Goal: Information Seeking & Learning: Find specific fact

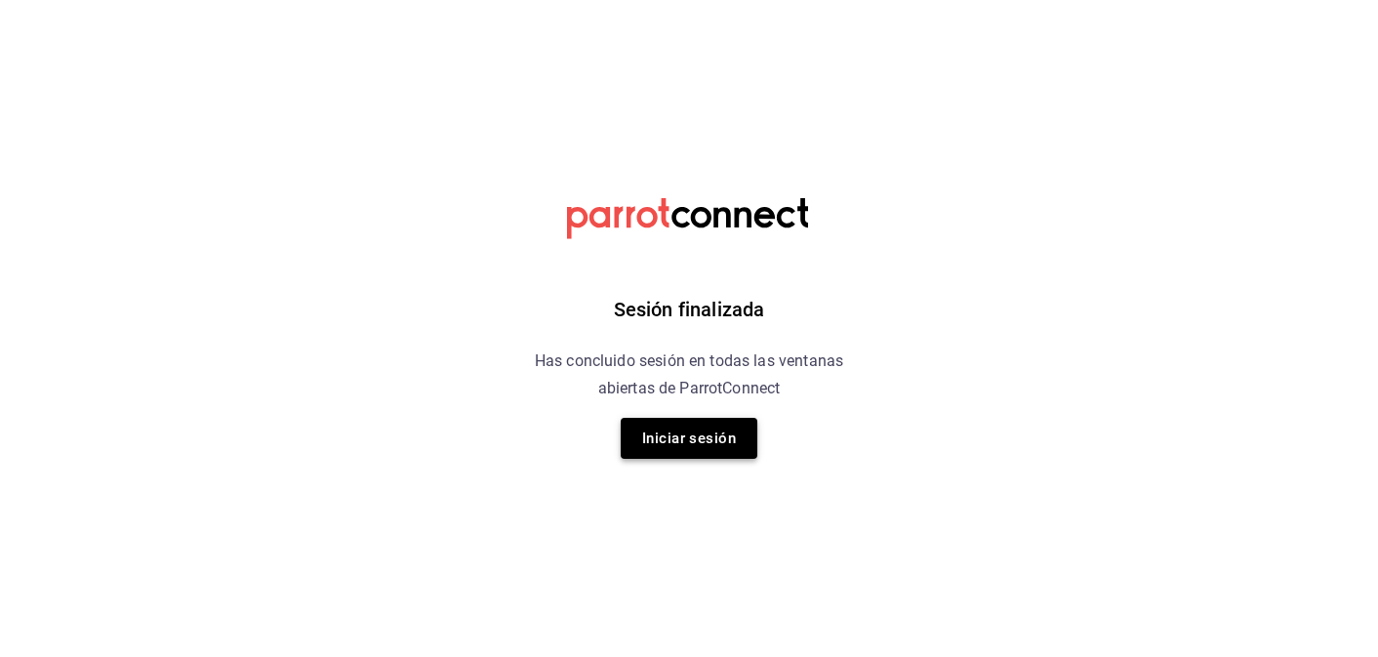
click at [735, 431] on button "Iniciar sesión" at bounding box center [689, 438] width 137 height 41
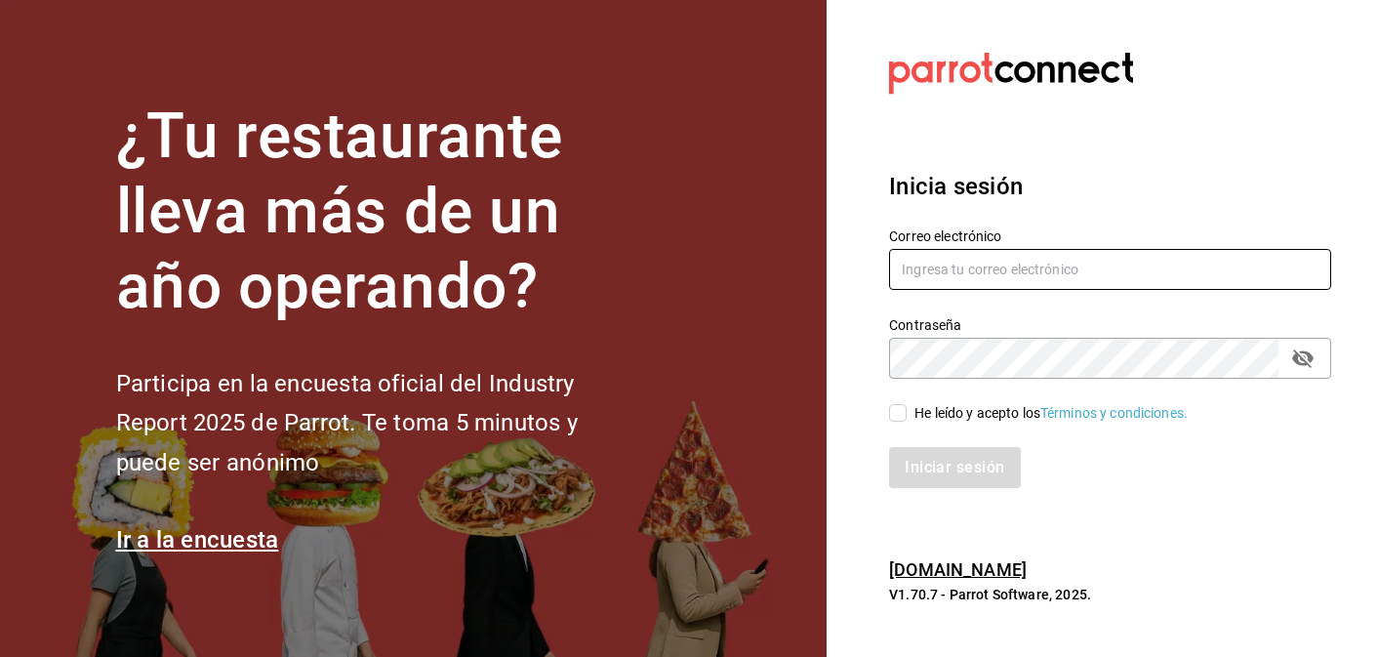
click at [993, 263] on input "text" at bounding box center [1110, 269] width 442 height 41
type input "info@donmacizo.com"
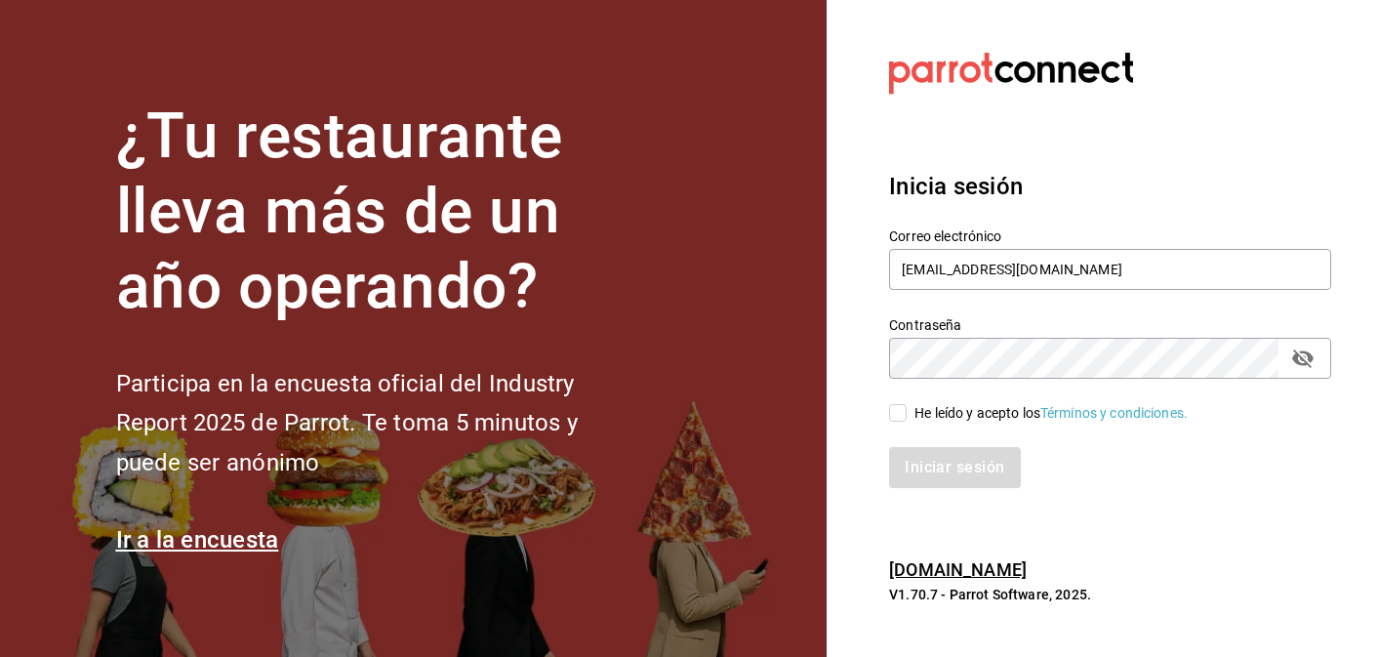
click at [903, 407] on input "He leído y acepto los Términos y condiciones." at bounding box center [898, 413] width 18 height 18
checkbox input "true"
click at [935, 441] on div "Iniciar sesión" at bounding box center [1098, 456] width 465 height 64
click at [952, 460] on button "Iniciar sesión" at bounding box center [955, 467] width 133 height 41
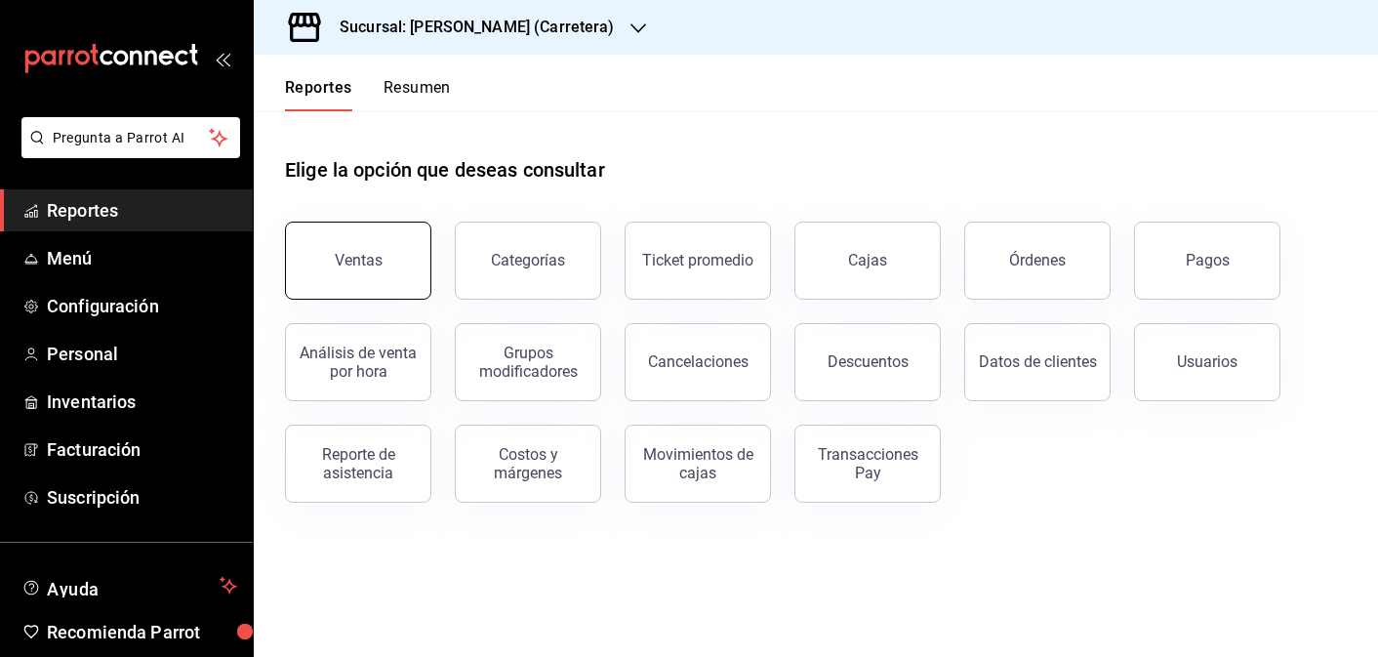
click at [378, 234] on button "Ventas" at bounding box center [358, 261] width 146 height 78
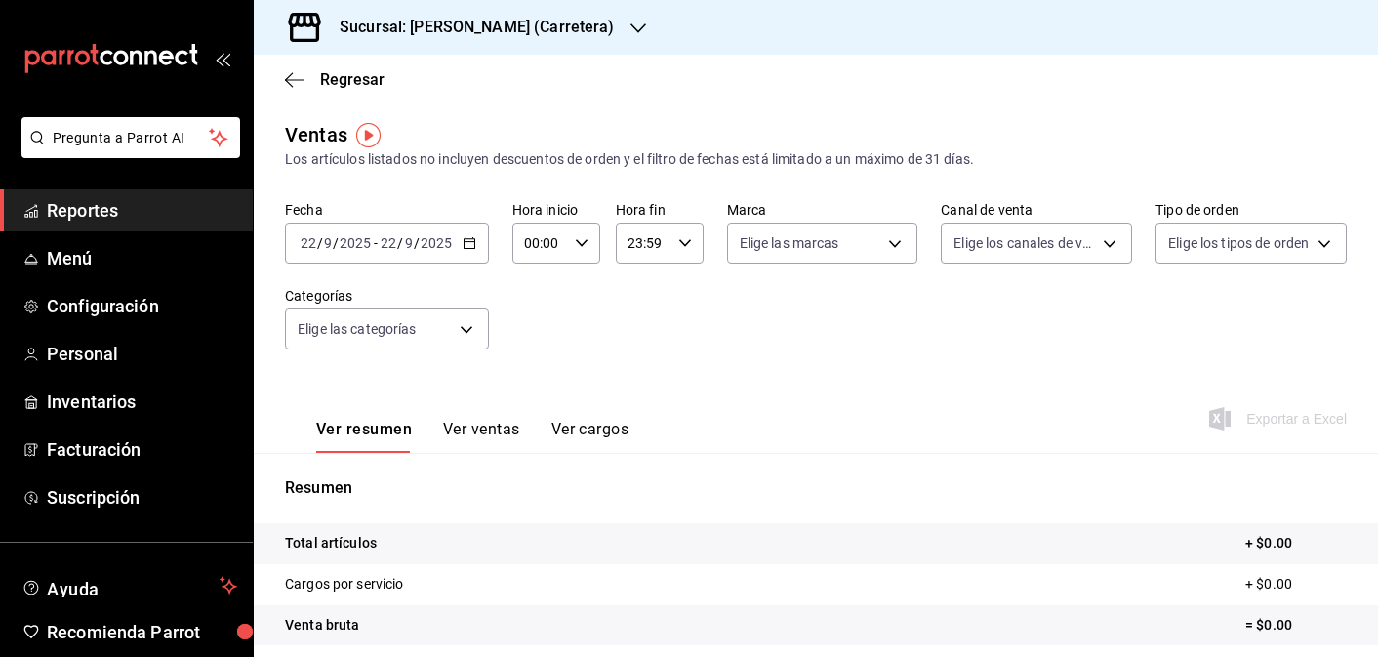
click at [463, 239] on icon "button" at bounding box center [470, 243] width 14 height 14
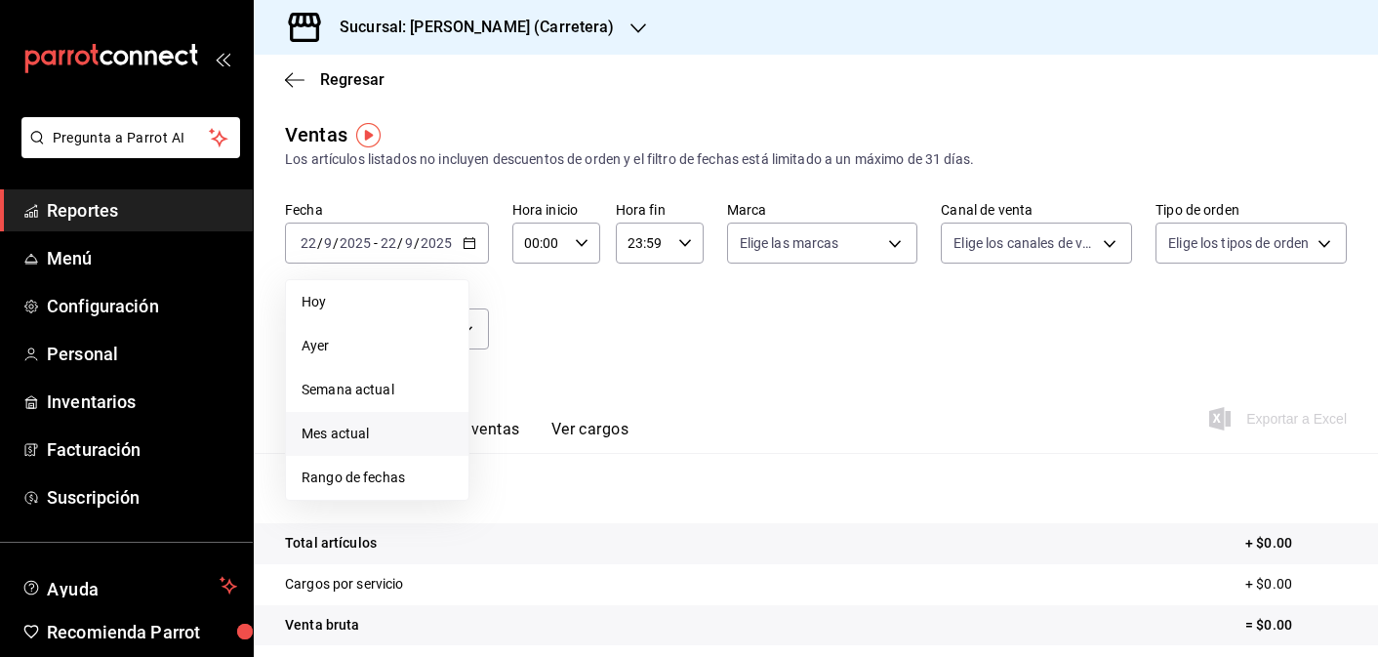
click at [340, 431] on span "Mes actual" at bounding box center [377, 434] width 151 height 20
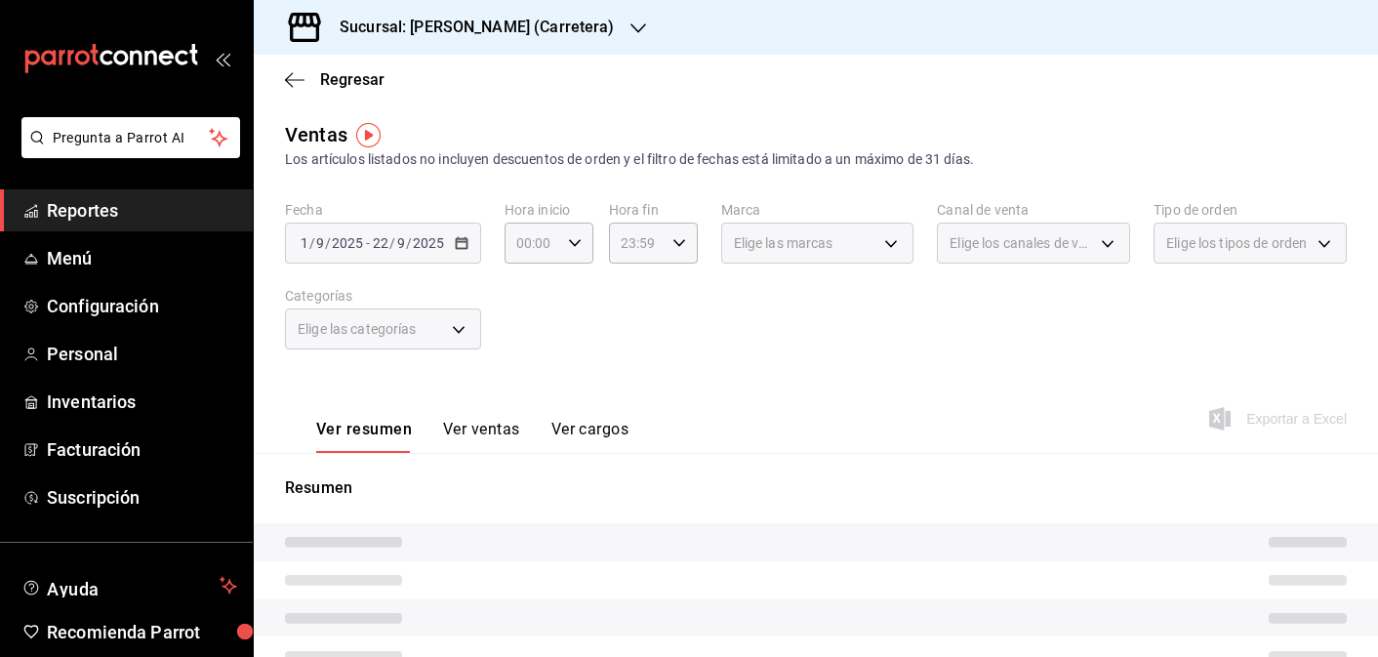
click at [481, 428] on button "Ver ventas" at bounding box center [481, 436] width 77 height 33
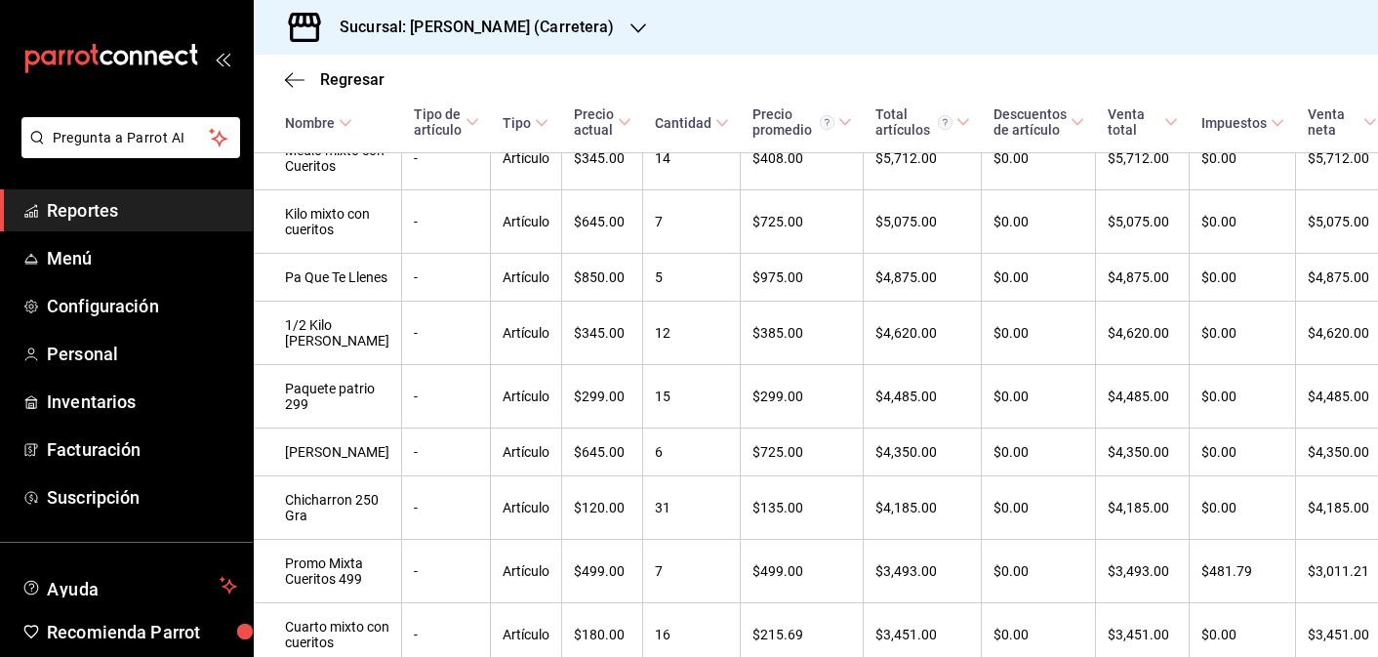
scroll to position [708, 0]
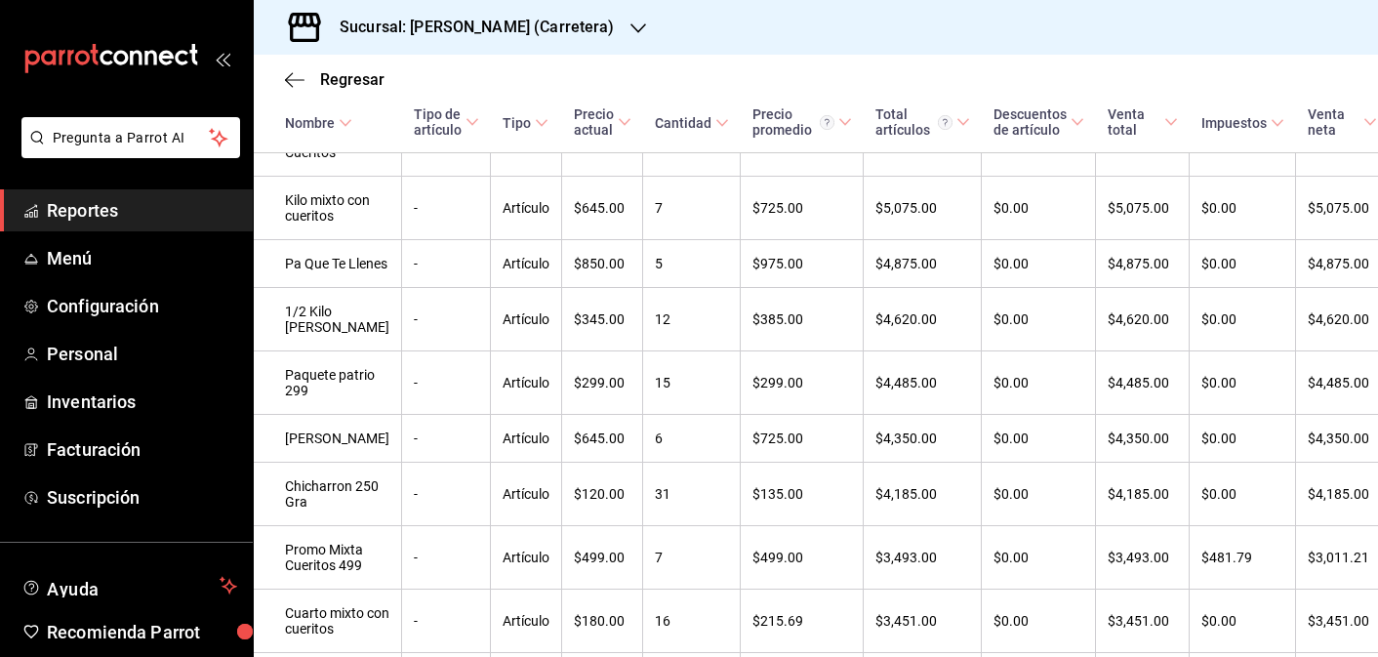
click at [564, 25] on h3 "Sucursal: [PERSON_NAME] (Carretera)" at bounding box center [469, 27] width 291 height 23
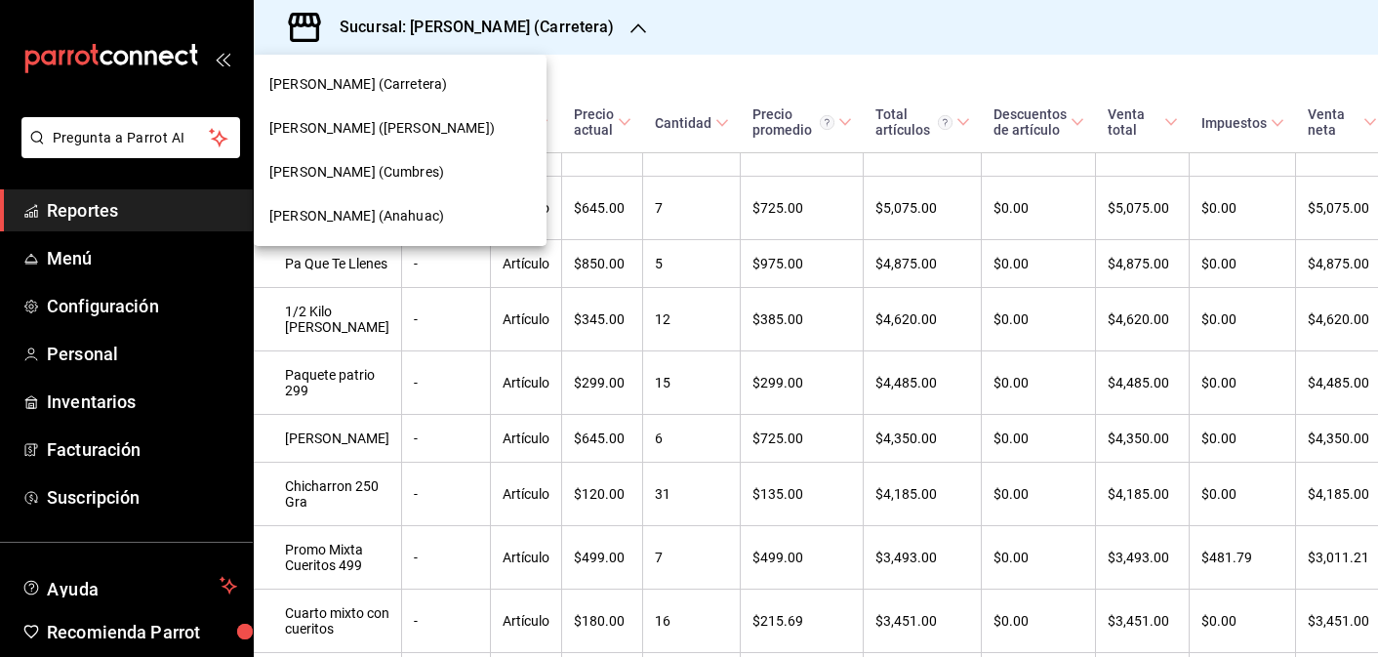
click at [455, 123] on div "[PERSON_NAME] ([PERSON_NAME])" at bounding box center [400, 128] width 262 height 20
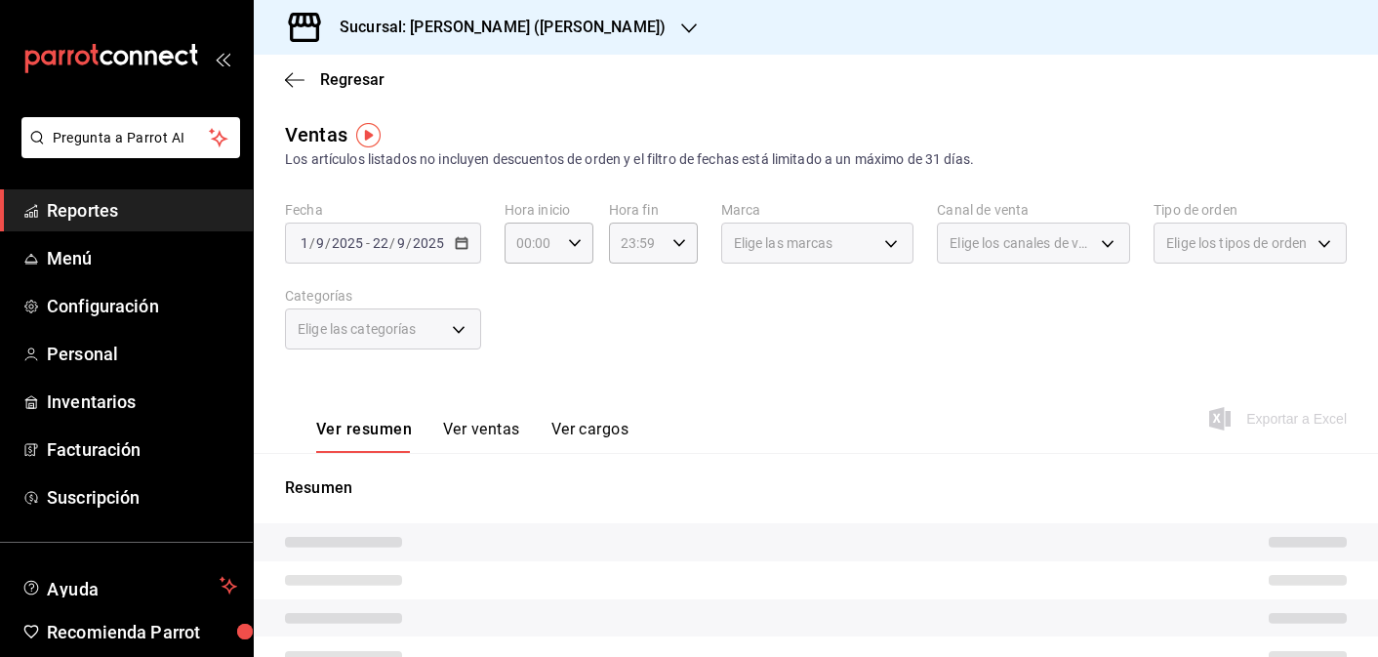
click at [483, 432] on button "Ver ventas" at bounding box center [481, 436] width 77 height 33
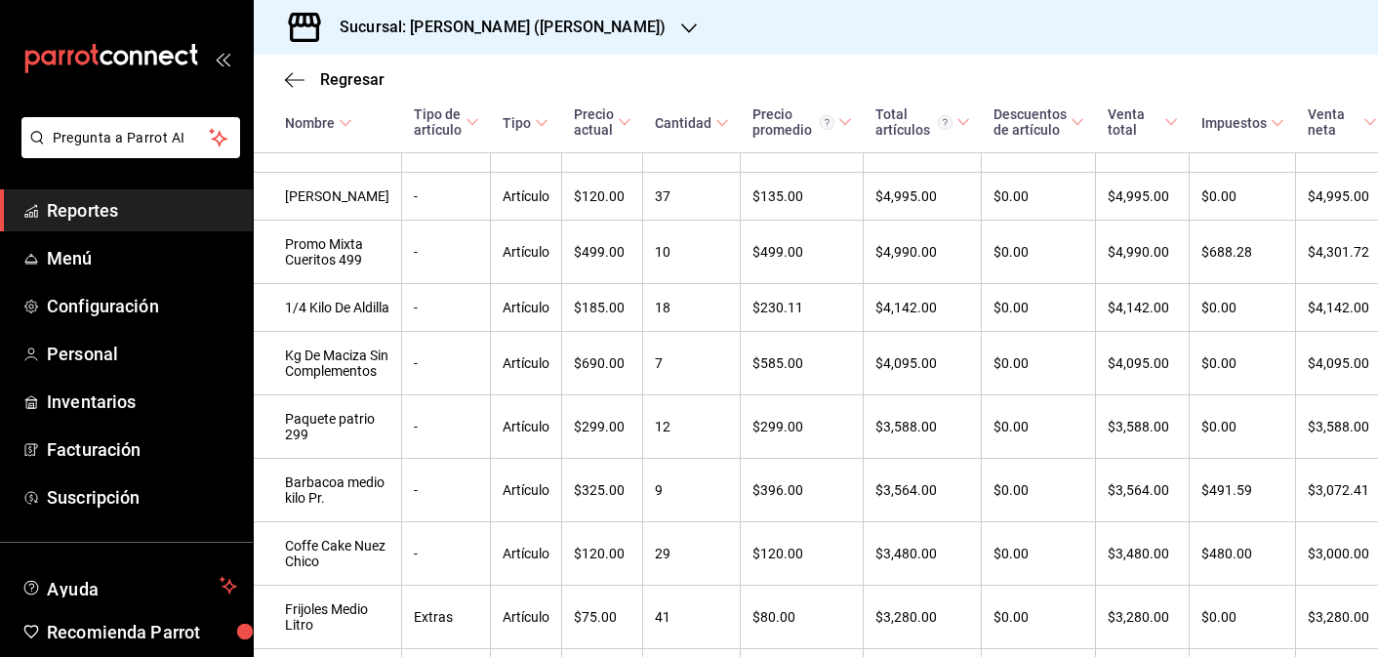
scroll to position [1271, 0]
click at [558, 29] on h3 "Sucursal: [PERSON_NAME] ([PERSON_NAME])" at bounding box center [495, 27] width 342 height 23
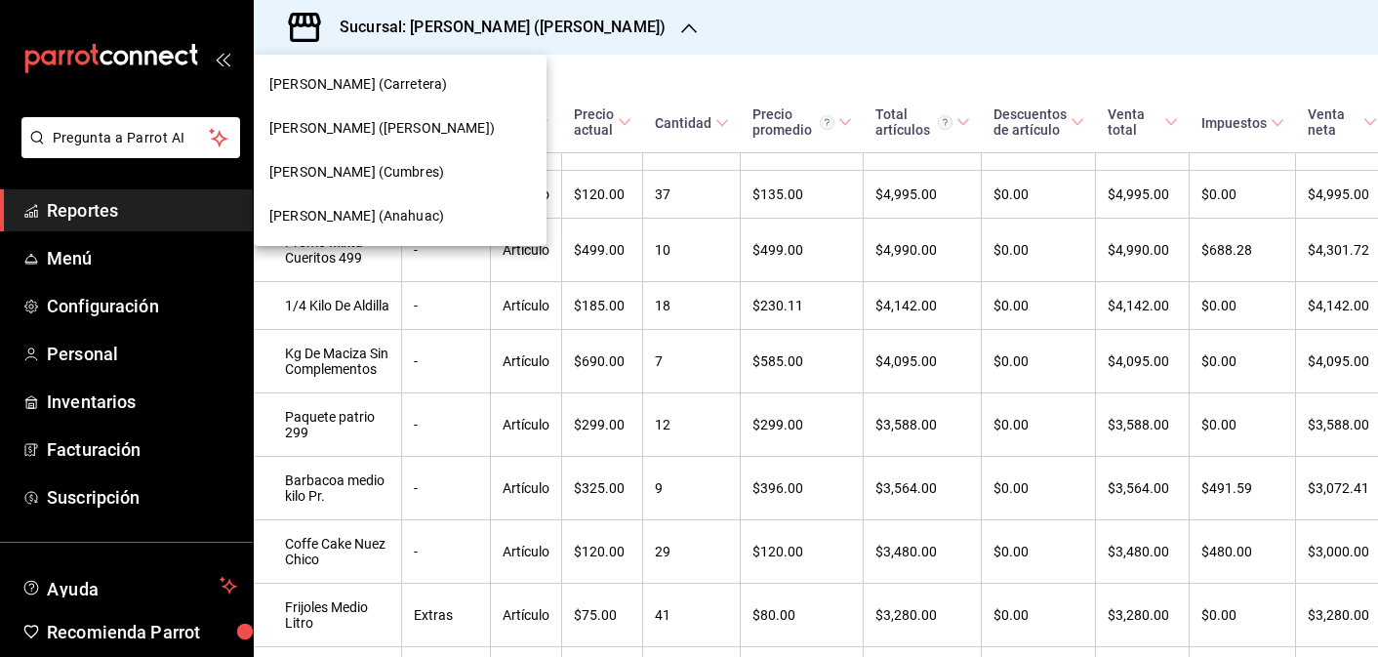
click at [430, 175] on div "[PERSON_NAME] (Cumbres)" at bounding box center [400, 172] width 262 height 20
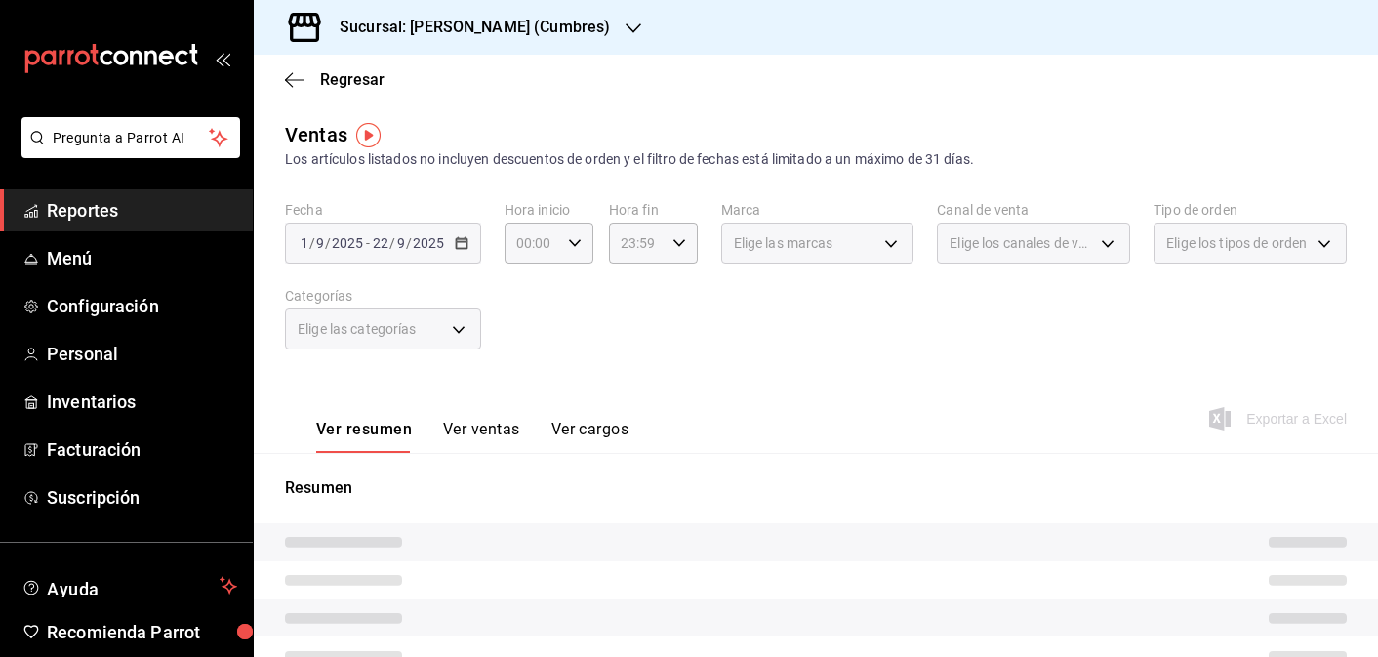
click at [471, 424] on button "Ver ventas" at bounding box center [481, 436] width 77 height 33
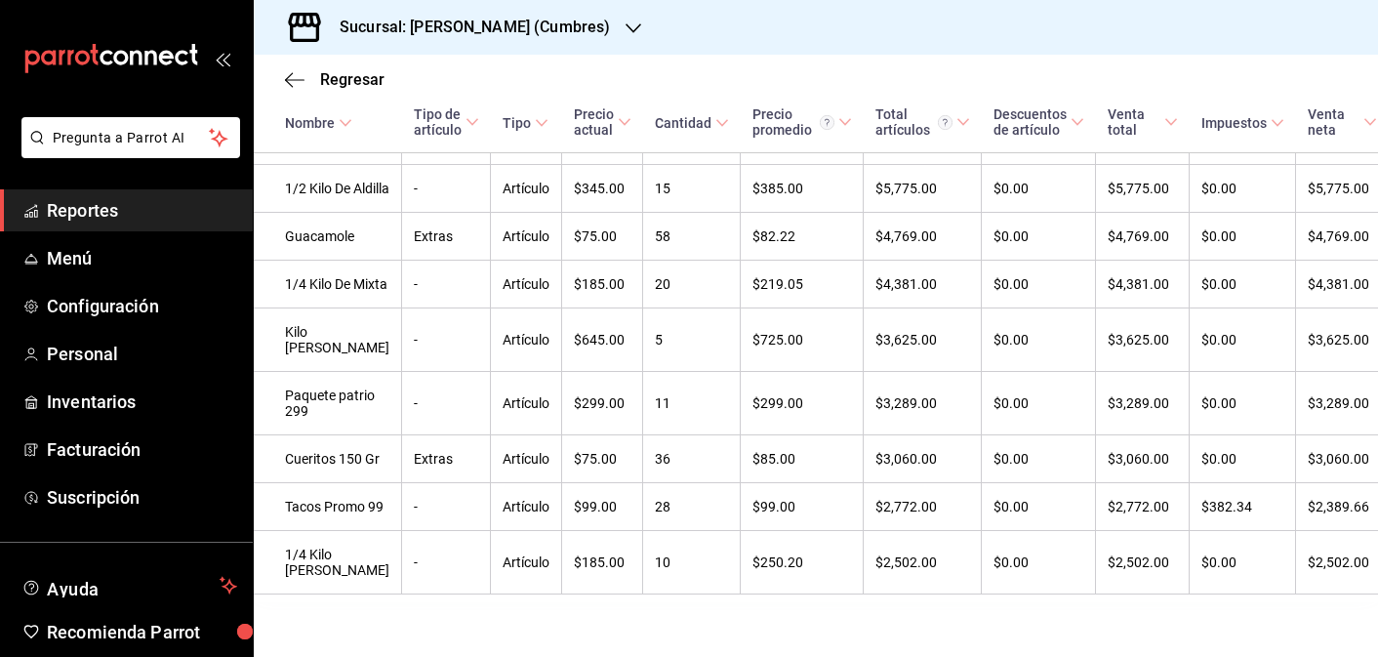
scroll to position [1109, 0]
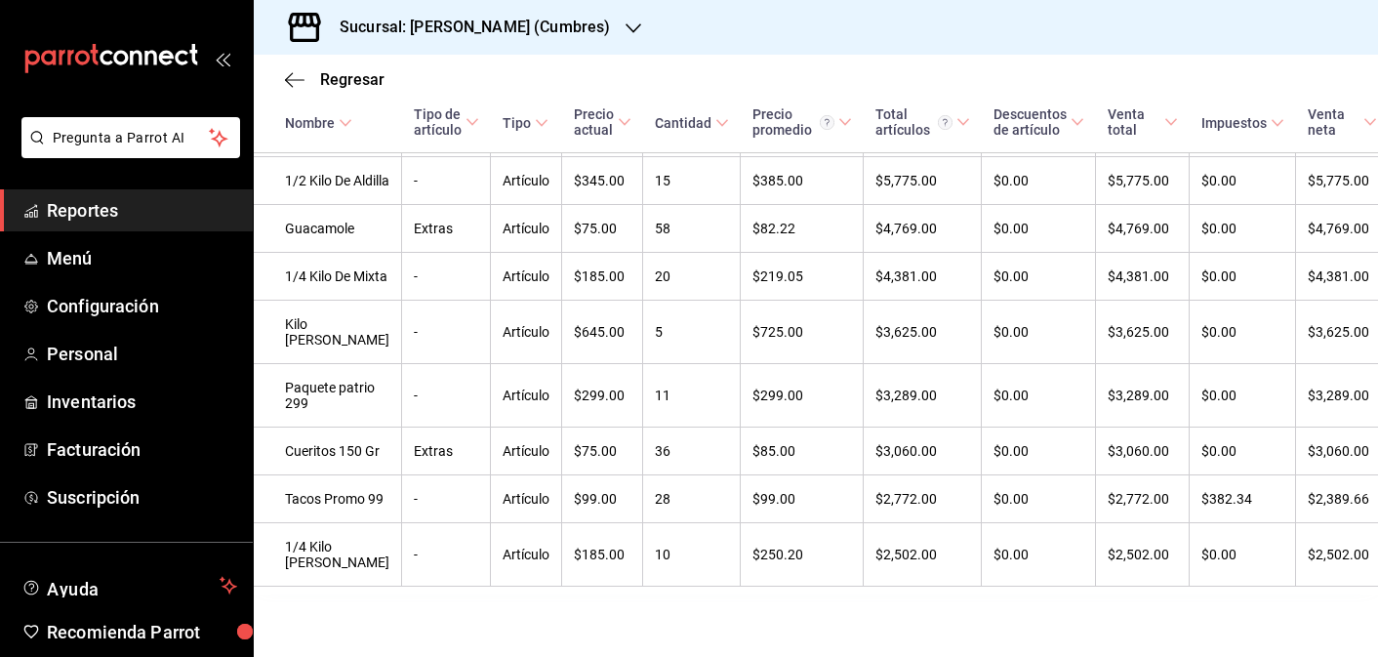
click at [517, 30] on h3 "Sucursal: [PERSON_NAME] (Cumbres)" at bounding box center [467, 27] width 286 height 23
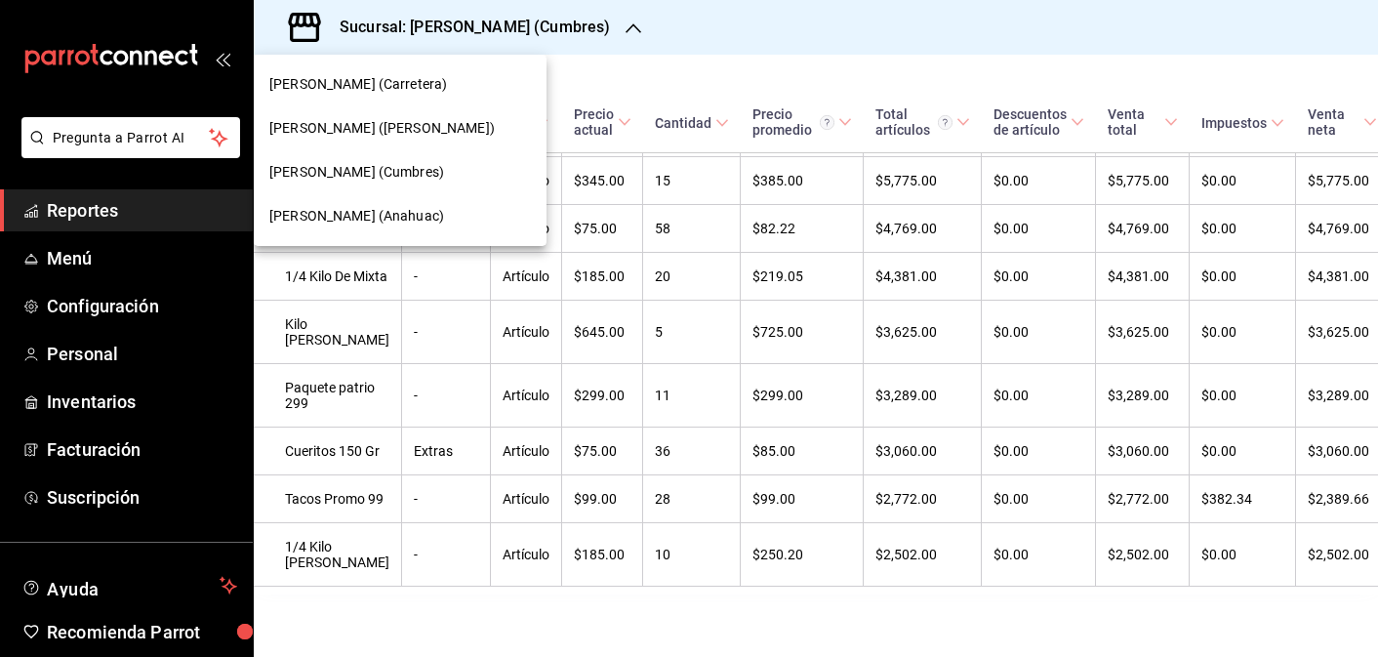
click at [428, 223] on div "[PERSON_NAME] (Anahuac)" at bounding box center [400, 216] width 262 height 20
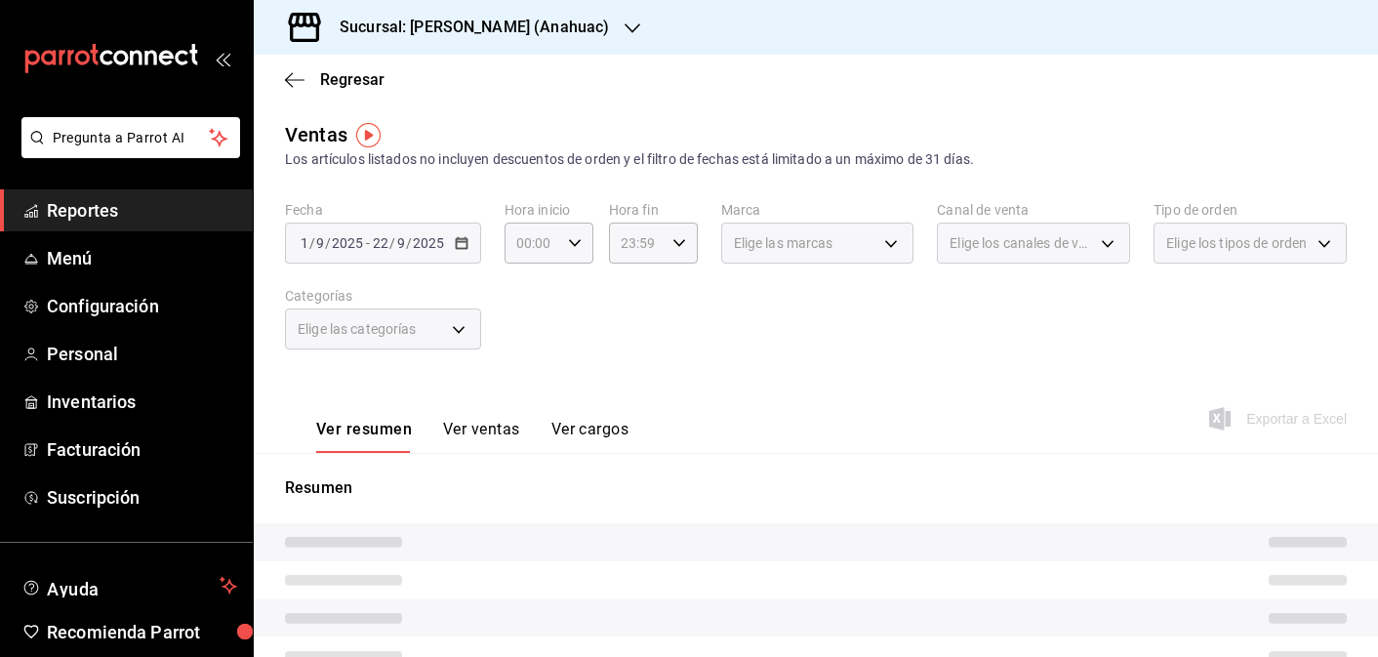
click at [462, 437] on button "Ver ventas" at bounding box center [481, 436] width 77 height 33
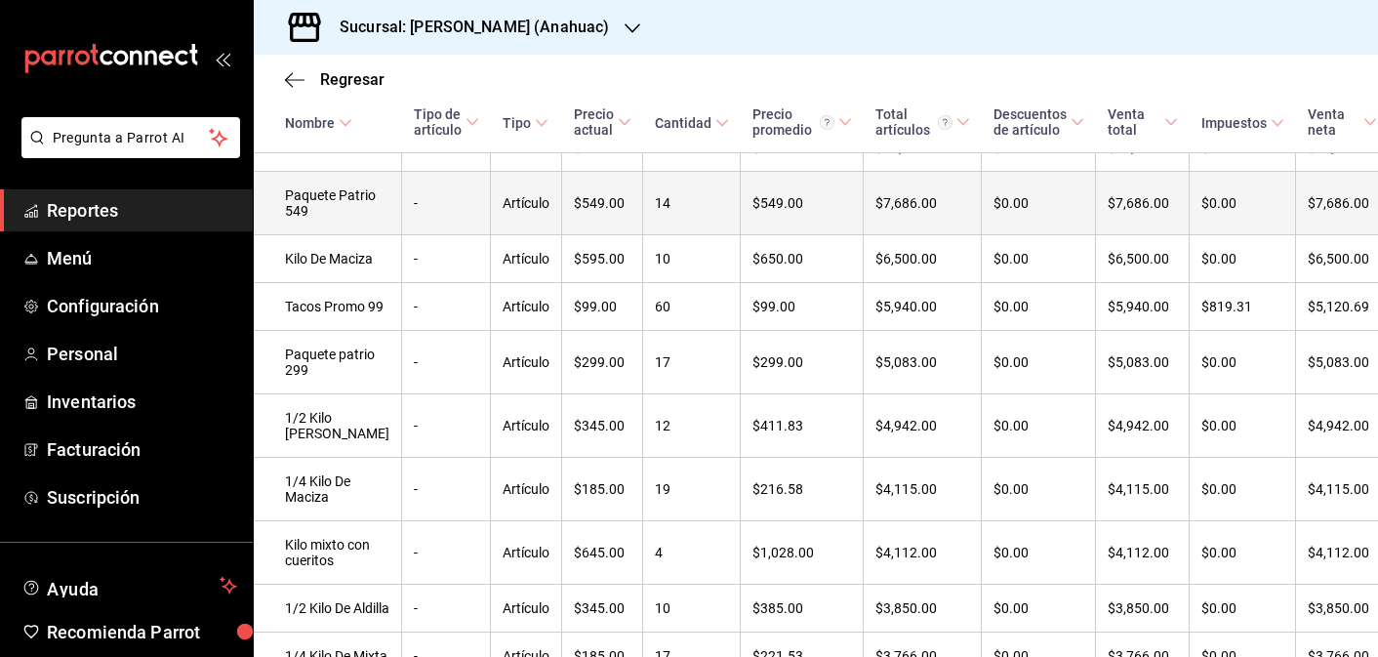
scroll to position [611, 0]
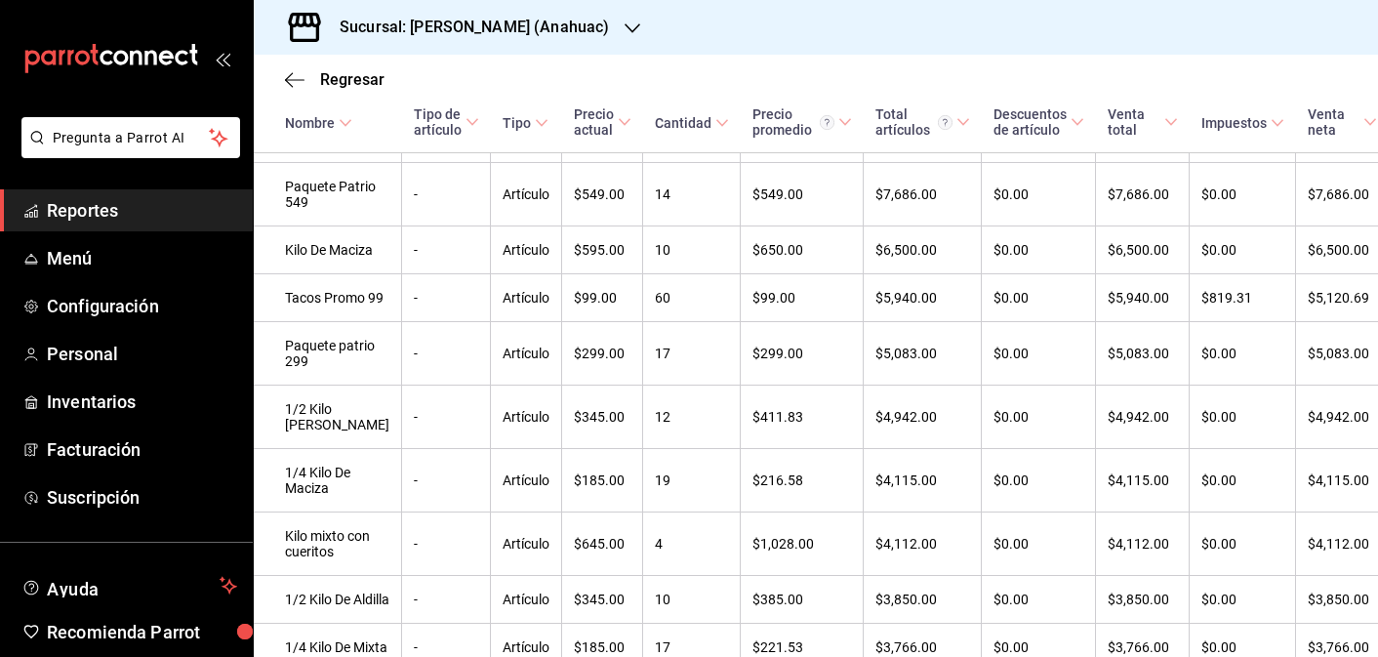
click at [625, 26] on icon "button" at bounding box center [633, 28] width 16 height 10
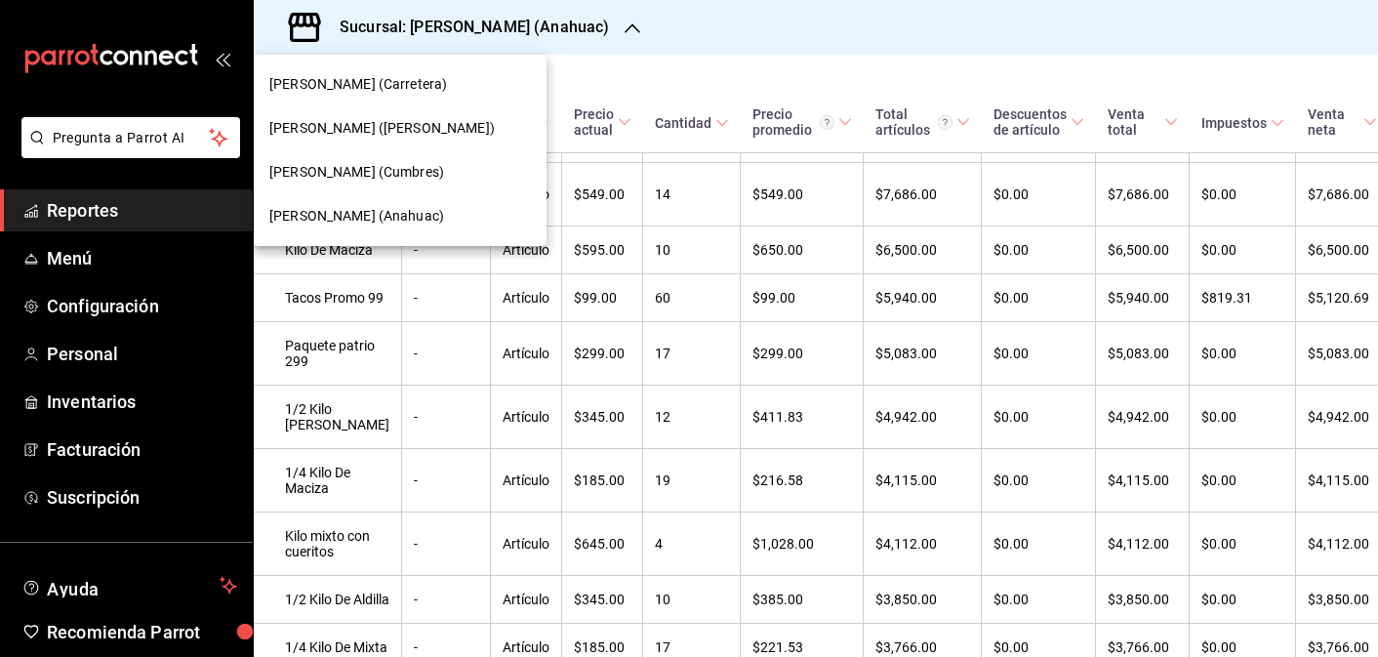
click at [675, 85] on div at bounding box center [689, 328] width 1378 height 657
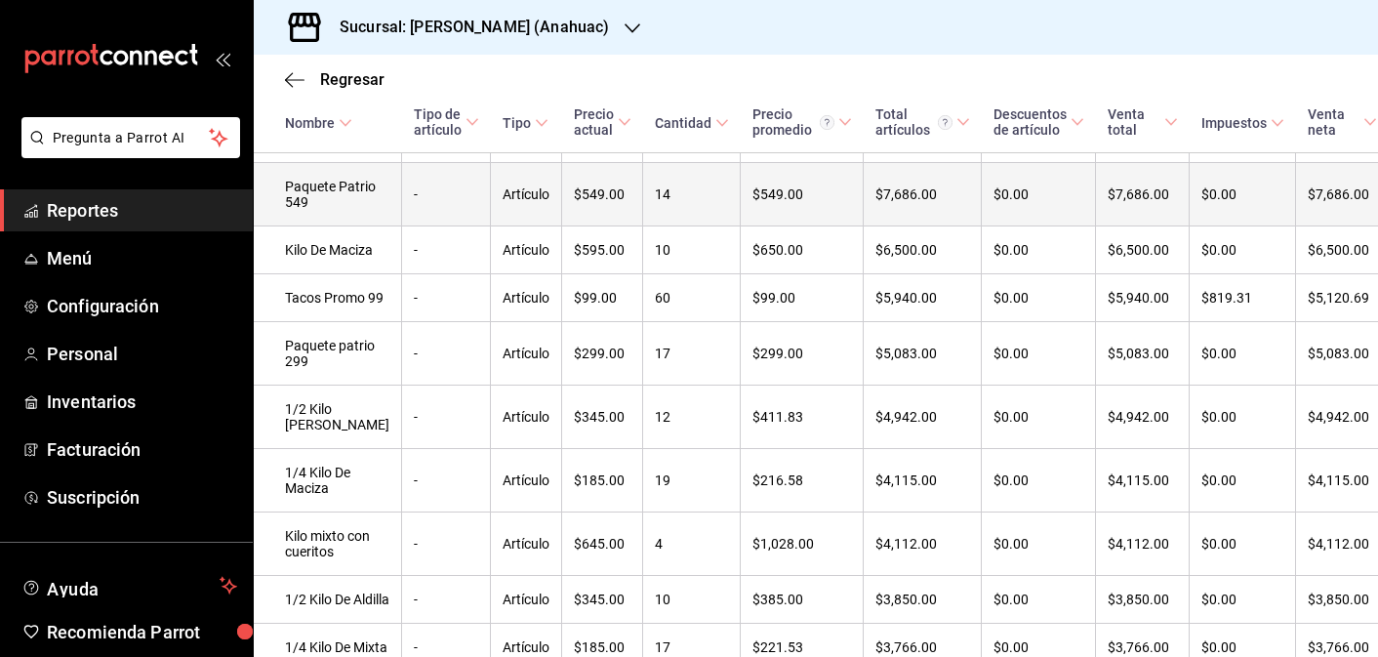
scroll to position [0, 0]
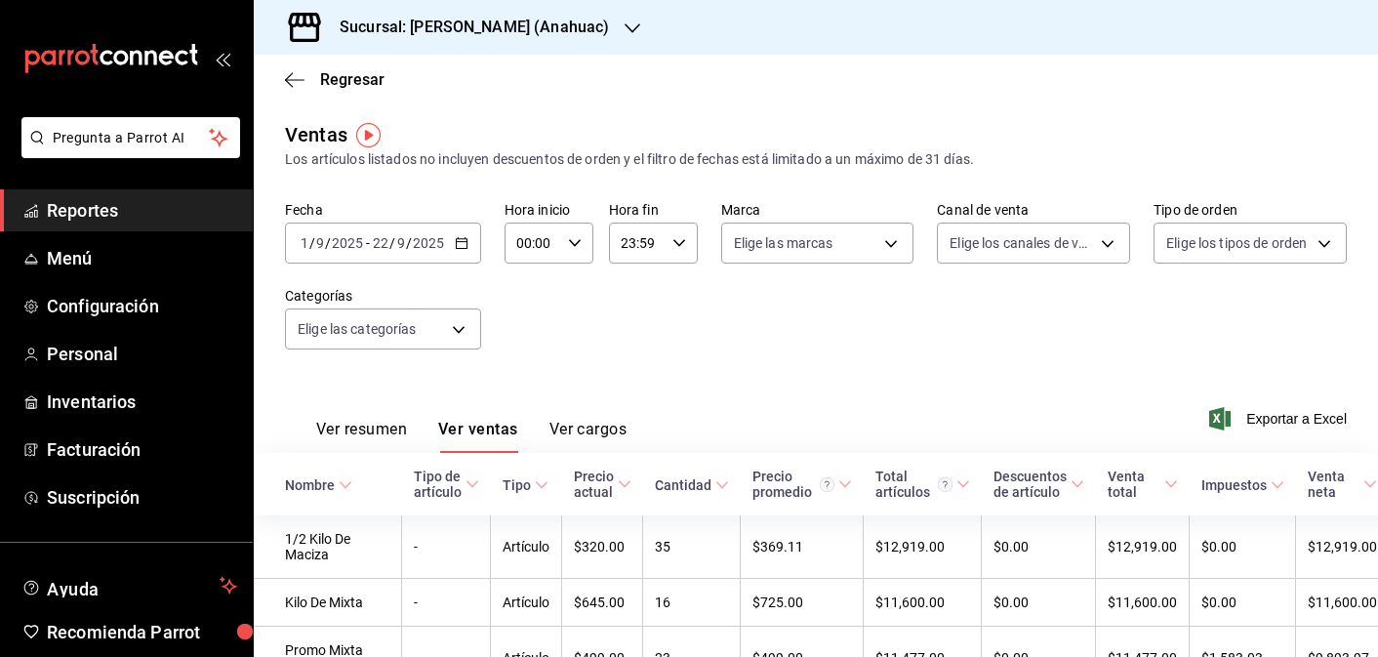
click at [458, 234] on div "[DATE] [DATE] - [DATE] [DATE]" at bounding box center [383, 242] width 196 height 41
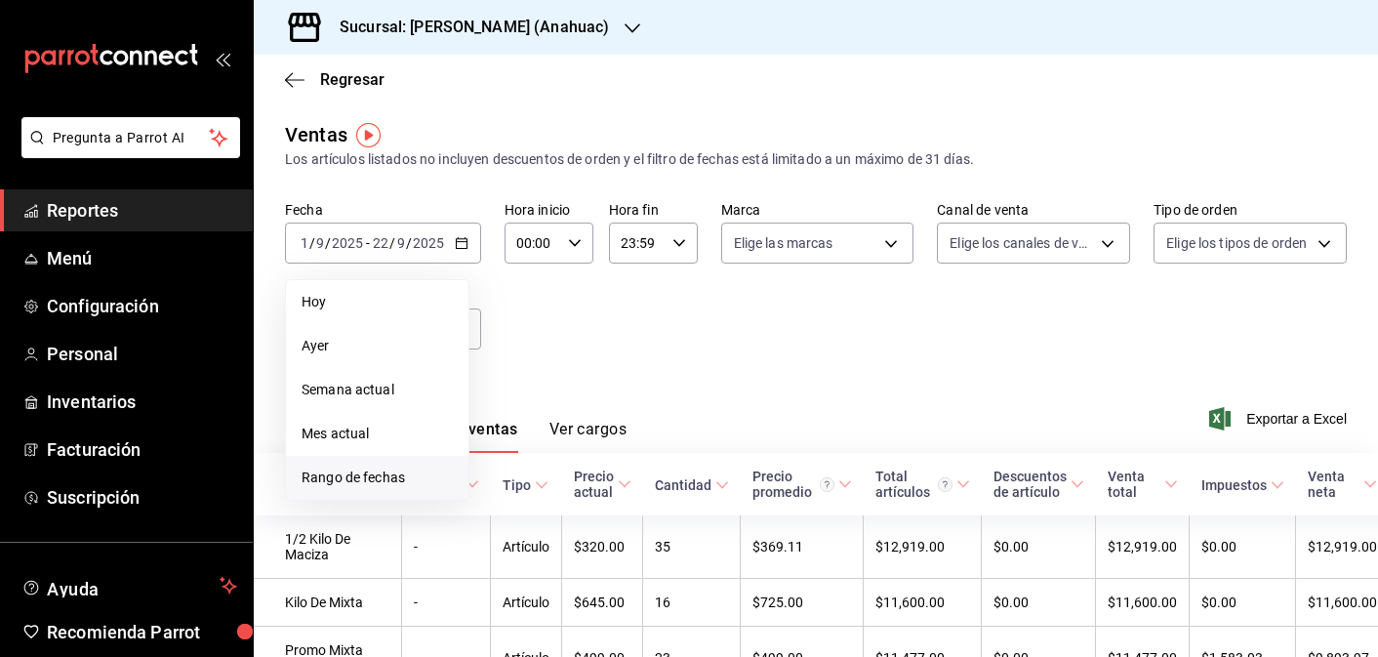
click at [382, 473] on span "Rango de fechas" at bounding box center [377, 477] width 151 height 20
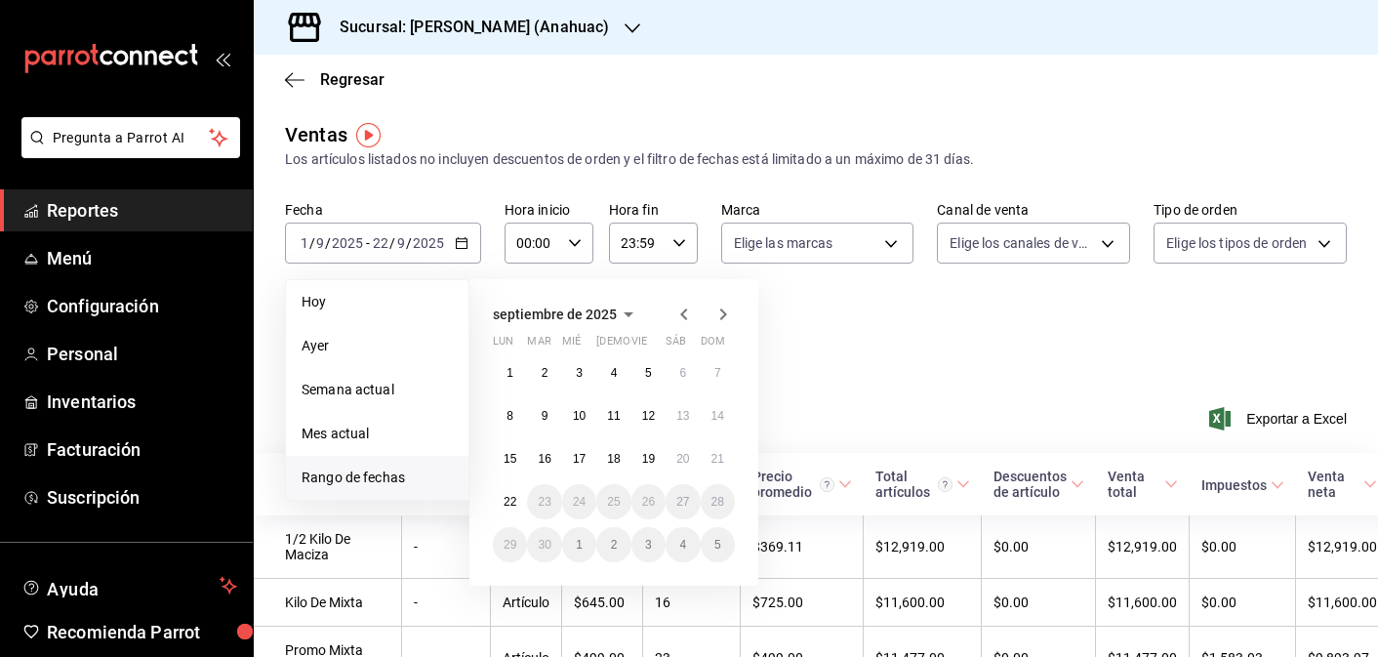
click at [684, 315] on icon "button" at bounding box center [683, 314] width 7 height 12
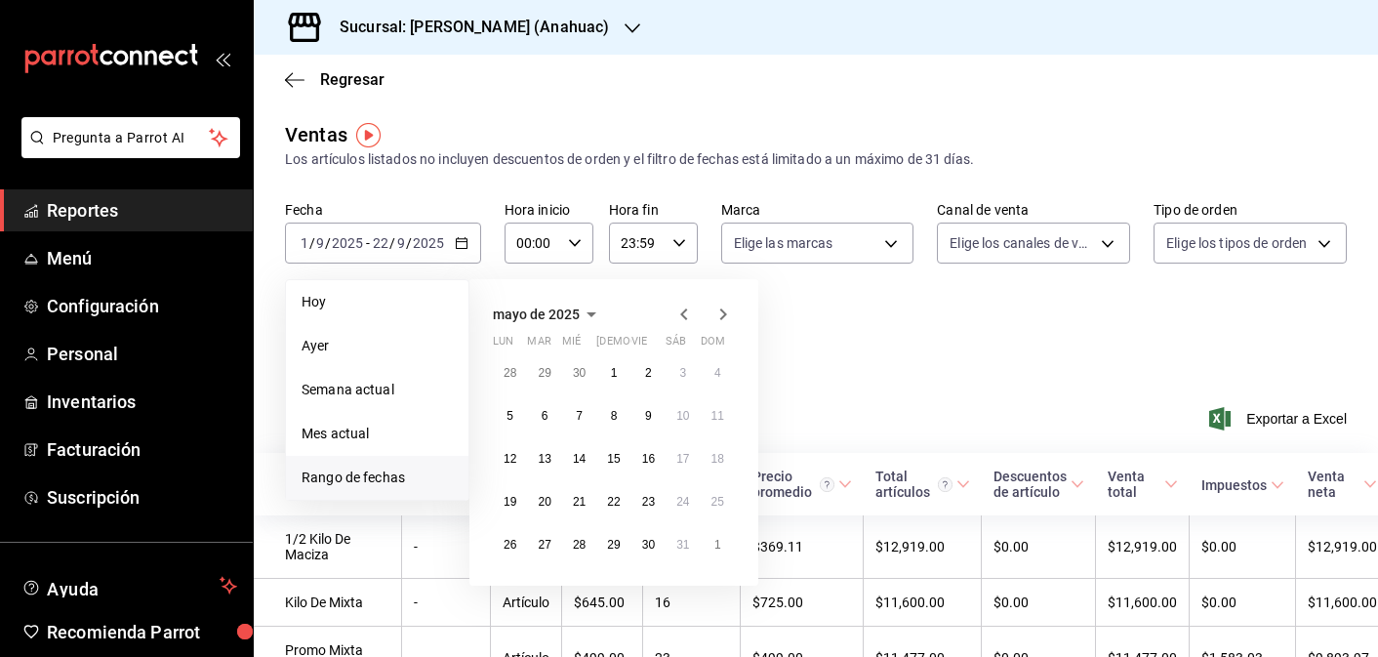
click at [684, 315] on icon "button" at bounding box center [683, 314] width 7 height 12
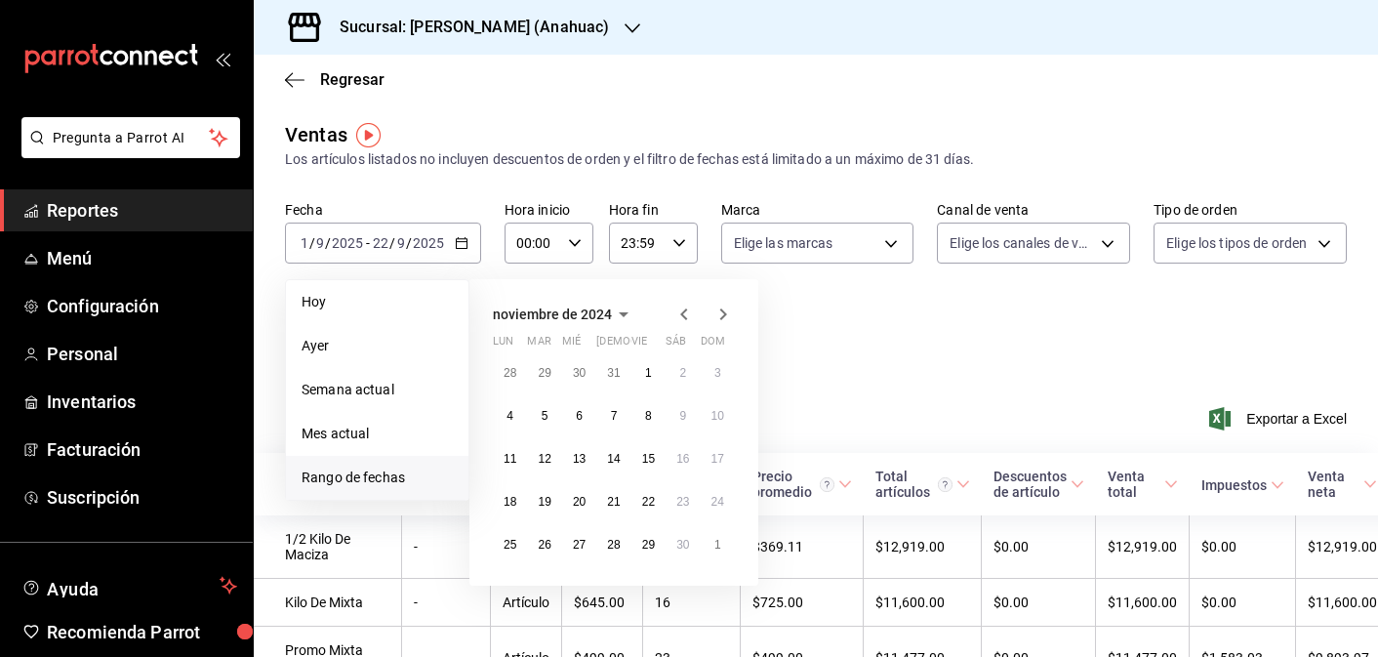
click at [684, 315] on icon "button" at bounding box center [683, 314] width 7 height 12
click at [706, 372] on button "1" at bounding box center [718, 372] width 34 height 35
click at [518, 585] on button "30" at bounding box center [510, 587] width 34 height 35
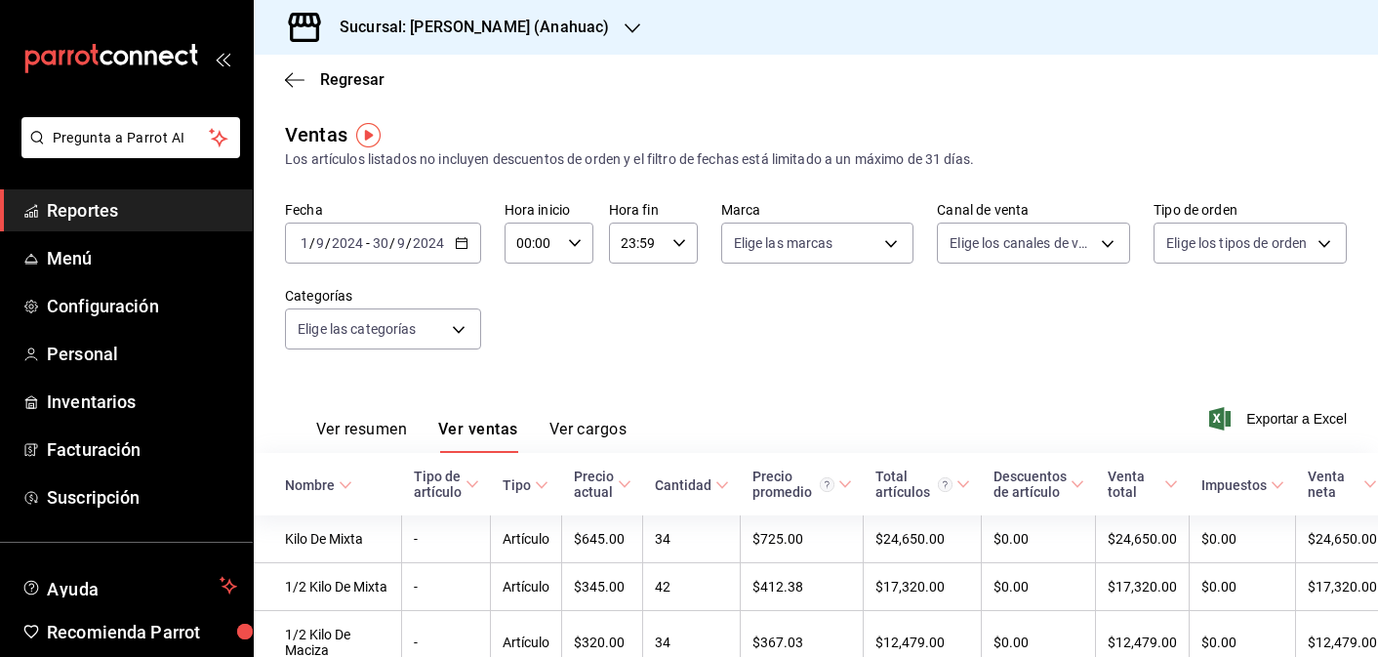
click at [625, 27] on icon "button" at bounding box center [633, 28] width 16 height 10
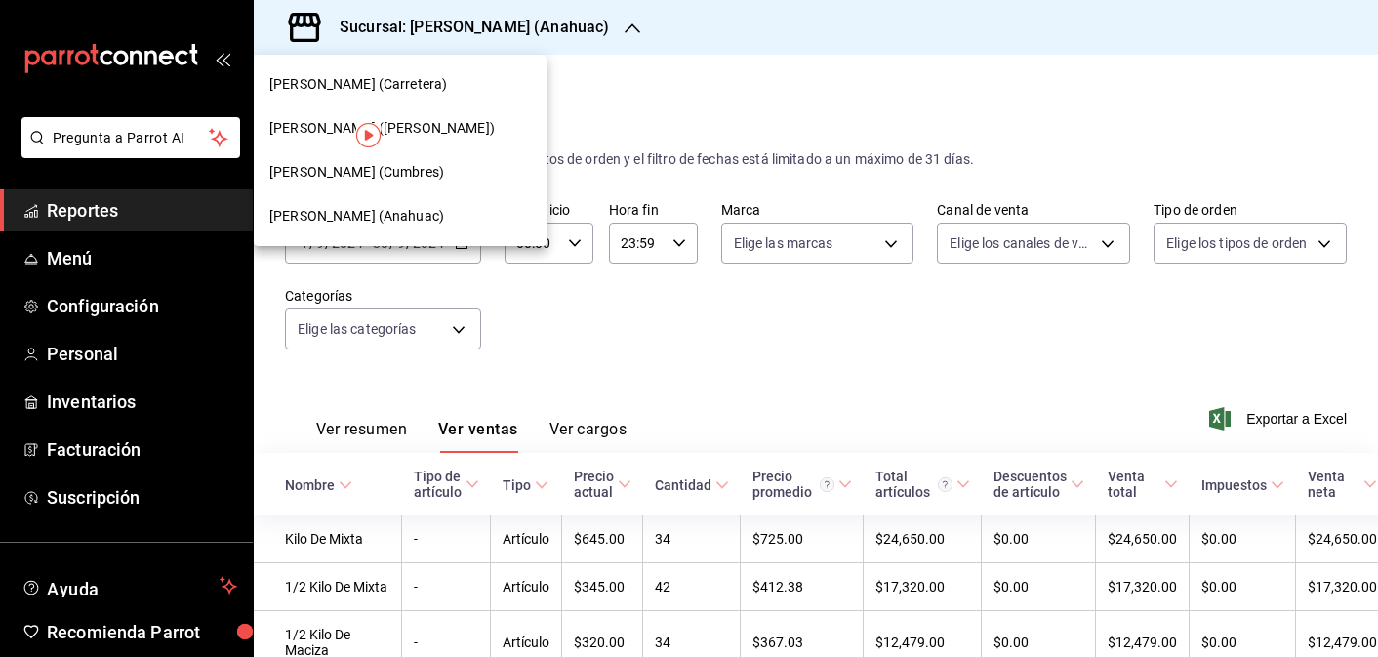
click at [447, 86] on div "[PERSON_NAME] (Carretera)" at bounding box center [400, 84] width 262 height 20
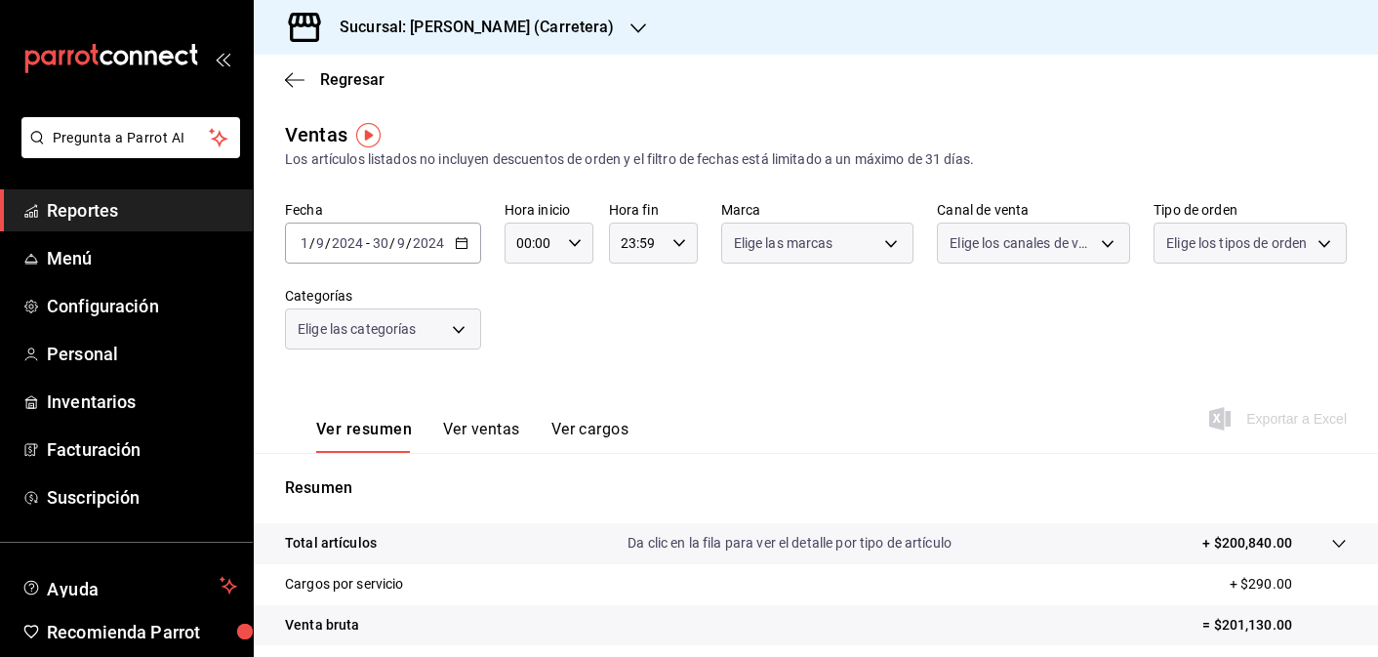
click at [495, 431] on button "Ver ventas" at bounding box center [481, 436] width 77 height 33
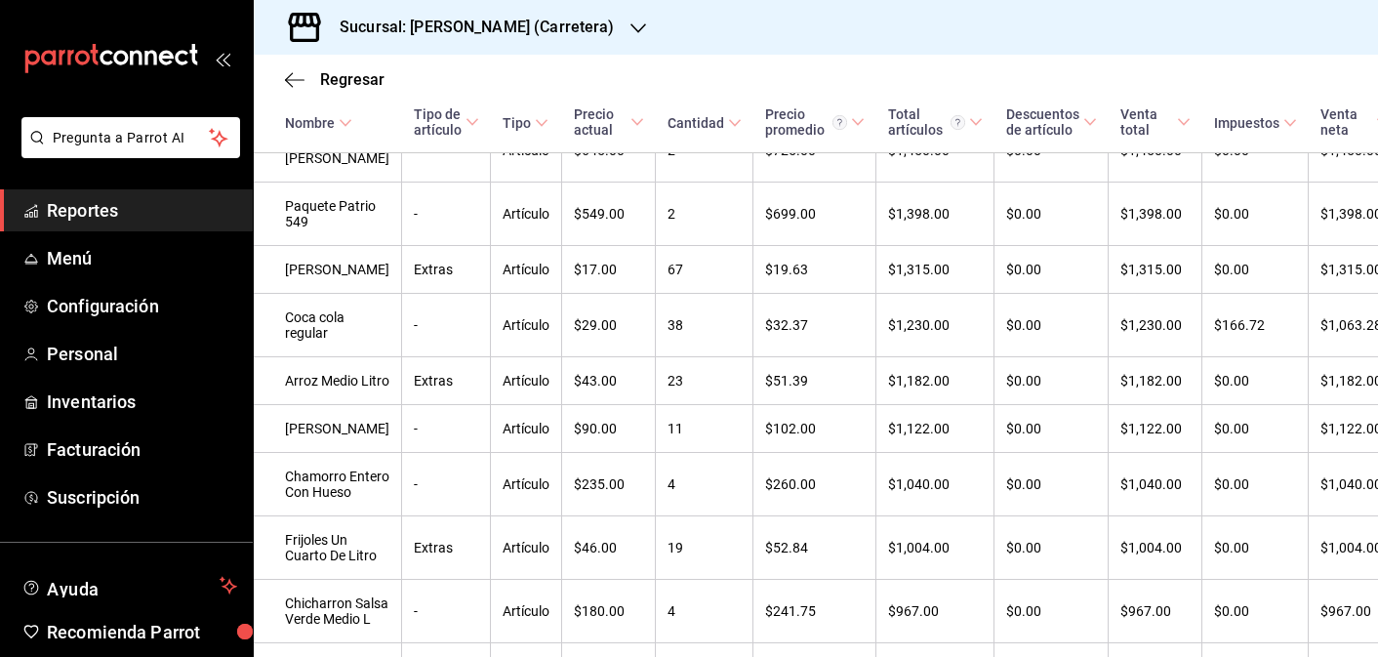
scroll to position [1961, 0]
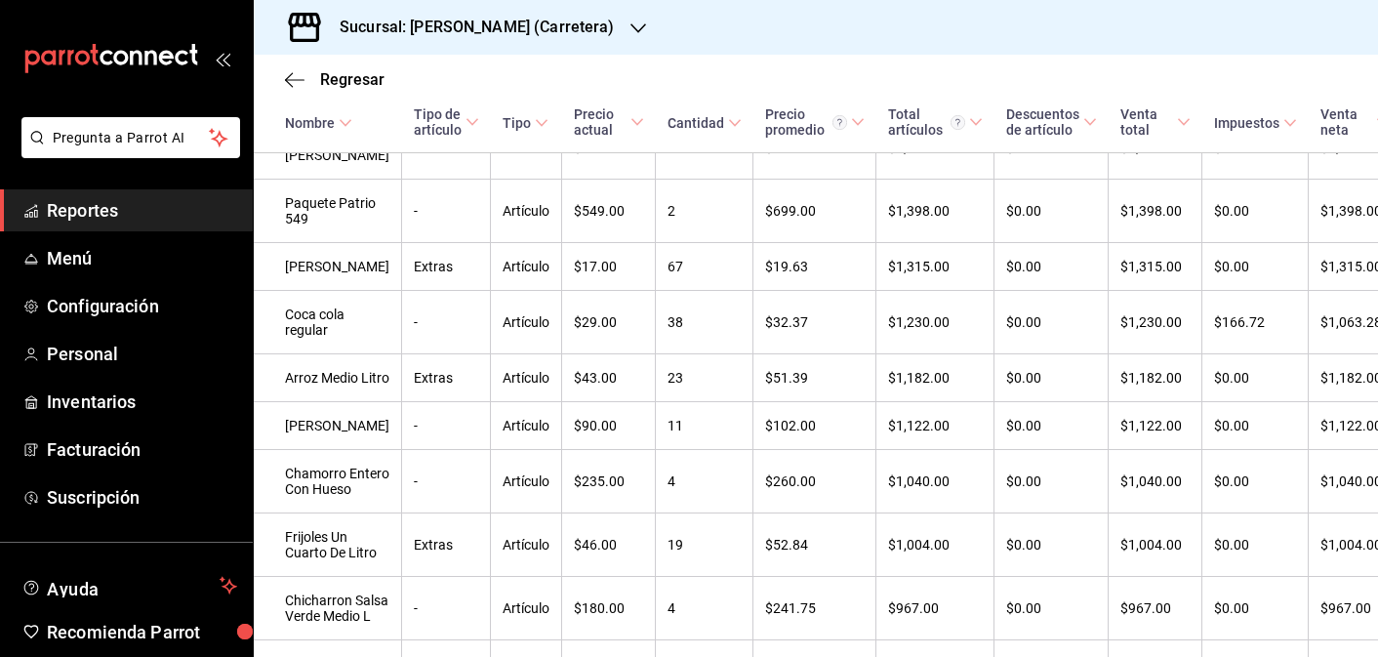
click at [484, 38] on h3 "Sucursal: [PERSON_NAME] (Carretera)" at bounding box center [469, 27] width 291 height 23
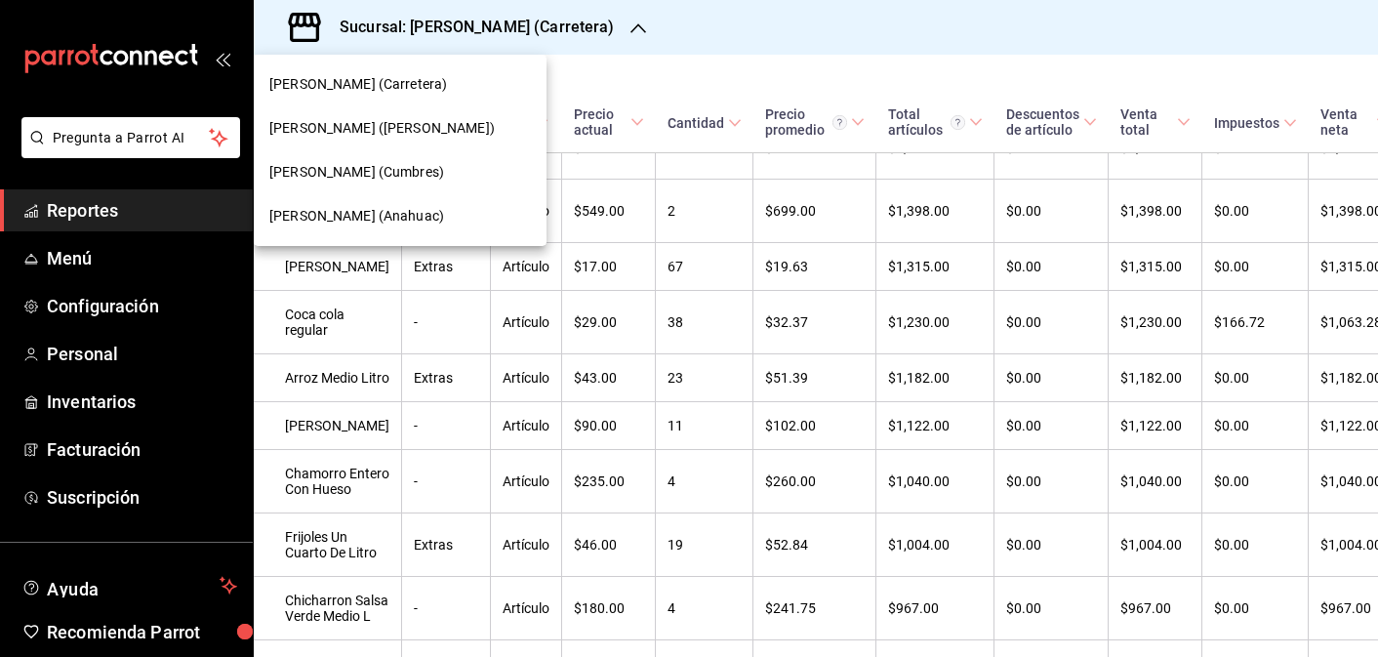
click at [433, 214] on div "[PERSON_NAME] (Anahuac)" at bounding box center [400, 216] width 262 height 20
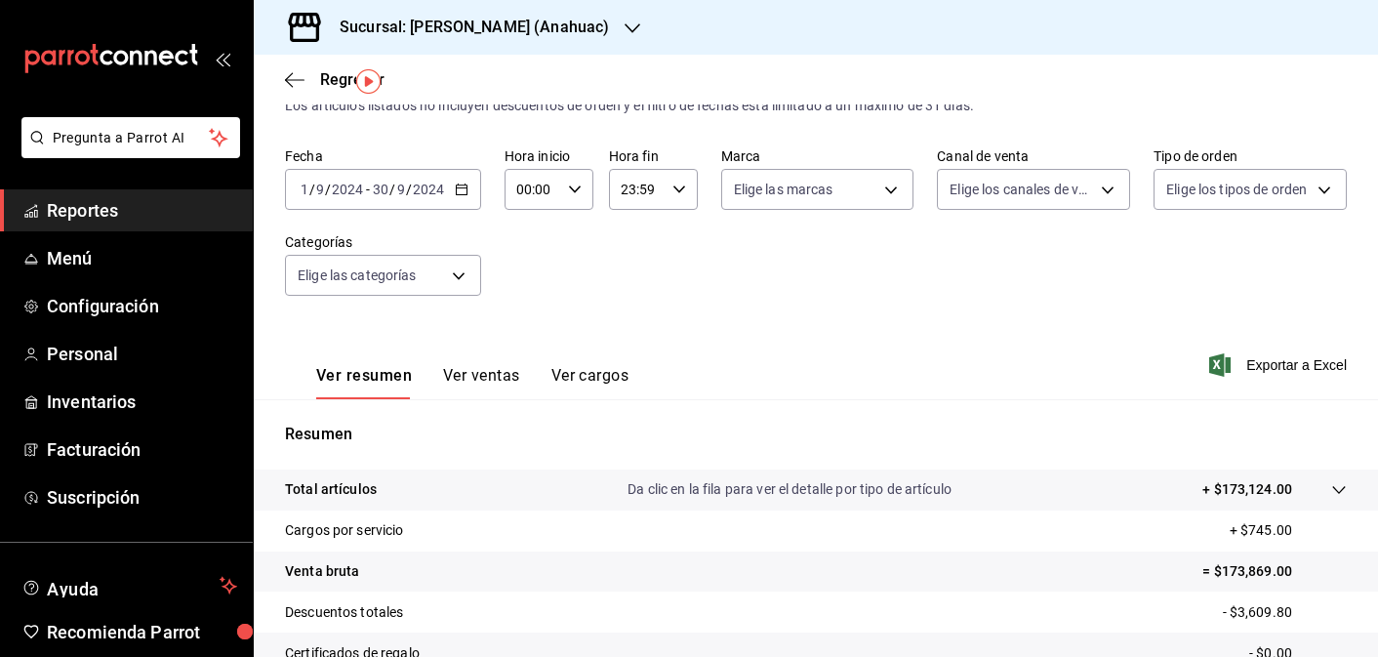
click at [493, 372] on button "Ver ventas" at bounding box center [481, 382] width 77 height 33
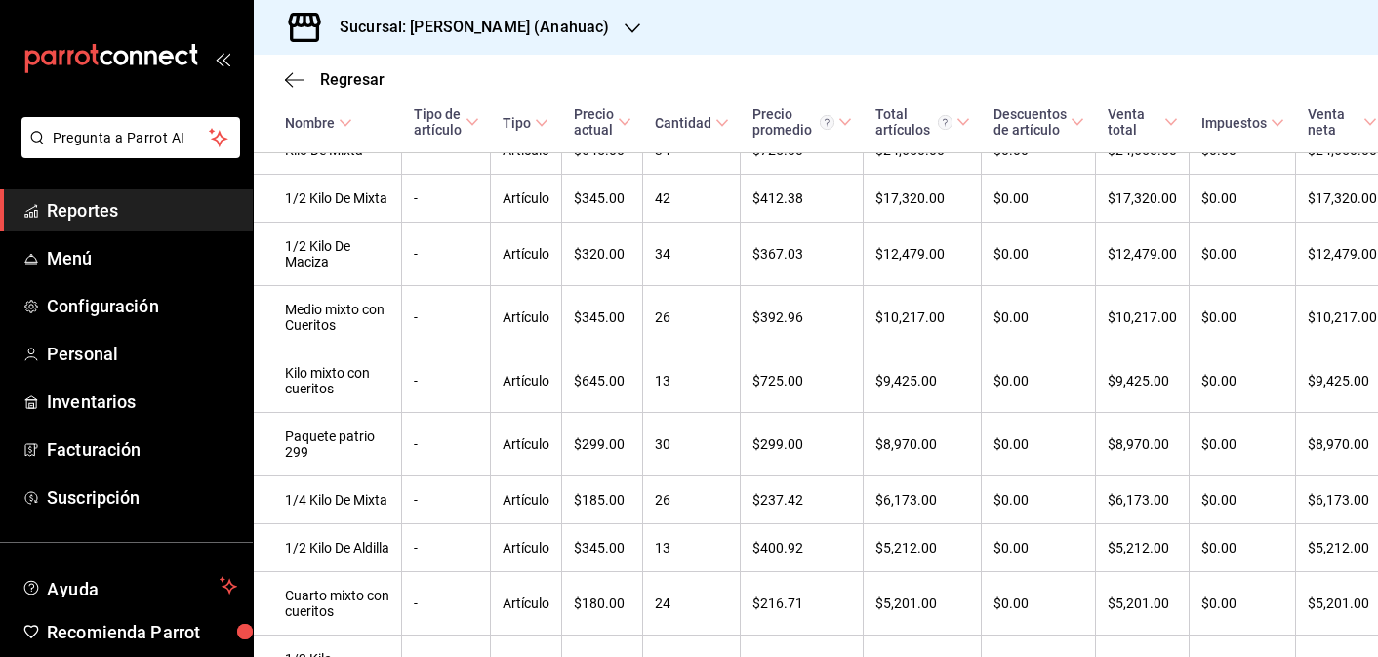
scroll to position [426, 0]
click at [442, 24] on h3 "Sucursal: [PERSON_NAME] (Anahuac)" at bounding box center [466, 27] width 285 height 23
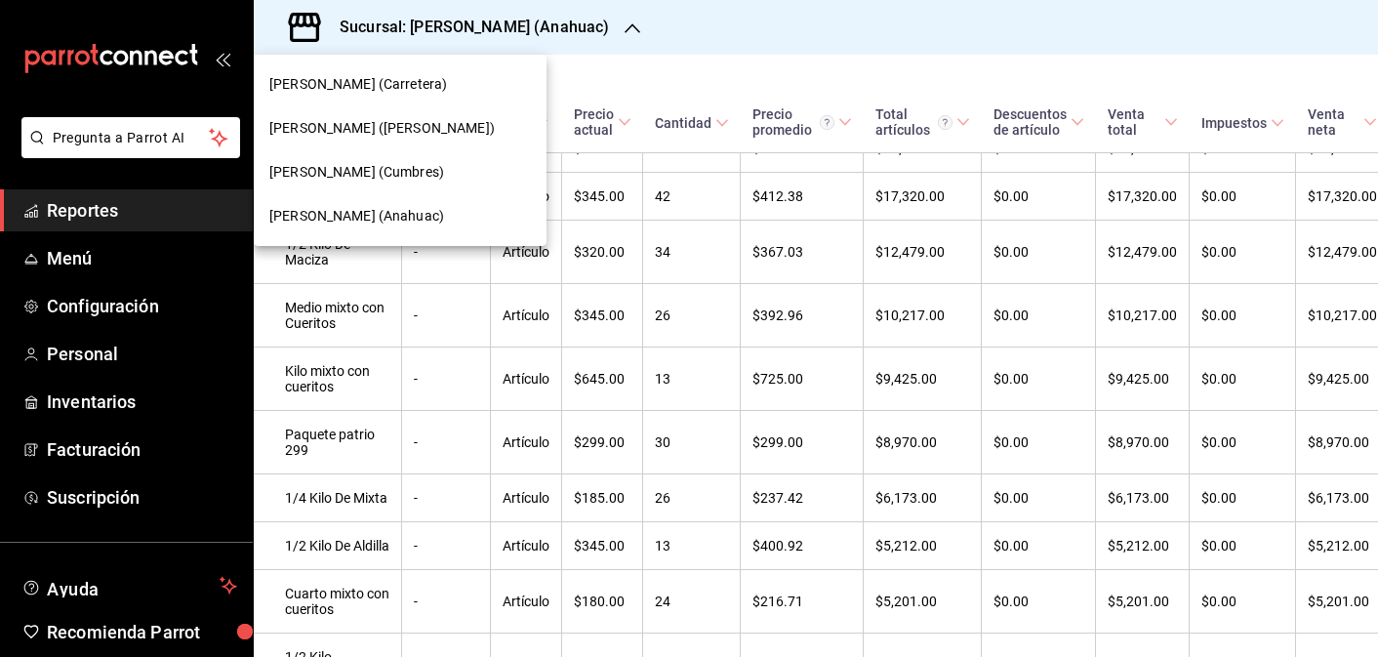
click at [405, 184] on div "[PERSON_NAME] (Cumbres)" at bounding box center [400, 172] width 293 height 44
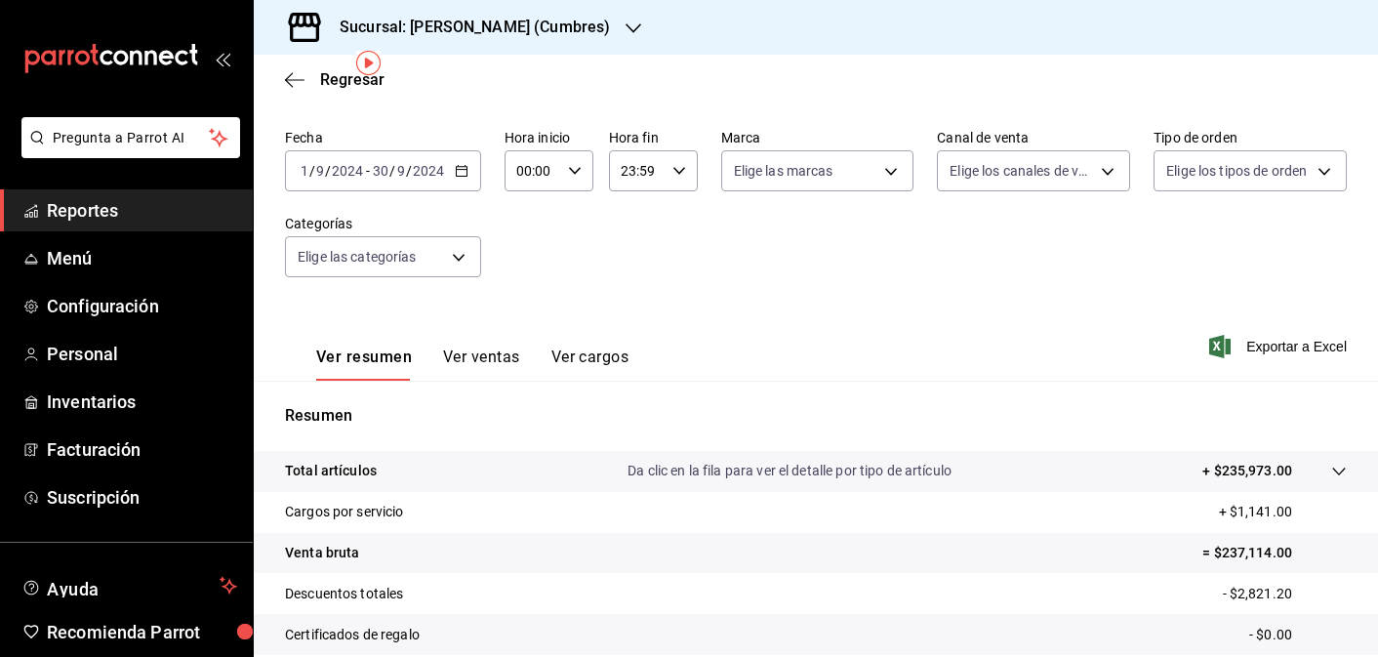
click at [474, 352] on button "Ver ventas" at bounding box center [481, 363] width 77 height 33
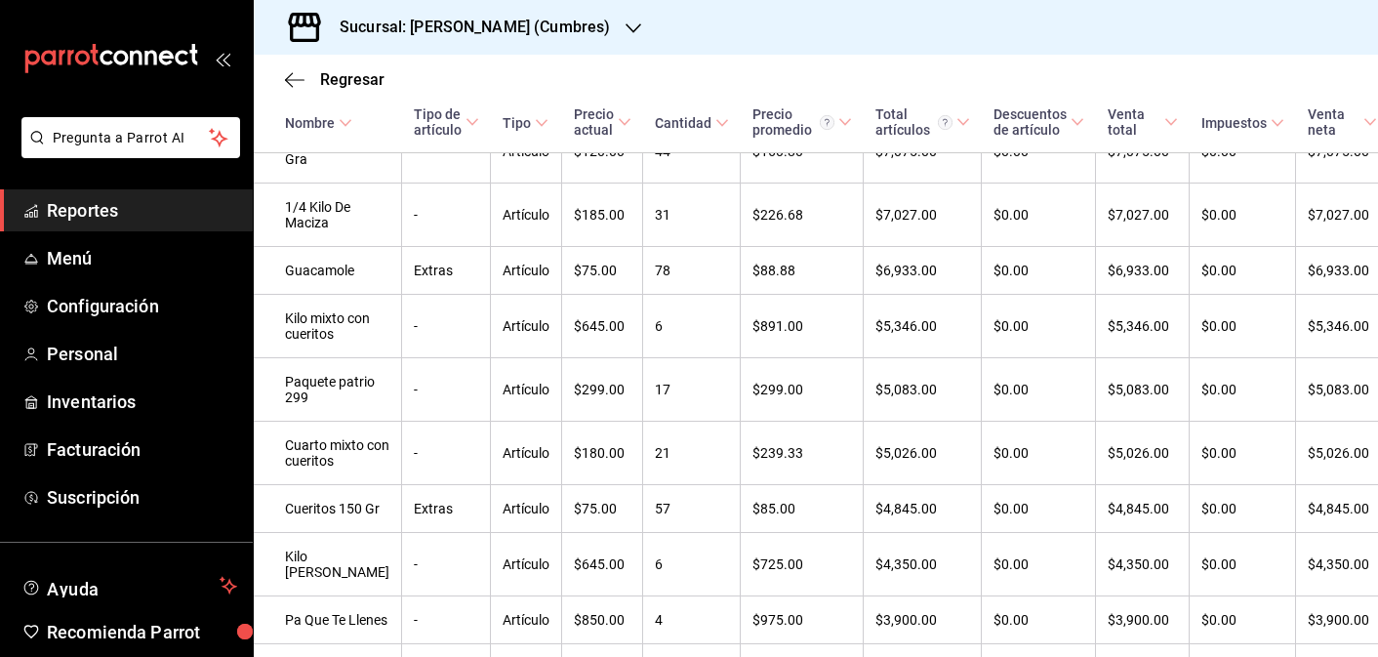
scroll to position [990, 0]
click at [586, 24] on div "Sucursal: [PERSON_NAME] (Cumbres)" at bounding box center [459, 27] width 380 height 55
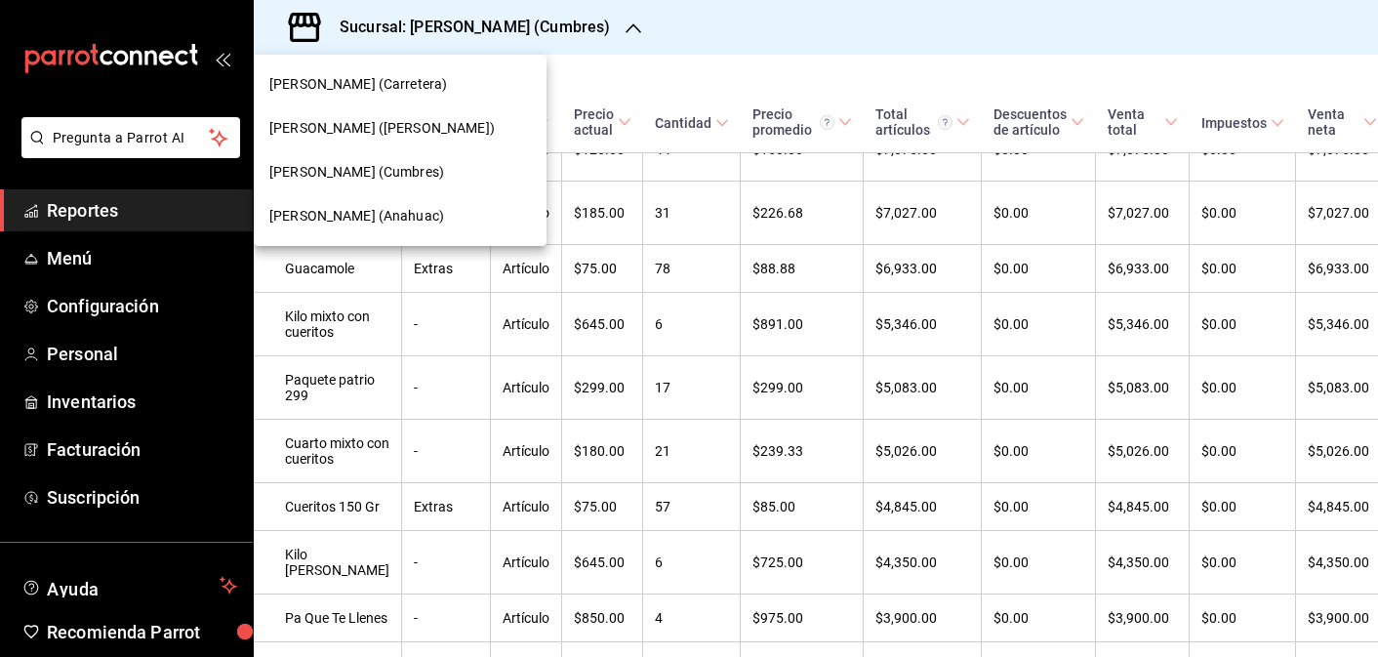
click at [450, 132] on span "[PERSON_NAME] ([PERSON_NAME])" at bounding box center [381, 128] width 225 height 20
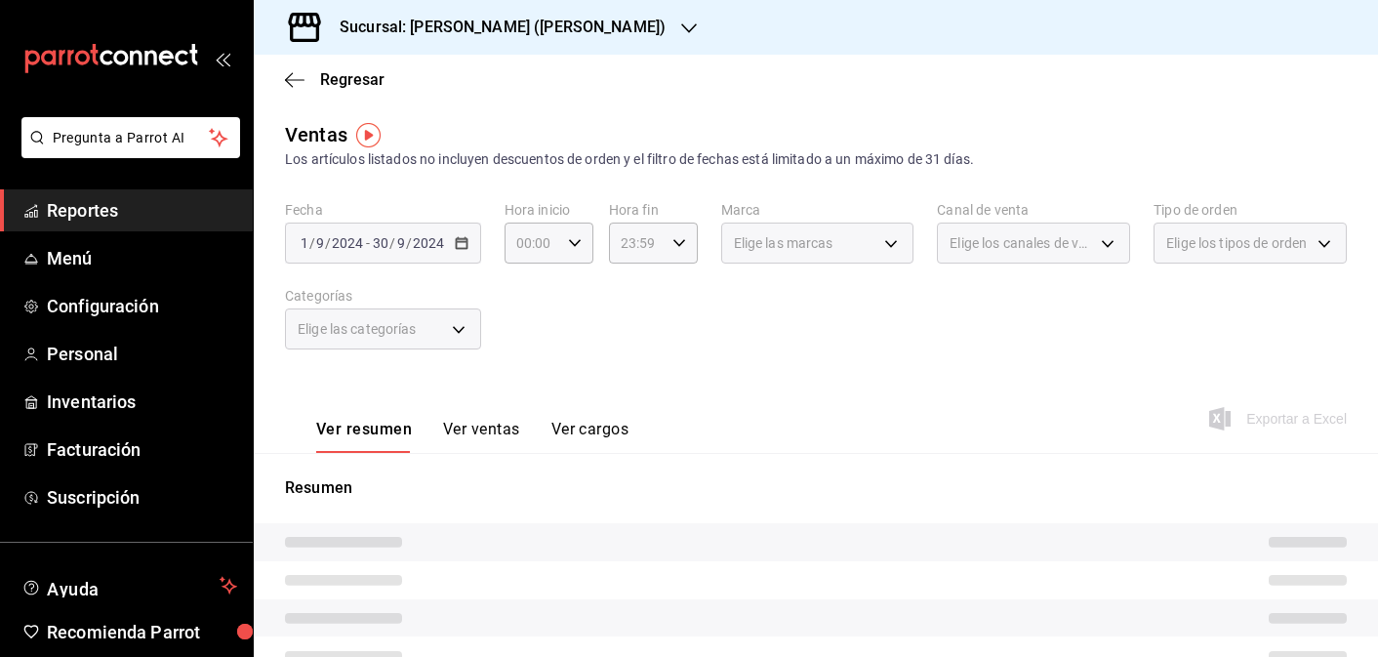
click at [489, 428] on button "Ver ventas" at bounding box center [481, 436] width 77 height 33
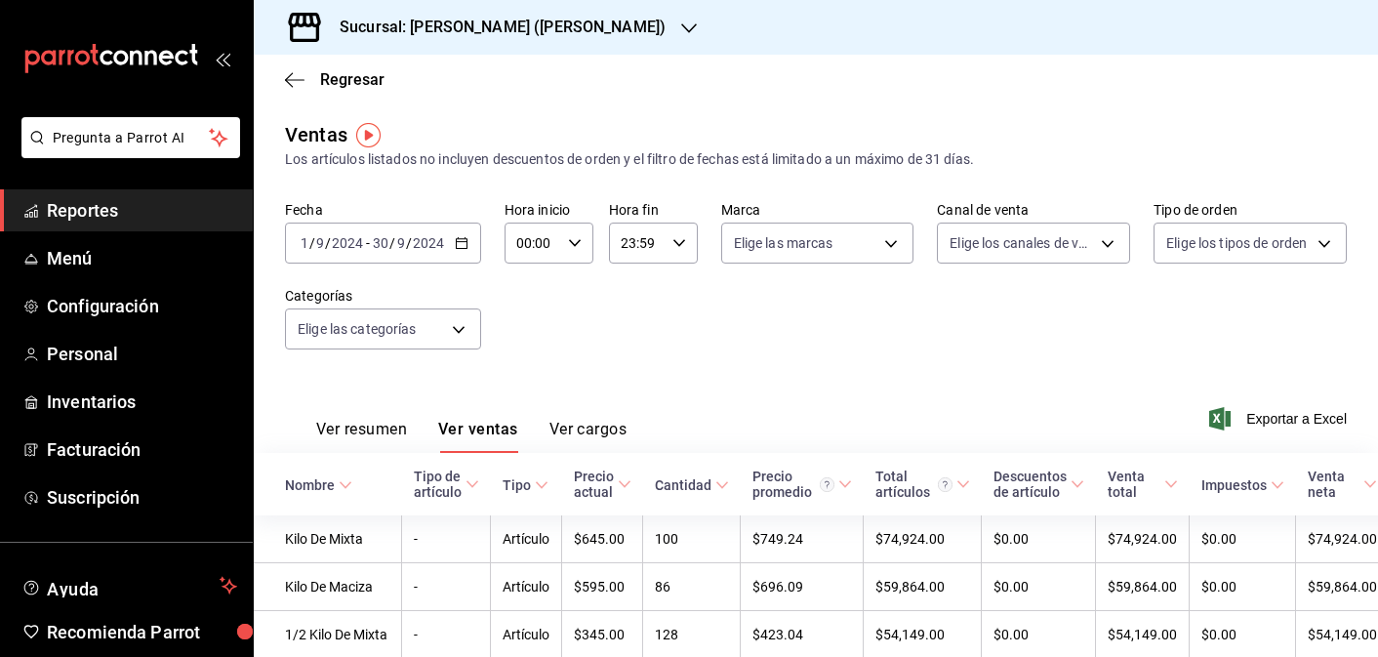
click at [458, 242] on icon "button" at bounding box center [462, 243] width 14 height 14
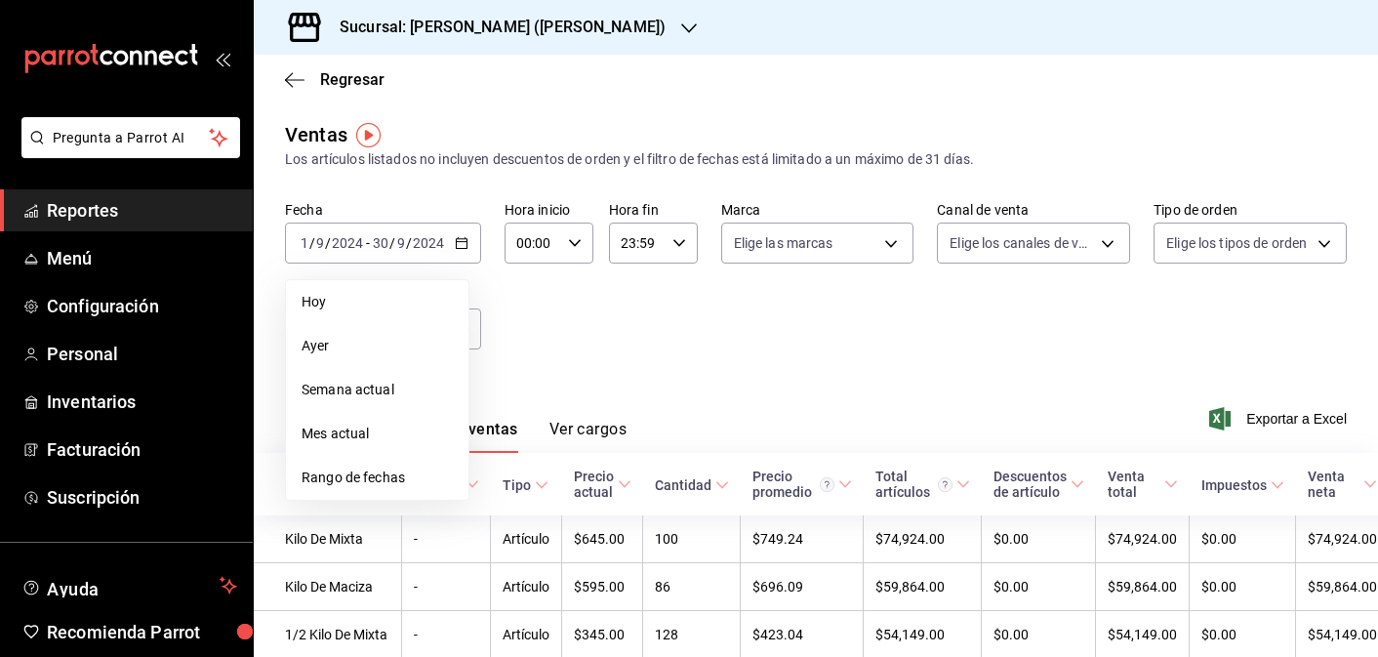
click at [583, 306] on div "Fecha [DATE] [DATE] - [DATE] [DATE] [PERSON_NAME] Semana actual Mes actual Rang…" at bounding box center [816, 287] width 1062 height 172
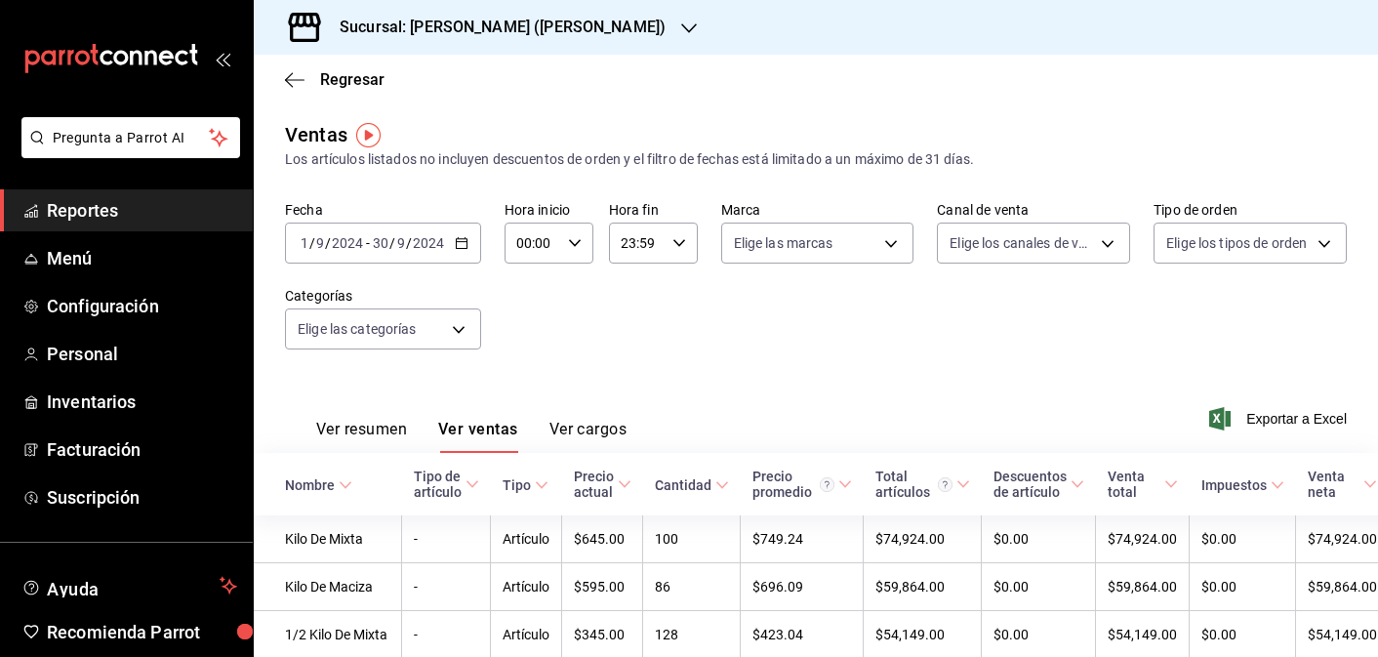
click at [348, 425] on button "Ver resumen" at bounding box center [361, 436] width 91 height 33
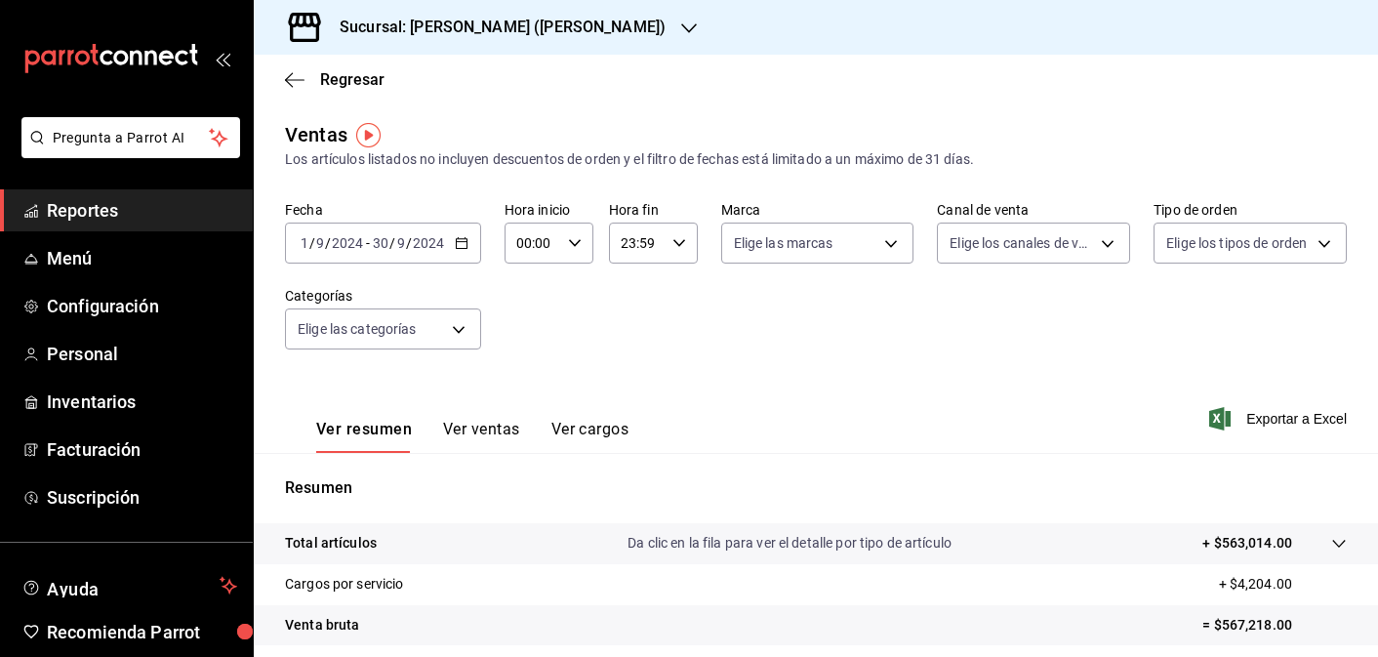
scroll to position [278, 0]
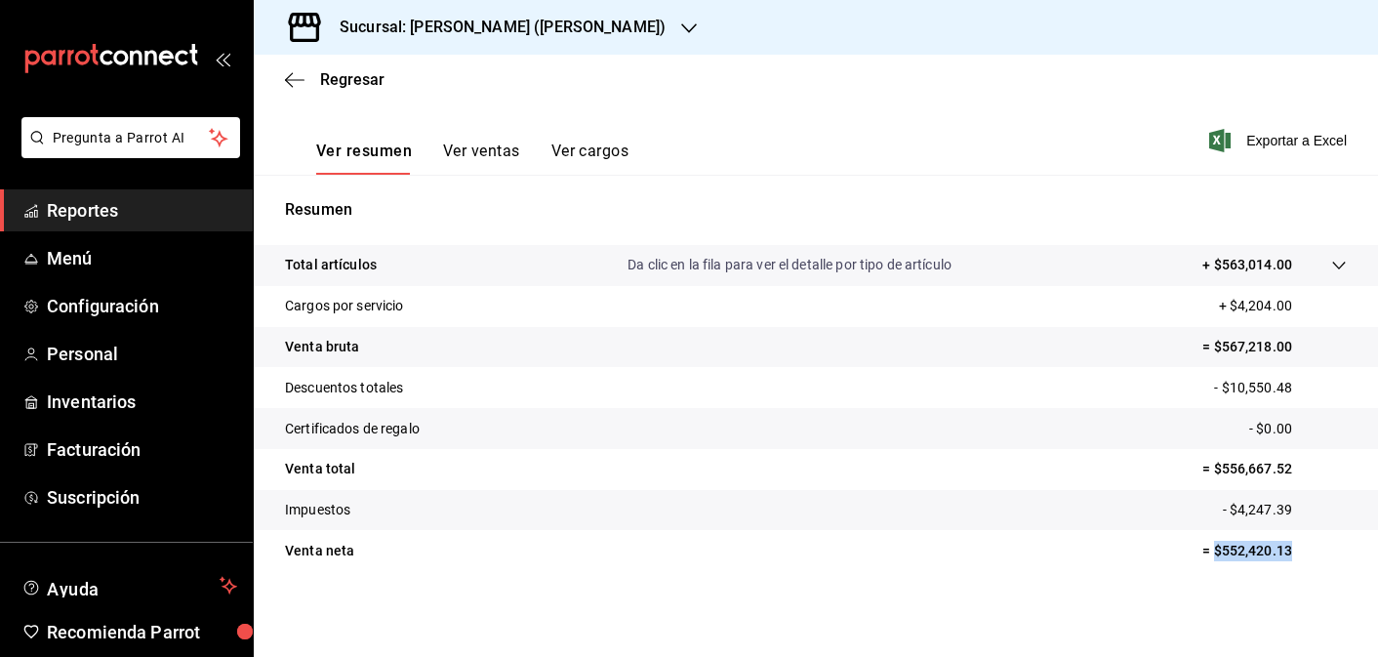
drag, startPoint x: 1296, startPoint y: 548, endPoint x: 1212, endPoint y: 550, distance: 83.9
click at [1213, 550] on p "= $552,420.13" at bounding box center [1274, 551] width 144 height 20
copy p "$552,420.13"
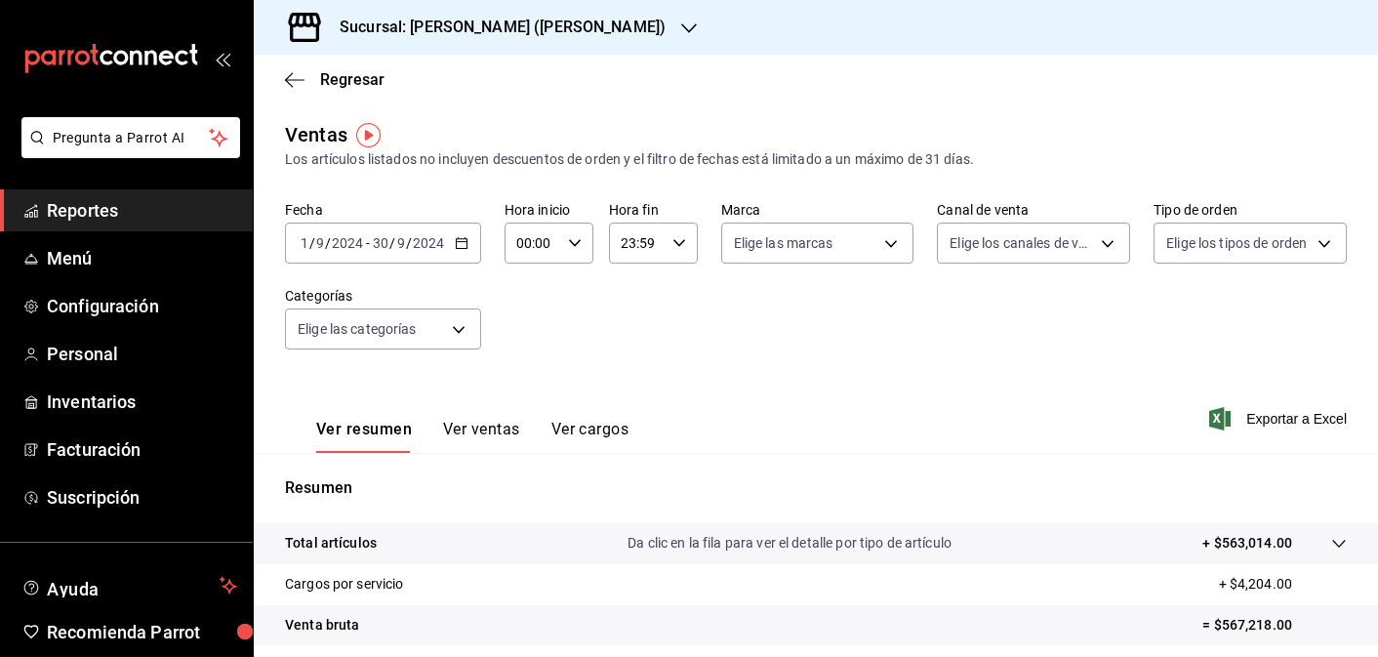
click at [463, 244] on icon "button" at bounding box center [462, 243] width 14 height 14
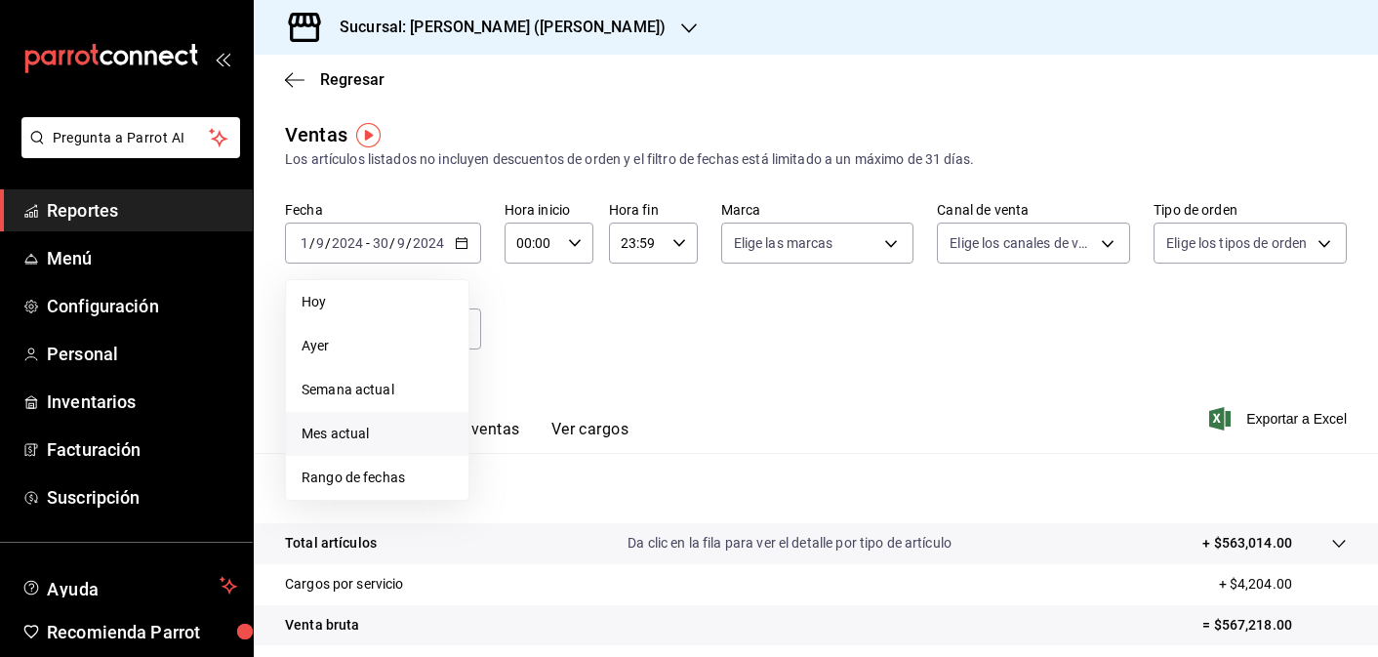
click at [411, 442] on span "Mes actual" at bounding box center [377, 434] width 151 height 20
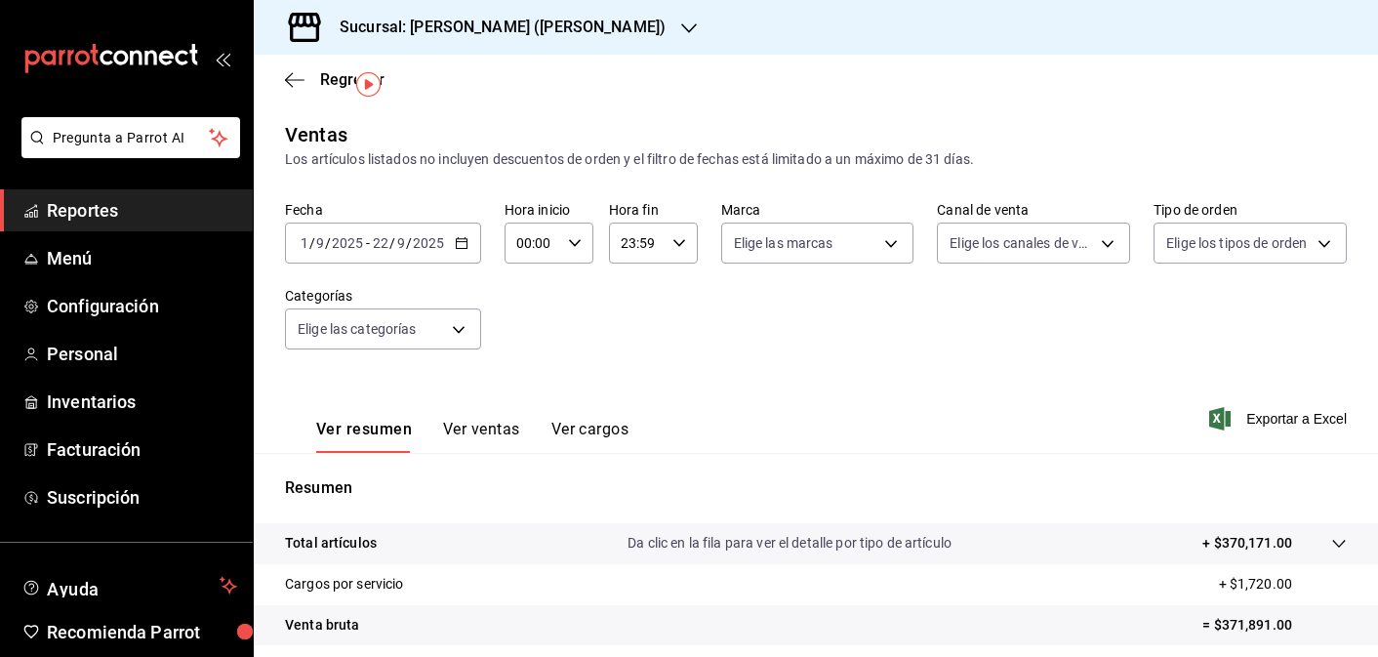
scroll to position [278, 0]
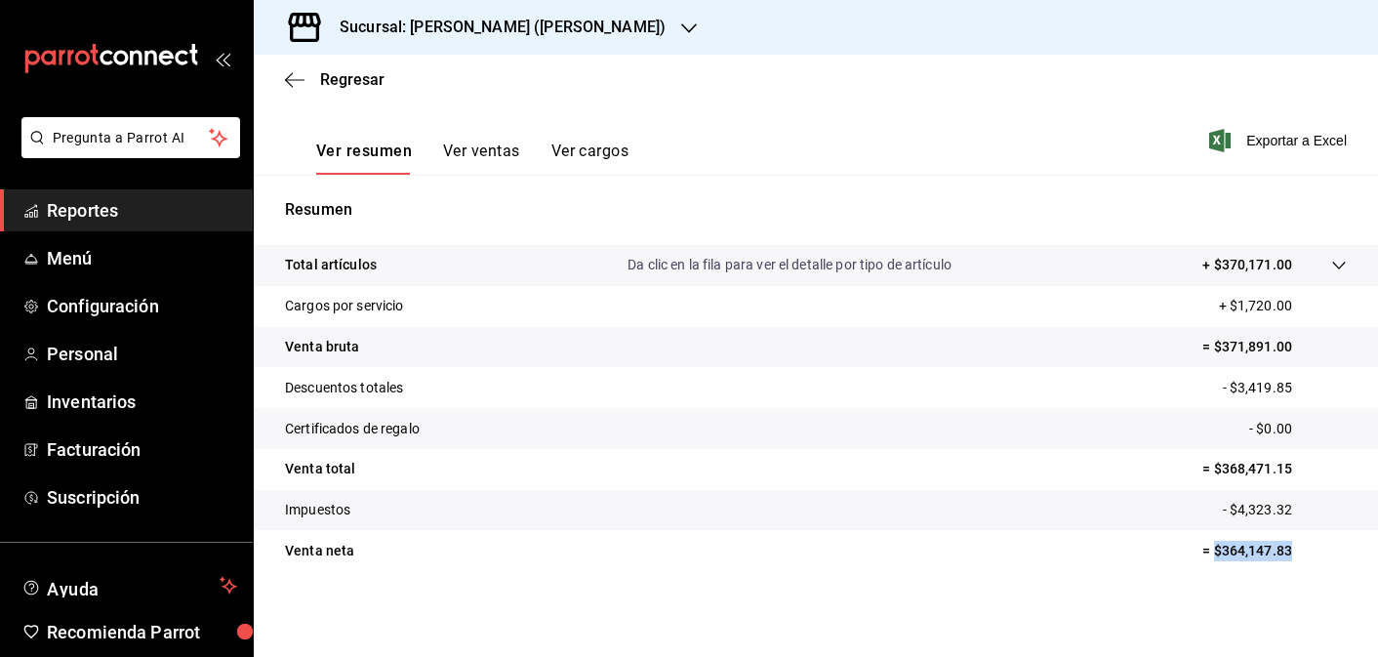
drag, startPoint x: 1294, startPoint y: 549, endPoint x: 1217, endPoint y: 549, distance: 77.1
click at [1217, 549] on p "= $364,147.83" at bounding box center [1274, 551] width 144 height 20
copy p "$364,147.83"
click at [563, 27] on h3 "Sucursal: [PERSON_NAME] ([PERSON_NAME])" at bounding box center [495, 27] width 342 height 23
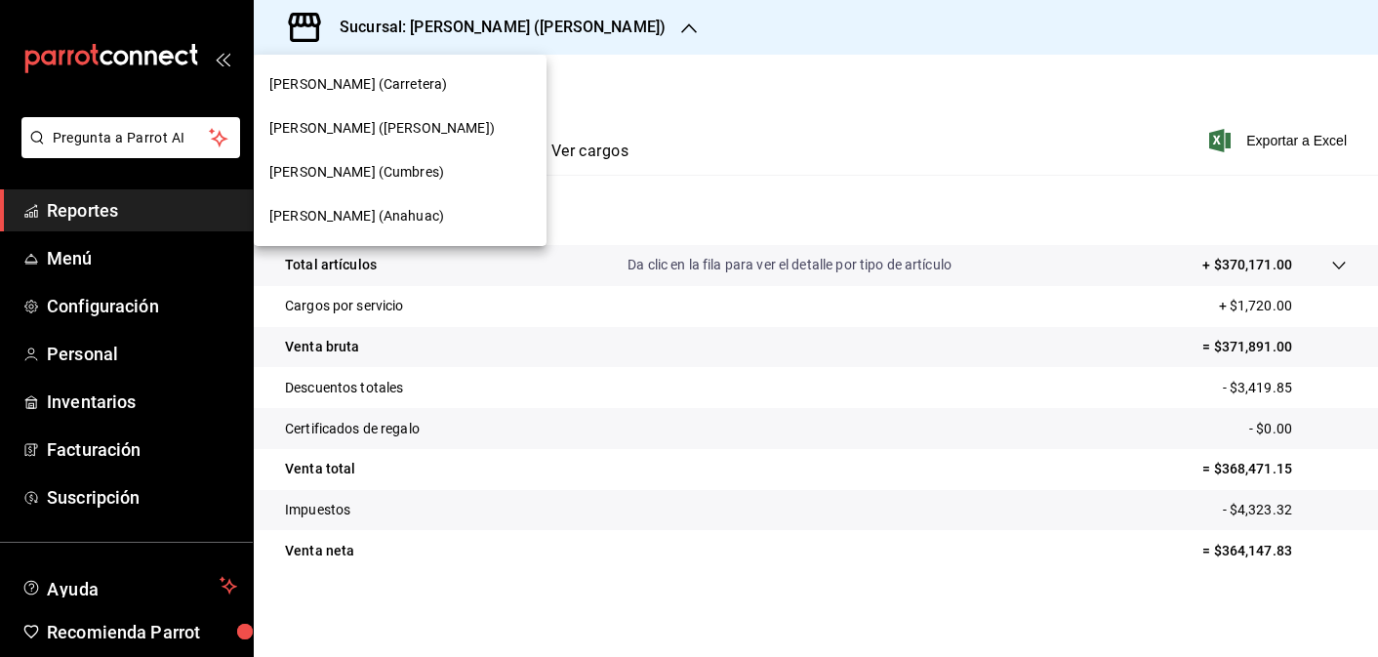
click at [449, 83] on div "[PERSON_NAME] (Carretera)" at bounding box center [400, 84] width 262 height 20
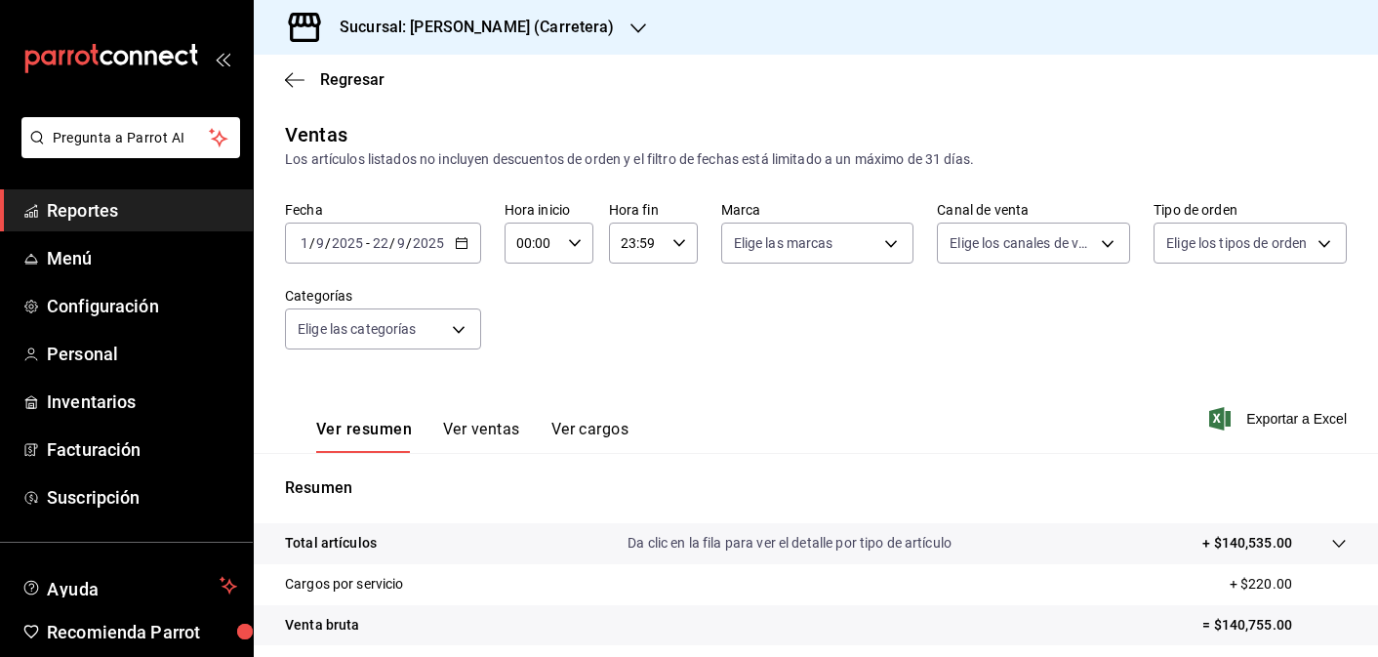
scroll to position [278, 0]
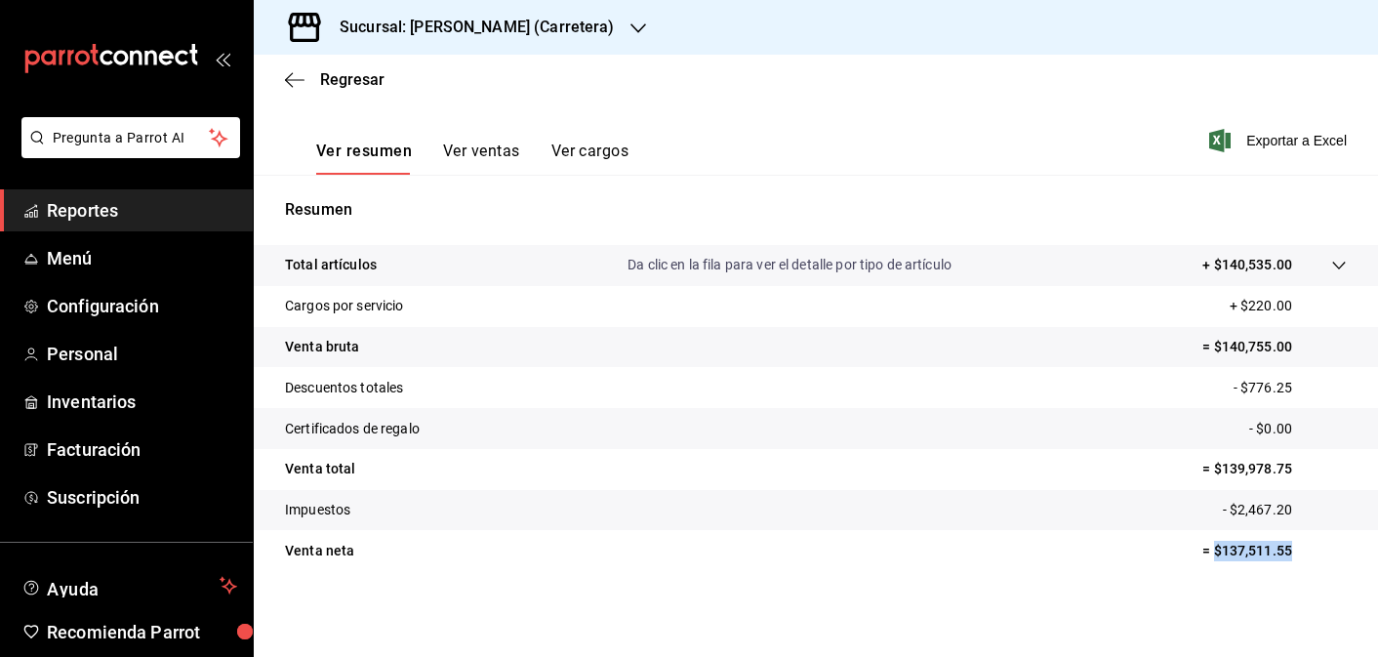
drag, startPoint x: 1297, startPoint y: 551, endPoint x: 1215, endPoint y: 554, distance: 82.0
click at [1216, 554] on p "= $137,511.55" at bounding box center [1274, 551] width 144 height 20
copy p "$137,511.55"
click at [1287, 544] on p "= $137,511.55" at bounding box center [1274, 551] width 144 height 20
drag, startPoint x: 1298, startPoint y: 545, endPoint x: 1216, endPoint y: 547, distance: 82.0
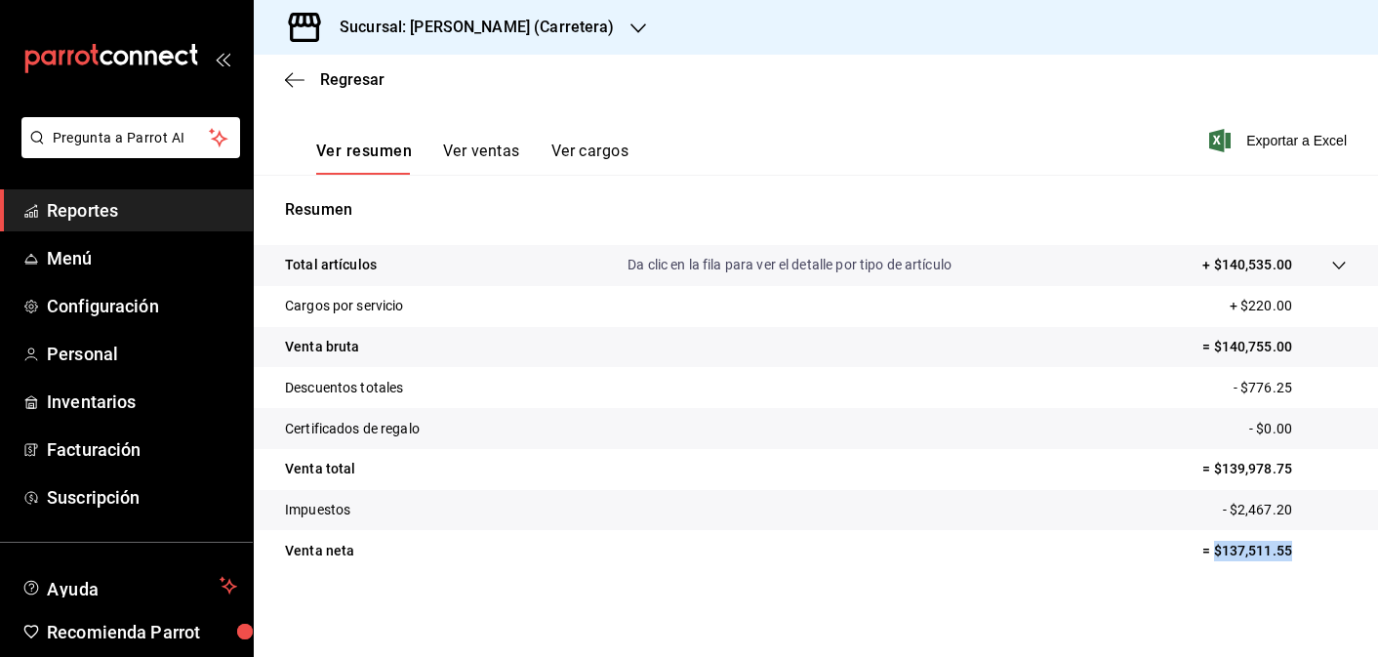
click at [1216, 547] on p "= $137,511.55" at bounding box center [1274, 551] width 144 height 20
copy p "$137,511.55"
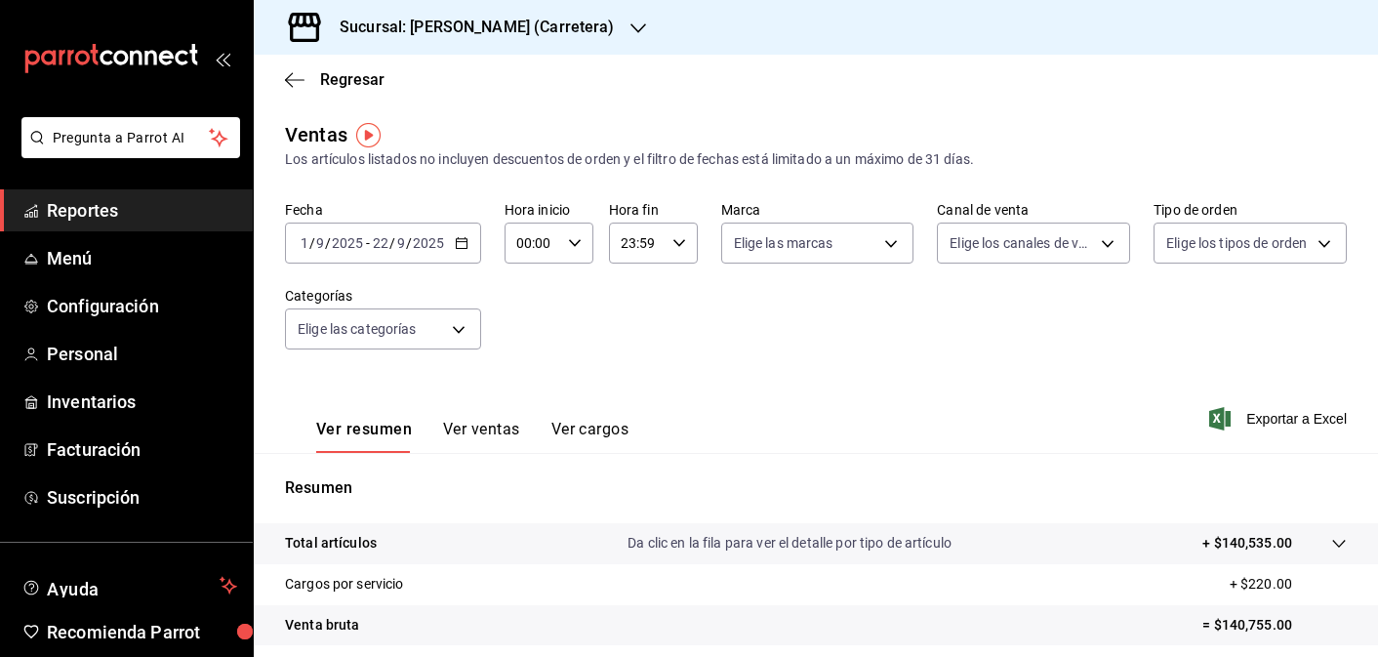
click at [534, 20] on h3 "Sucursal: [PERSON_NAME] (Carretera)" at bounding box center [469, 27] width 291 height 23
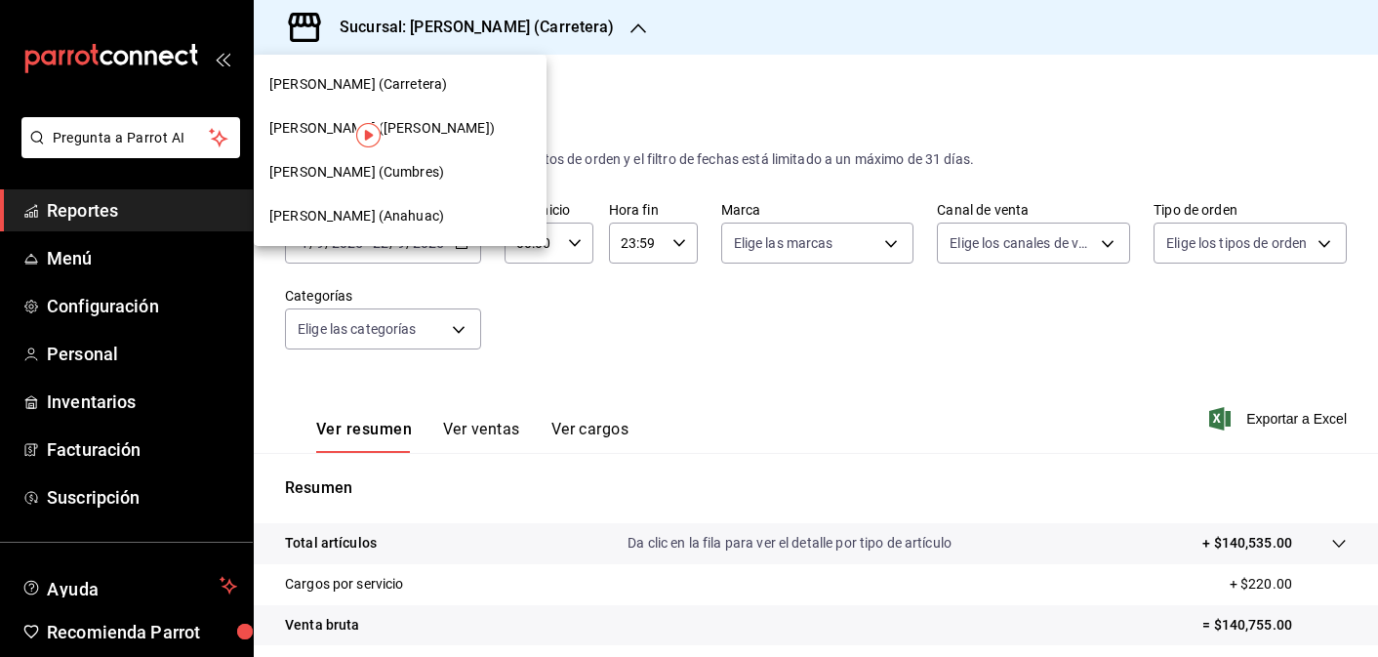
click at [429, 220] on div "[PERSON_NAME] (Anahuac)" at bounding box center [400, 216] width 262 height 20
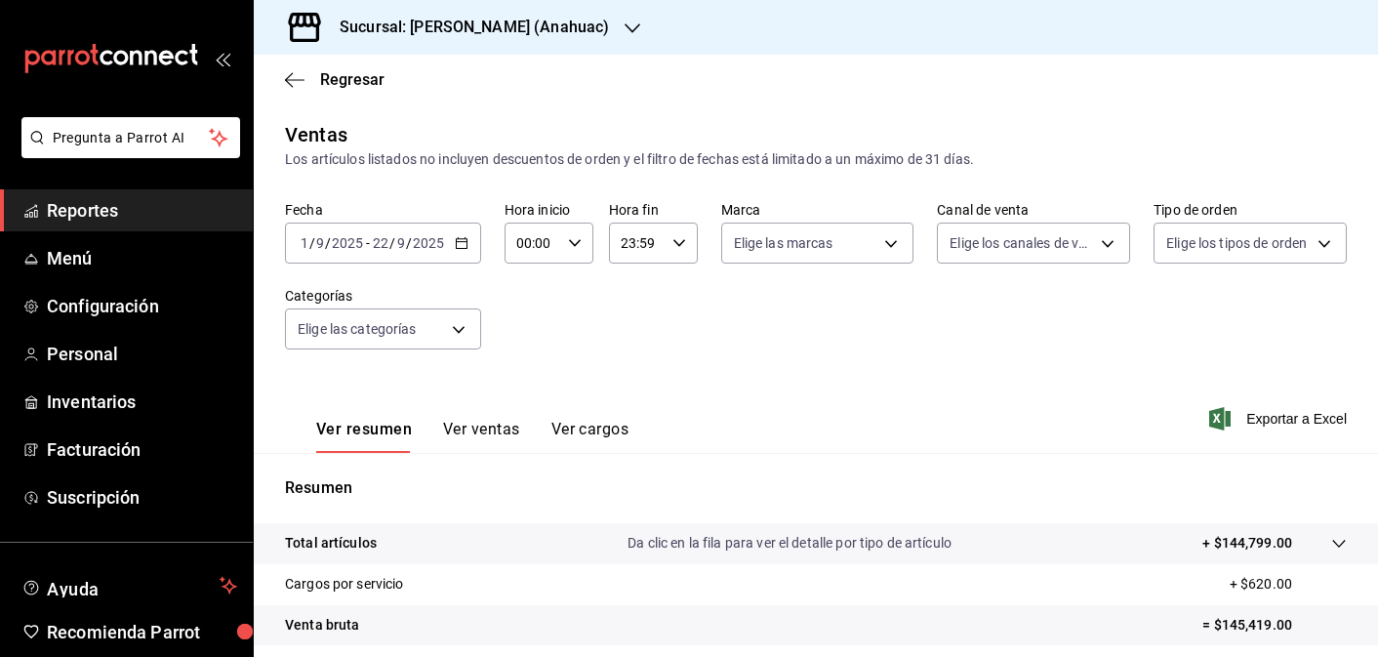
scroll to position [278, 0]
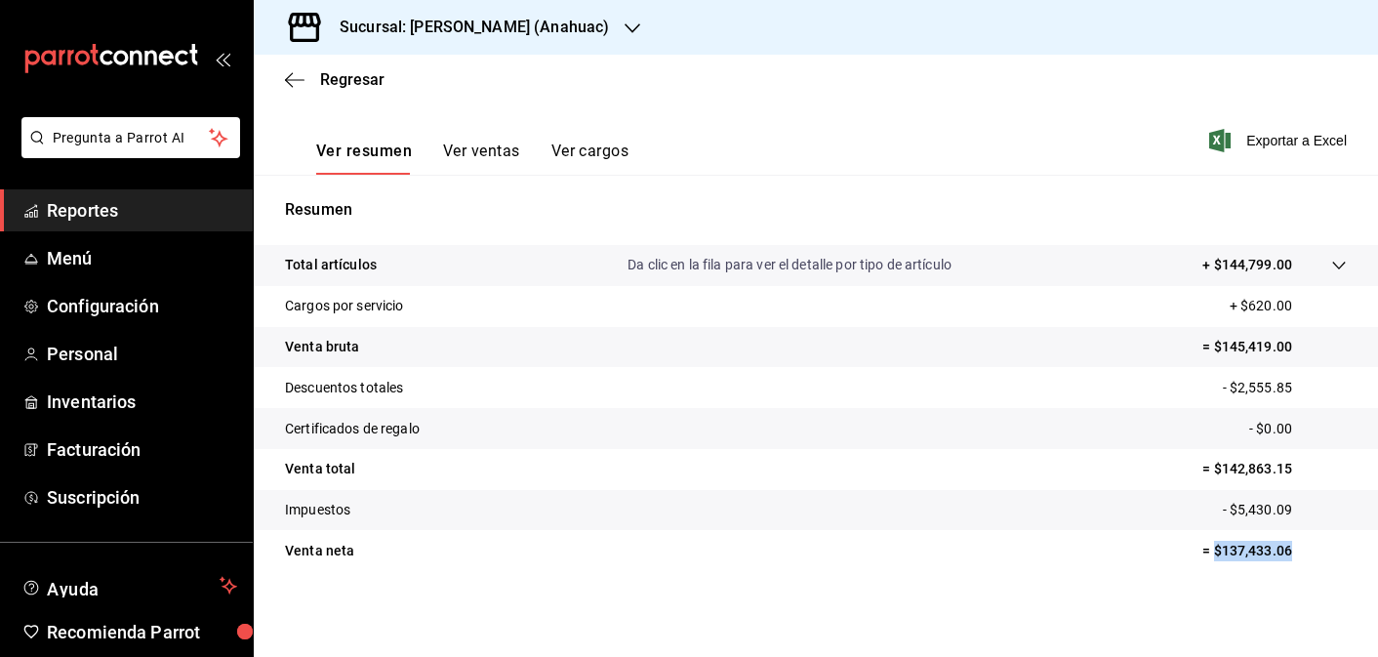
drag, startPoint x: 1302, startPoint y: 549, endPoint x: 1216, endPoint y: 555, distance: 86.1
click at [1216, 556] on p "= $137,433.06" at bounding box center [1274, 551] width 144 height 20
copy p "$137,433.06"
click at [501, 28] on h3 "Sucursal: [PERSON_NAME] (Anahuac)" at bounding box center [466, 27] width 285 height 23
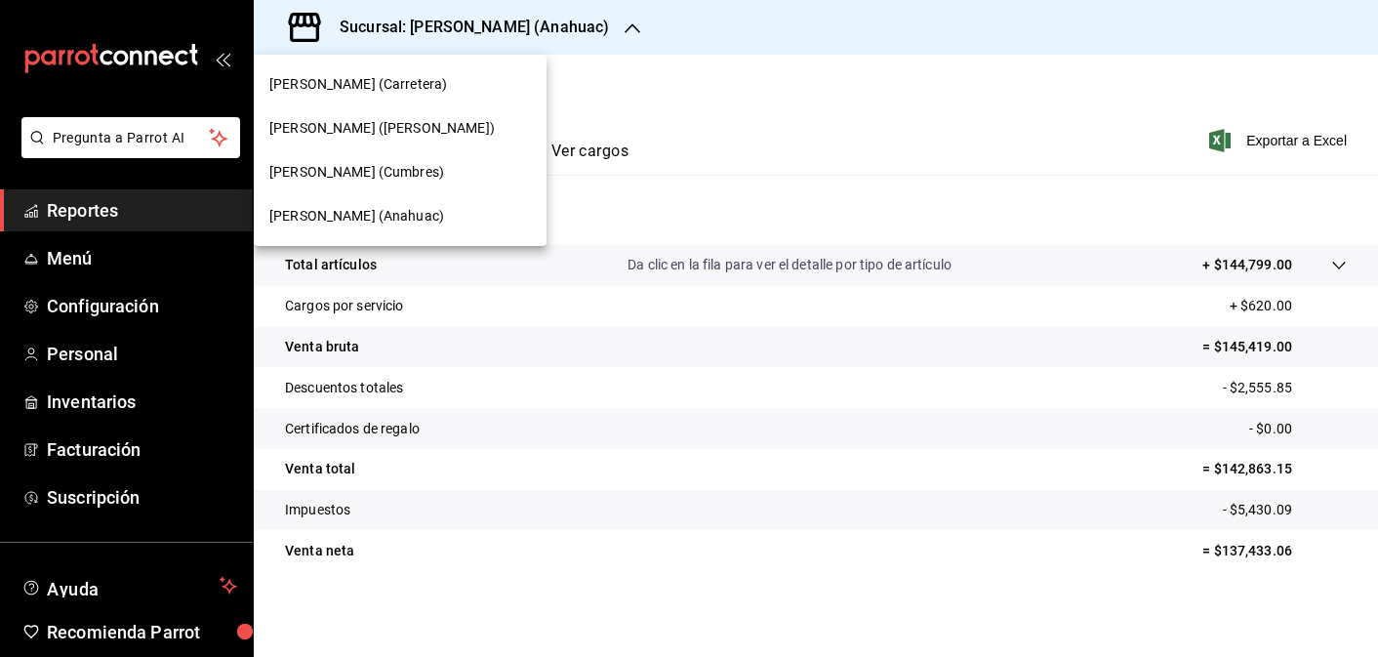
click at [451, 88] on div "[PERSON_NAME] (Carretera)" at bounding box center [400, 84] width 262 height 20
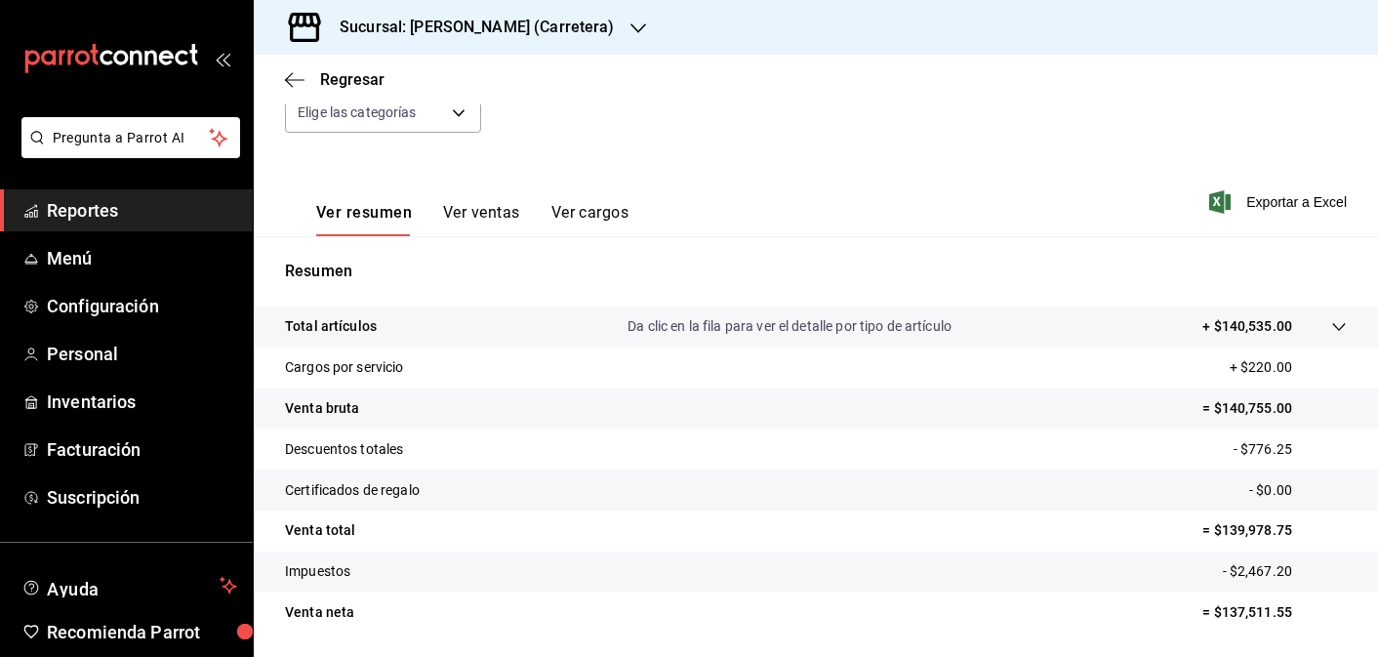
scroll to position [278, 0]
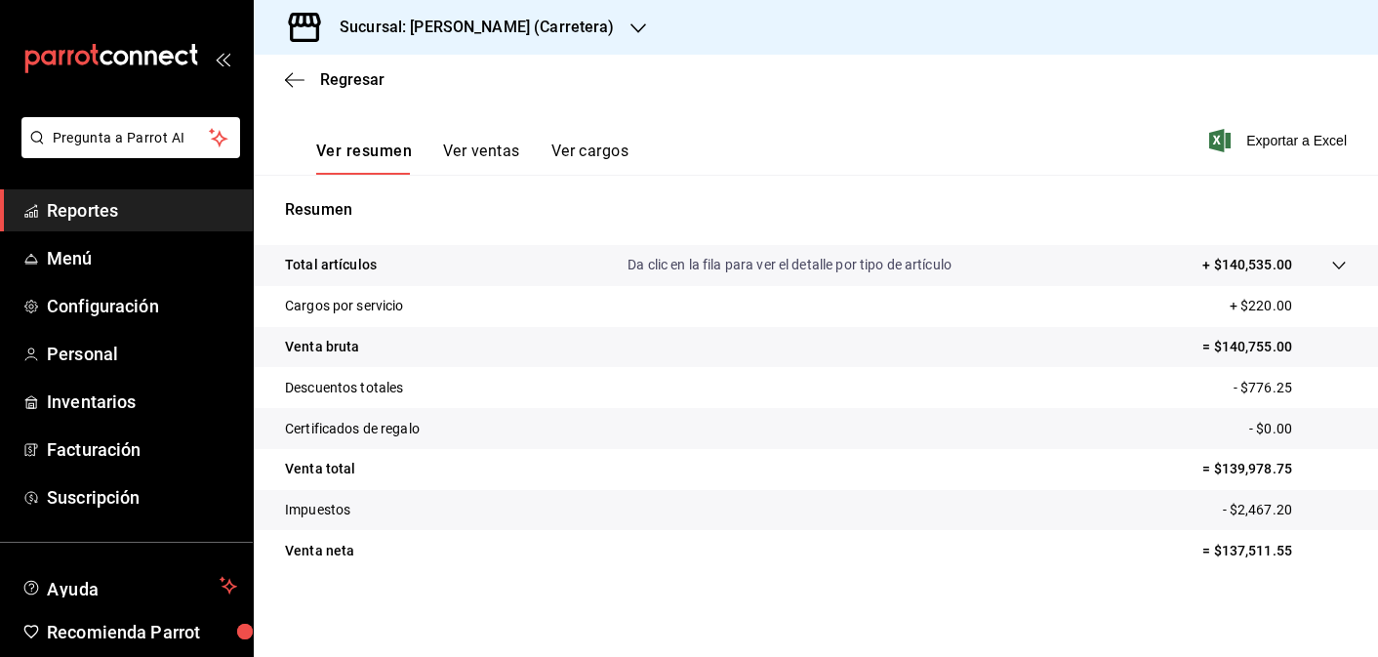
click at [630, 24] on icon "button" at bounding box center [638, 28] width 16 height 10
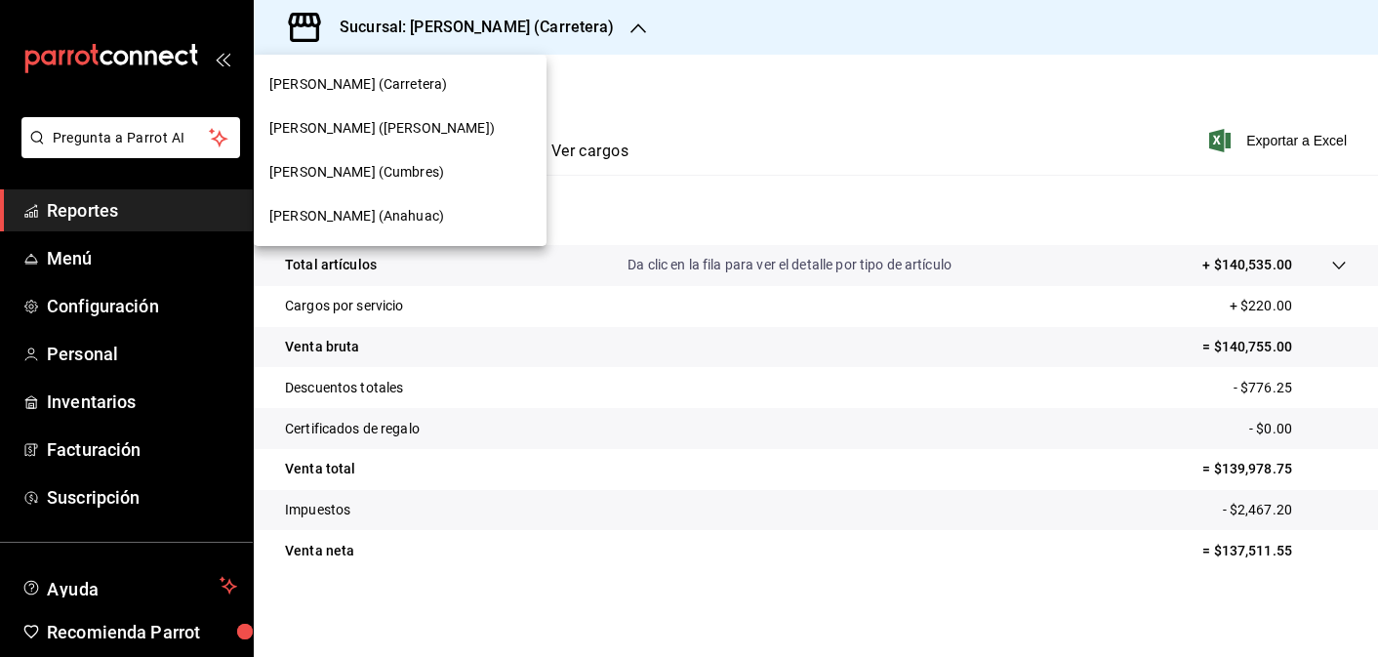
click at [492, 157] on div "[PERSON_NAME] (Cumbres)" at bounding box center [400, 172] width 293 height 44
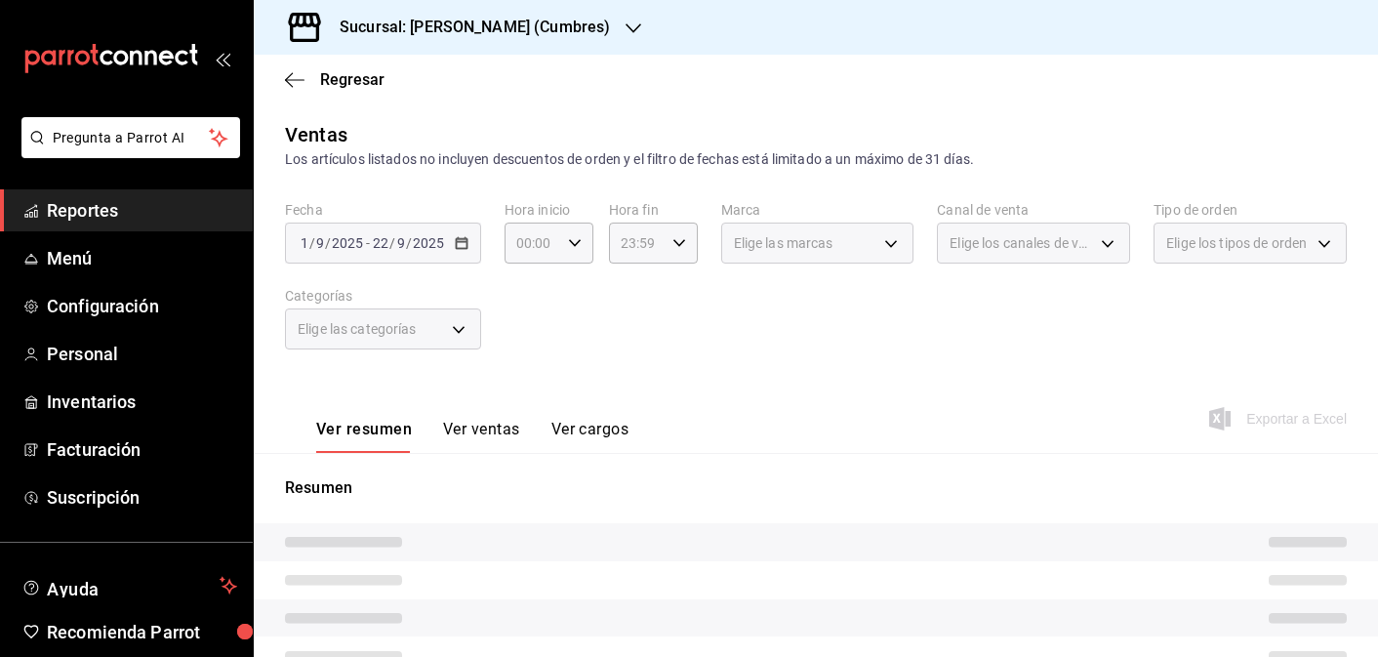
scroll to position [278, 0]
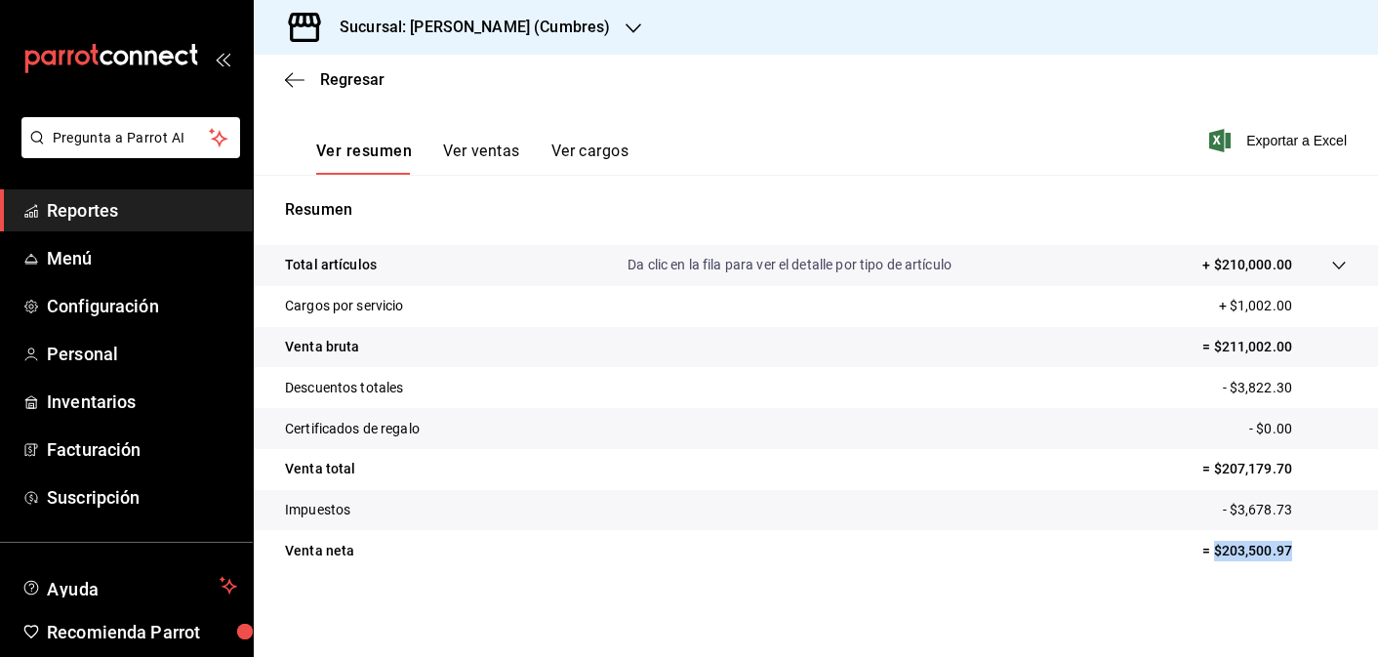
drag, startPoint x: 1295, startPoint y: 547, endPoint x: 1214, endPoint y: 553, distance: 81.2
click at [1214, 552] on p "= $203,500.97" at bounding box center [1274, 551] width 144 height 20
copy p "$203,500.97"
click at [1307, 545] on p "= $203,500.97" at bounding box center [1274, 551] width 144 height 20
drag, startPoint x: 1297, startPoint y: 559, endPoint x: 1272, endPoint y: 546, distance: 28.4
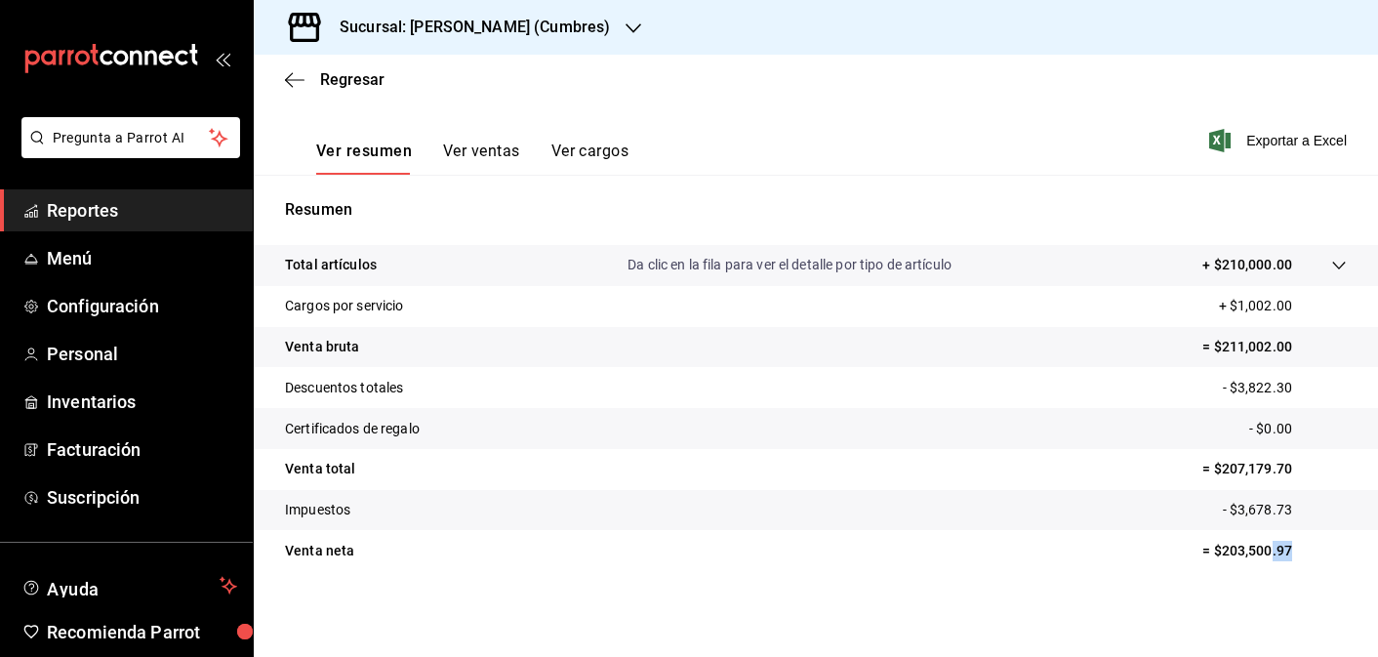
click at [1272, 546] on p "= $203,500.97" at bounding box center [1274, 551] width 144 height 20
drag, startPoint x: 1297, startPoint y: 546, endPoint x: 1216, endPoint y: 545, distance: 81.0
click at [1216, 545] on p "= $203,500.97" at bounding box center [1274, 551] width 144 height 20
copy p "$203,500.97"
click at [523, 23] on h3 "Sucursal: [PERSON_NAME] (Cumbres)" at bounding box center [467, 27] width 286 height 23
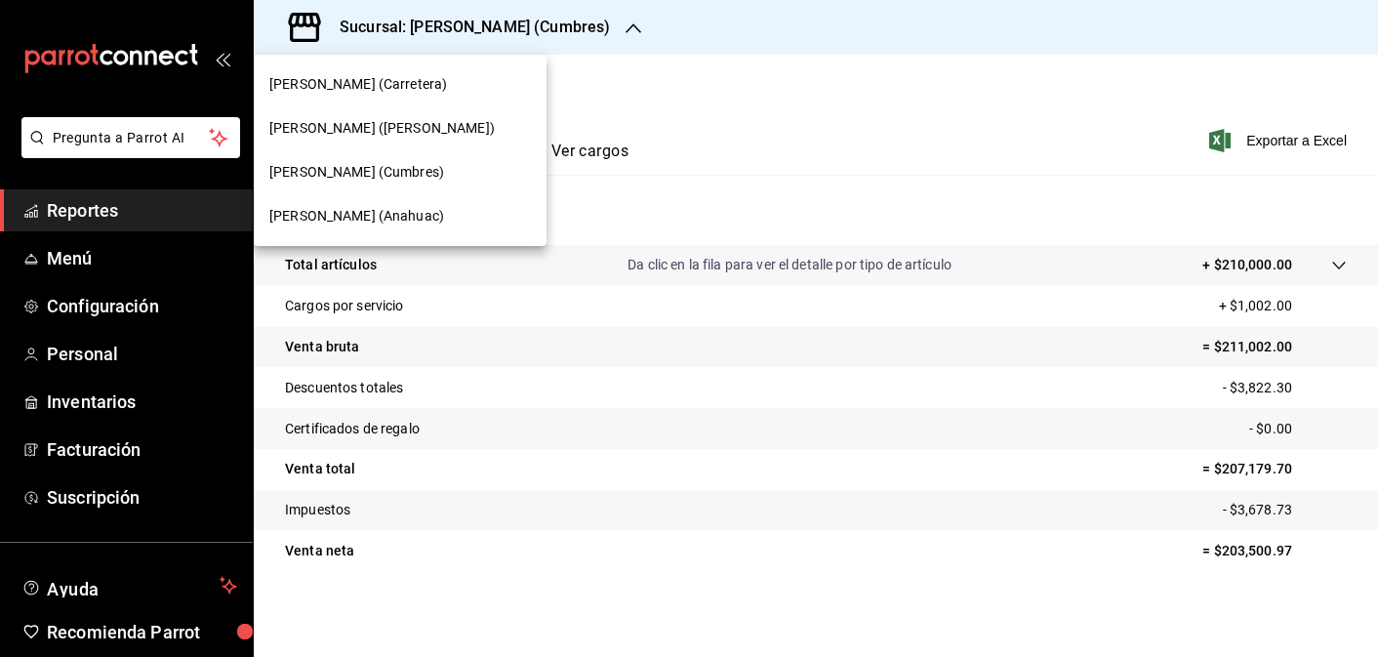
click at [431, 90] on div "[PERSON_NAME] (Carretera)" at bounding box center [400, 84] width 262 height 20
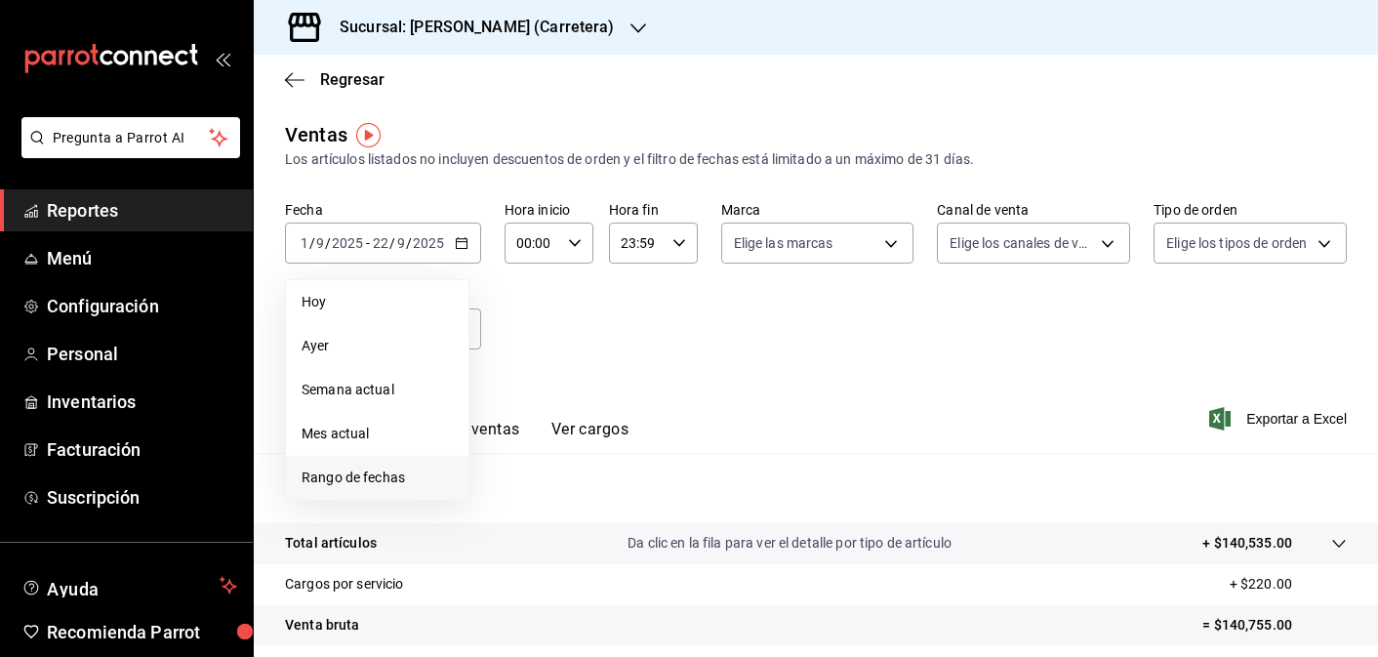
click at [371, 483] on span "Rango de fechas" at bounding box center [377, 477] width 151 height 20
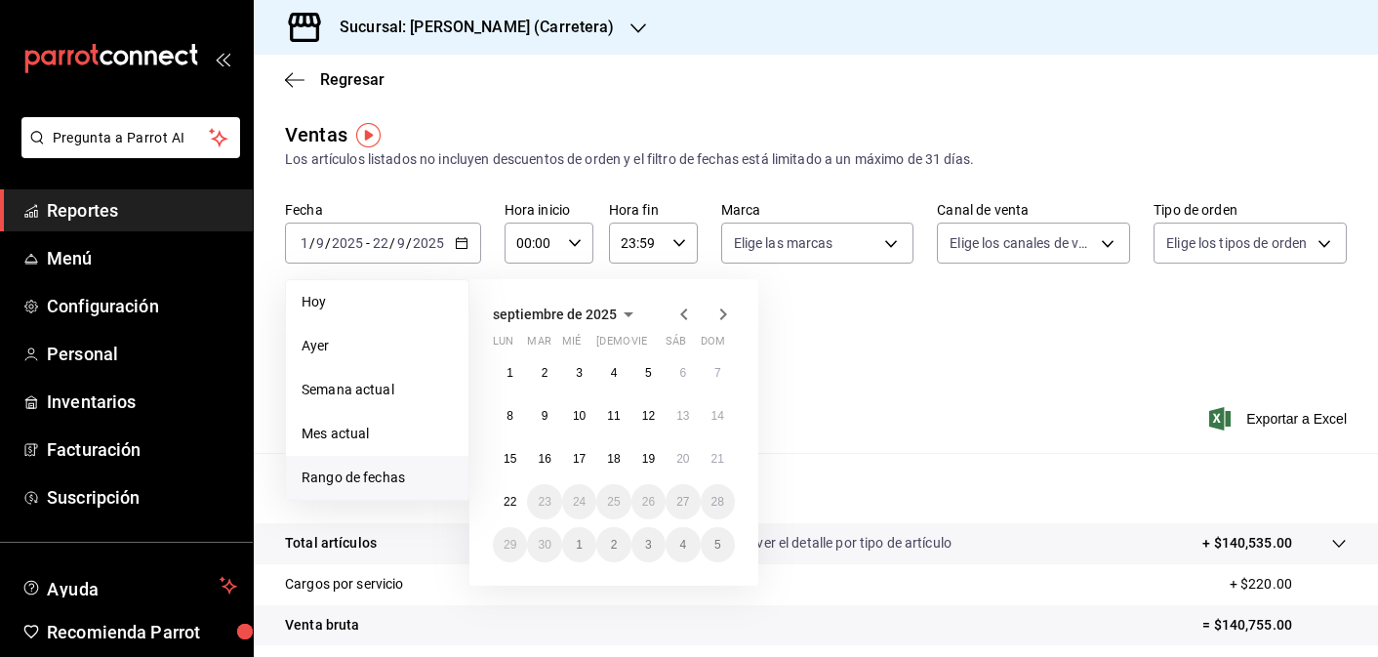
click at [674, 316] on icon "button" at bounding box center [683, 314] width 23 height 23
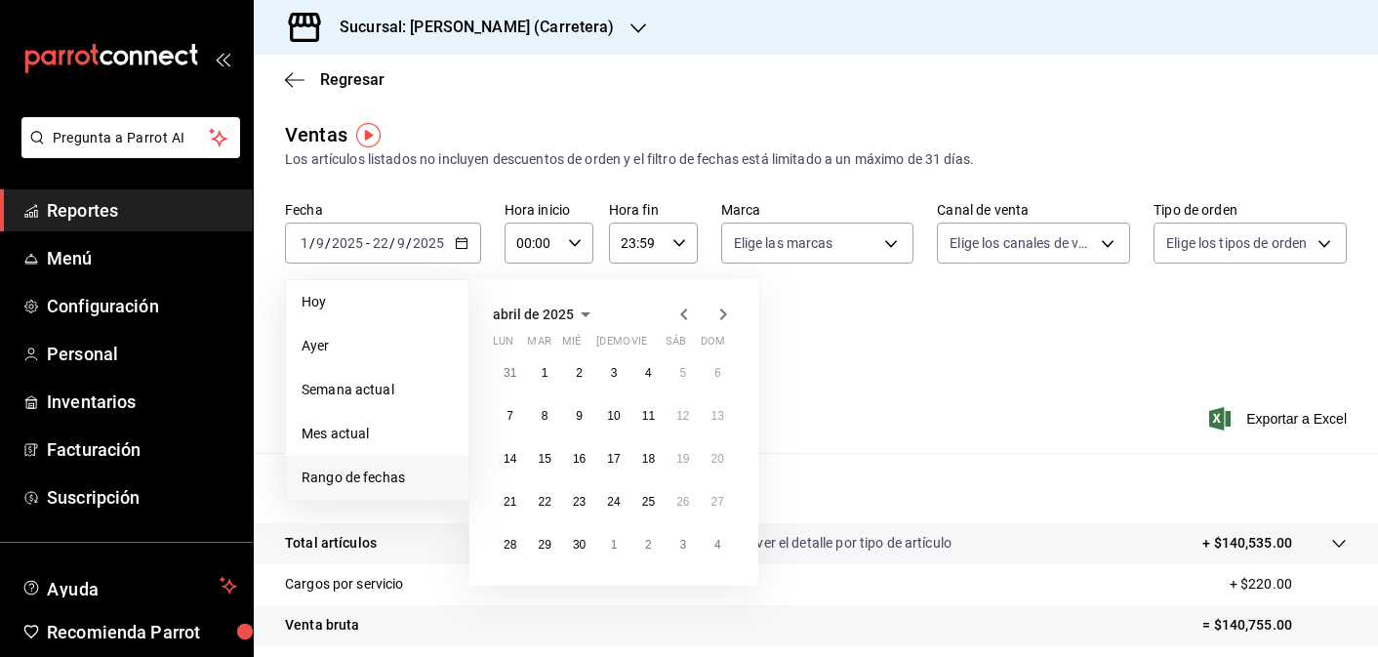
click at [674, 316] on icon "button" at bounding box center [683, 314] width 23 height 23
click at [695, 304] on icon "button" at bounding box center [683, 314] width 23 height 23
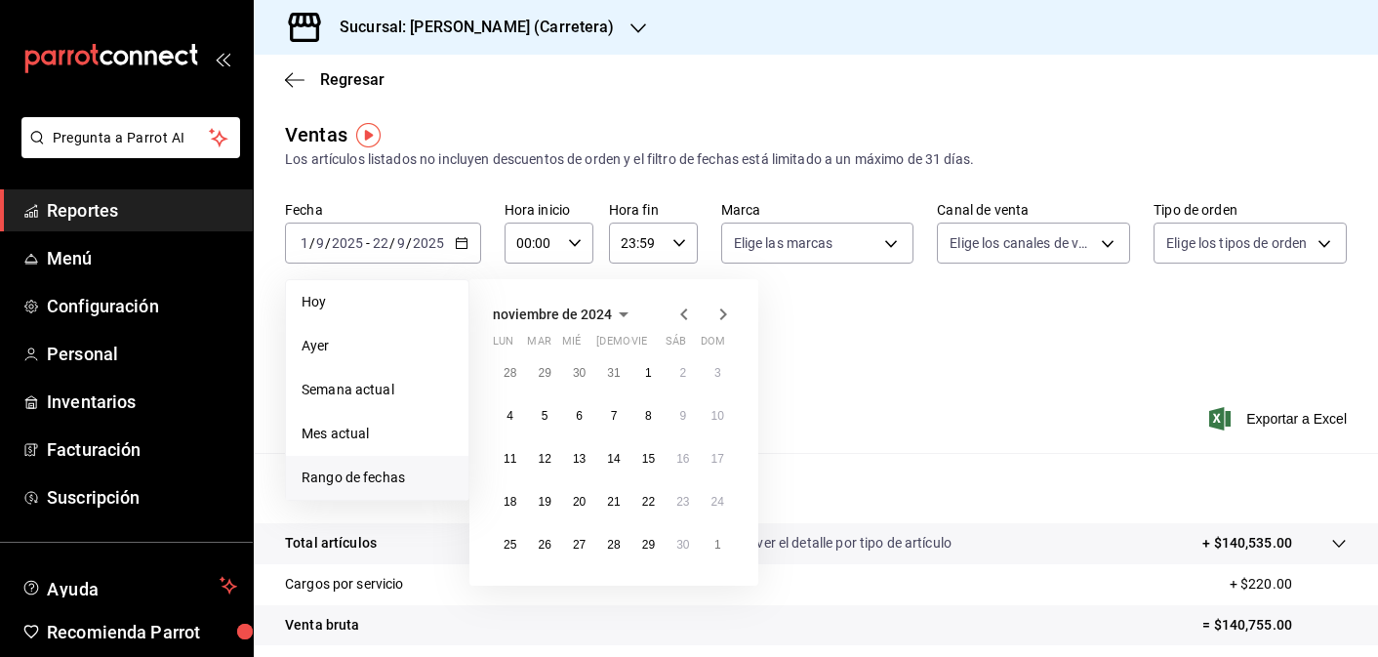
click at [695, 304] on icon "button" at bounding box center [683, 314] width 23 height 23
click at [728, 309] on icon "button" at bounding box center [722, 314] width 23 height 23
click at [707, 373] on button "1" at bounding box center [718, 372] width 34 height 35
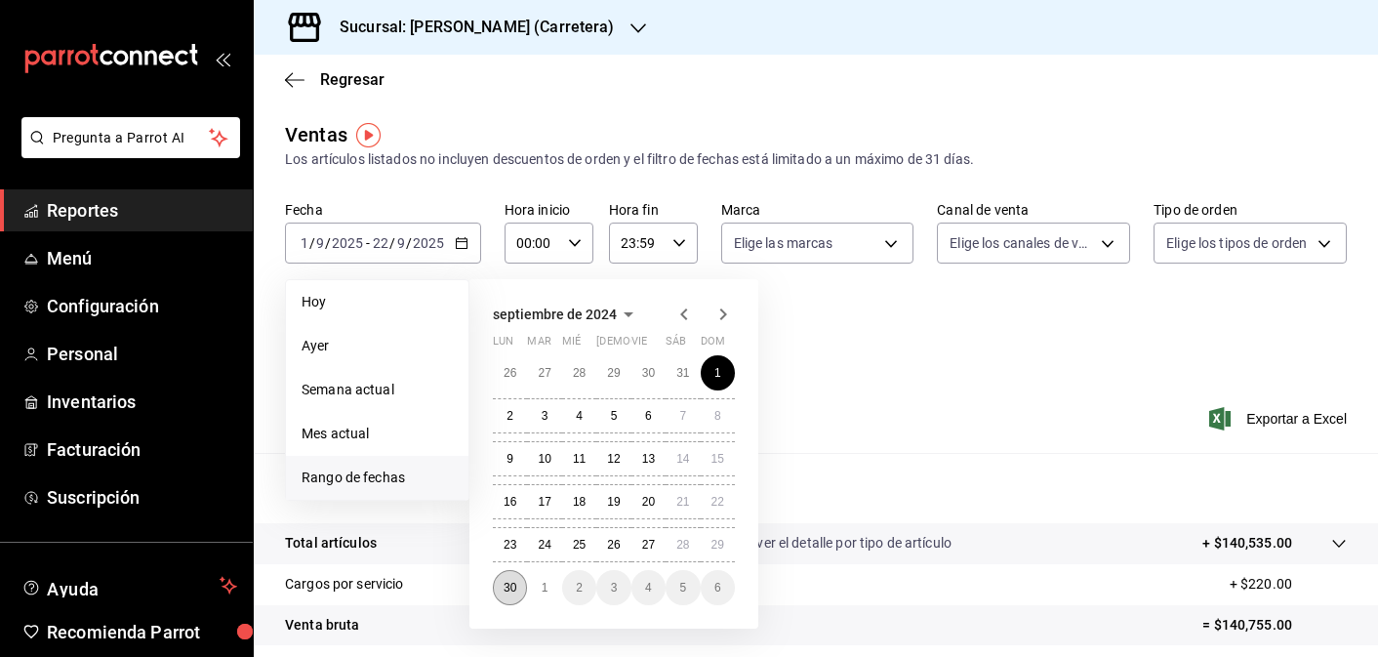
click at [510, 579] on button "30" at bounding box center [510, 587] width 34 height 35
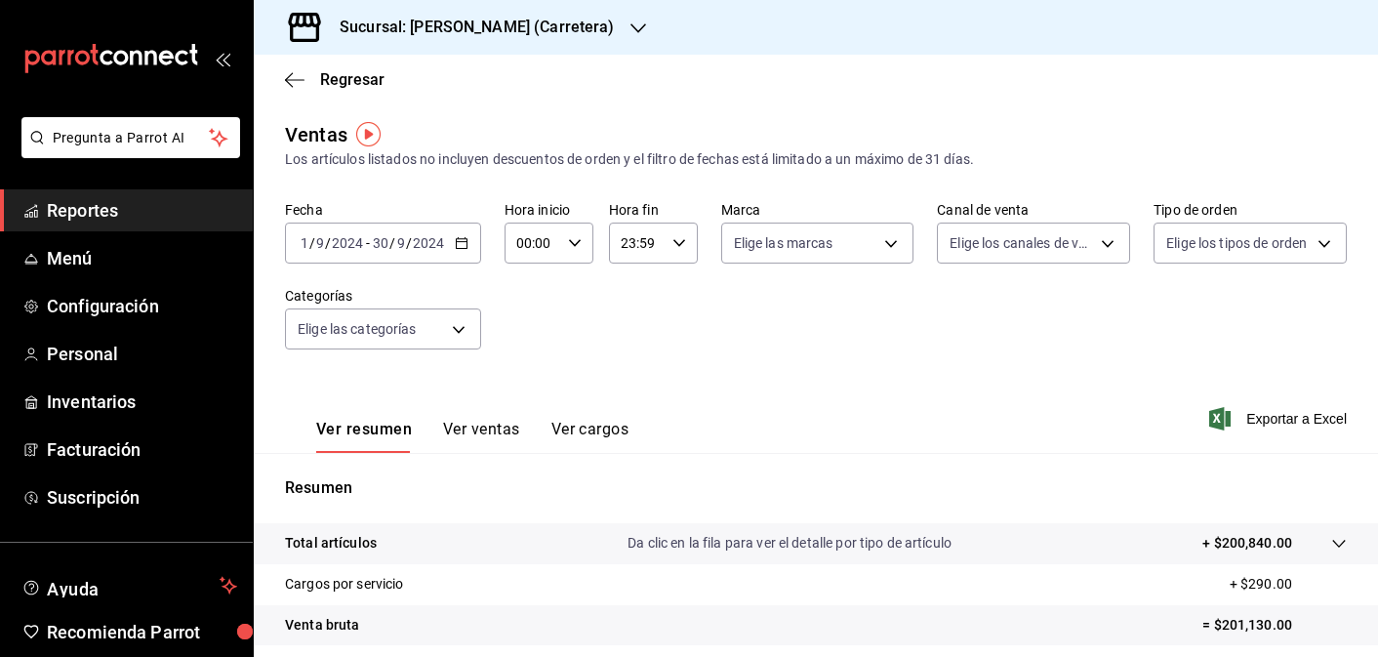
scroll to position [278, 0]
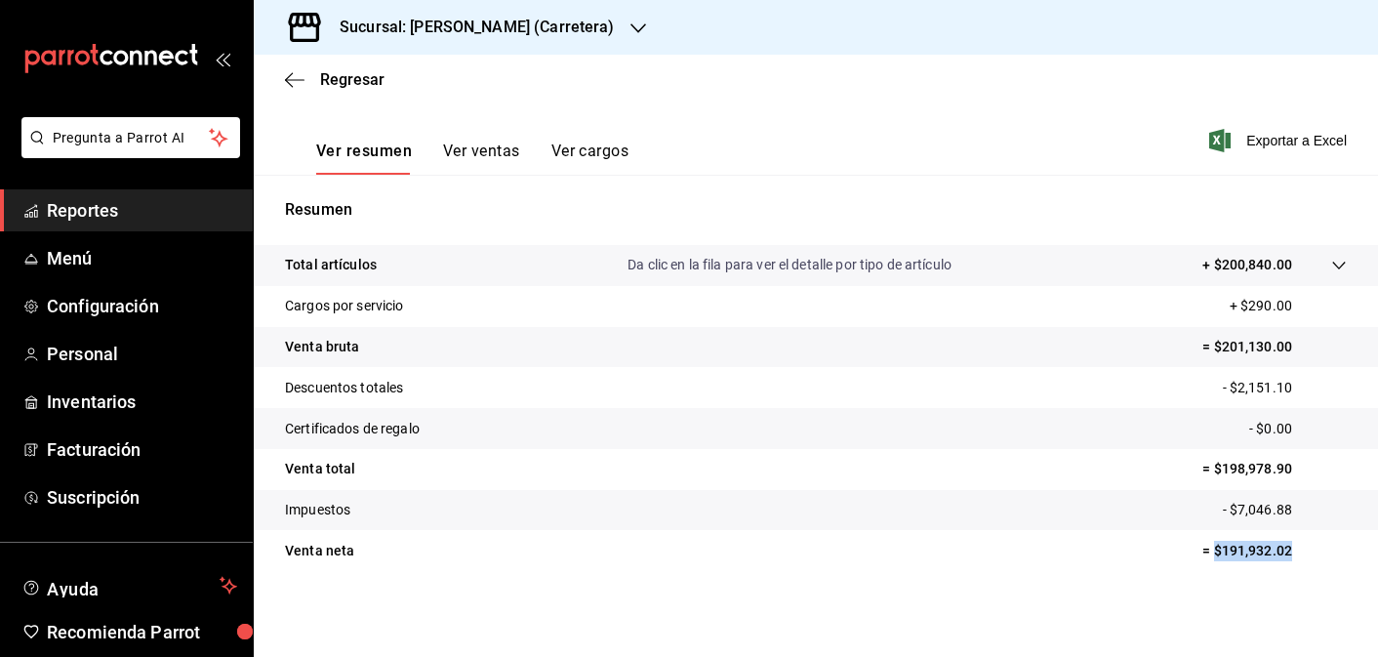
drag, startPoint x: 1294, startPoint y: 546, endPoint x: 1214, endPoint y: 543, distance: 80.1
click at [1215, 544] on p "= $191,932.02" at bounding box center [1274, 551] width 144 height 20
copy p "$191,932.02"
click at [544, 28] on h3 "Sucursal: [PERSON_NAME] (Carretera)" at bounding box center [469, 27] width 291 height 23
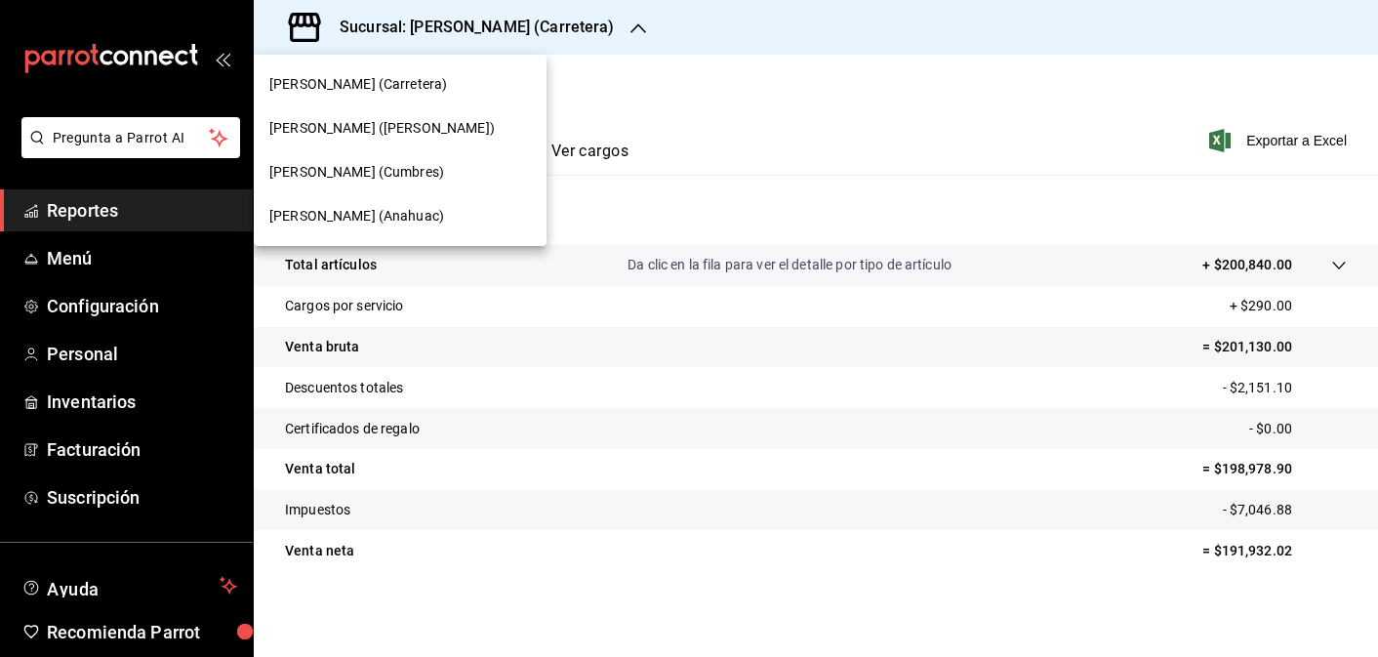
click at [451, 213] on div "[PERSON_NAME] (Anahuac)" at bounding box center [400, 216] width 262 height 20
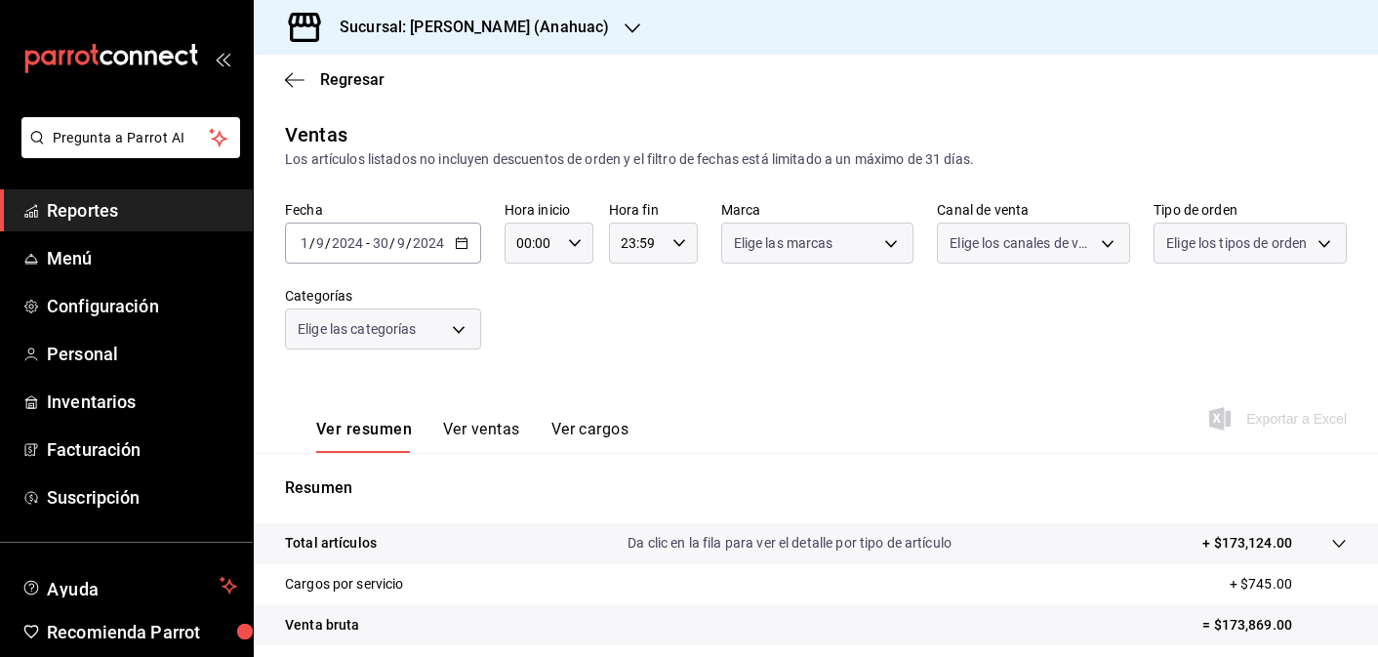
scroll to position [278, 0]
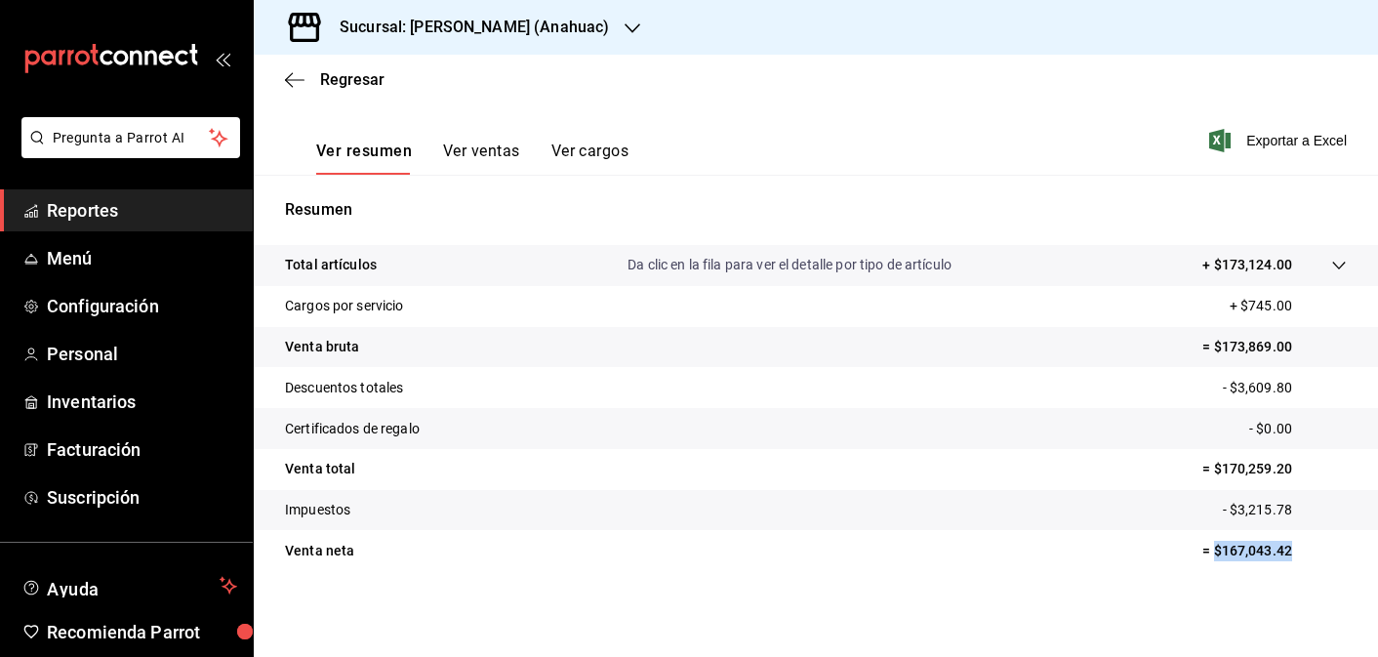
drag, startPoint x: 1295, startPoint y: 550, endPoint x: 1217, endPoint y: 546, distance: 78.2
click at [1217, 547] on p "= $167,043.42" at bounding box center [1274, 551] width 144 height 20
copy p "$167,043.42"
click at [565, 22] on h3 "Sucursal: [PERSON_NAME] (Anahuac)" at bounding box center [466, 27] width 285 height 23
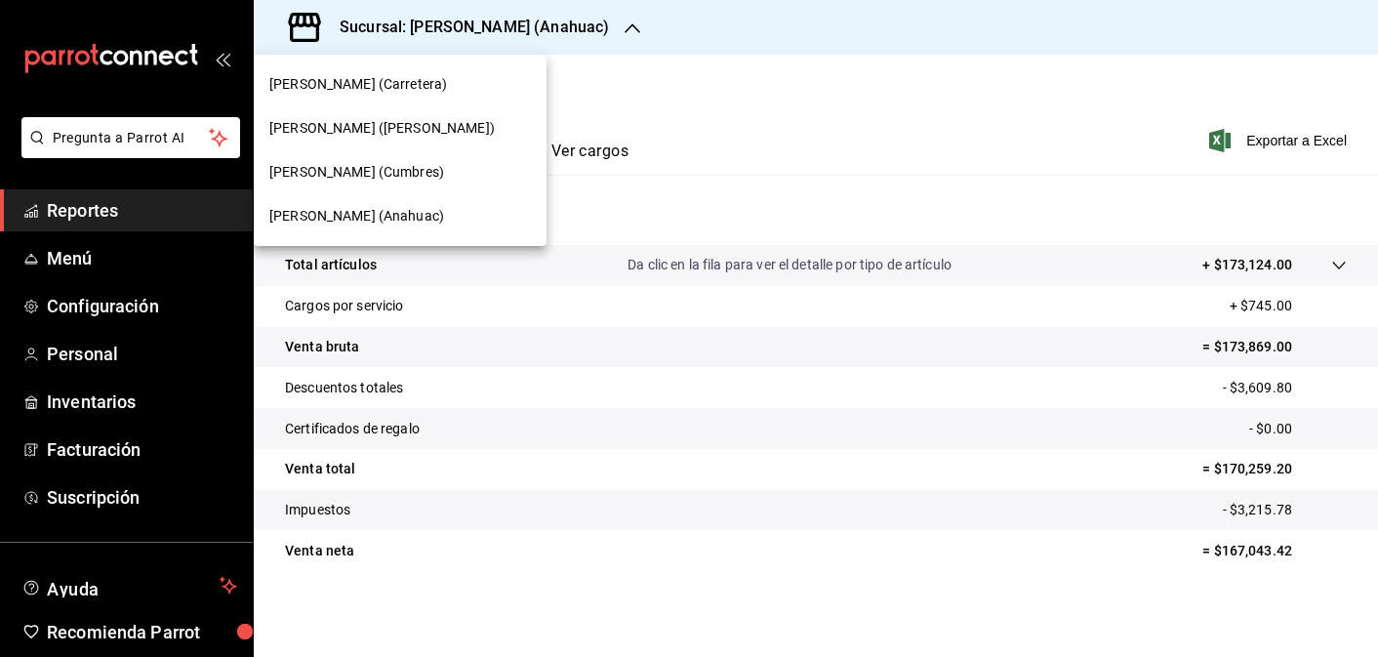
click at [442, 175] on div "[PERSON_NAME] (Cumbres)" at bounding box center [400, 172] width 262 height 20
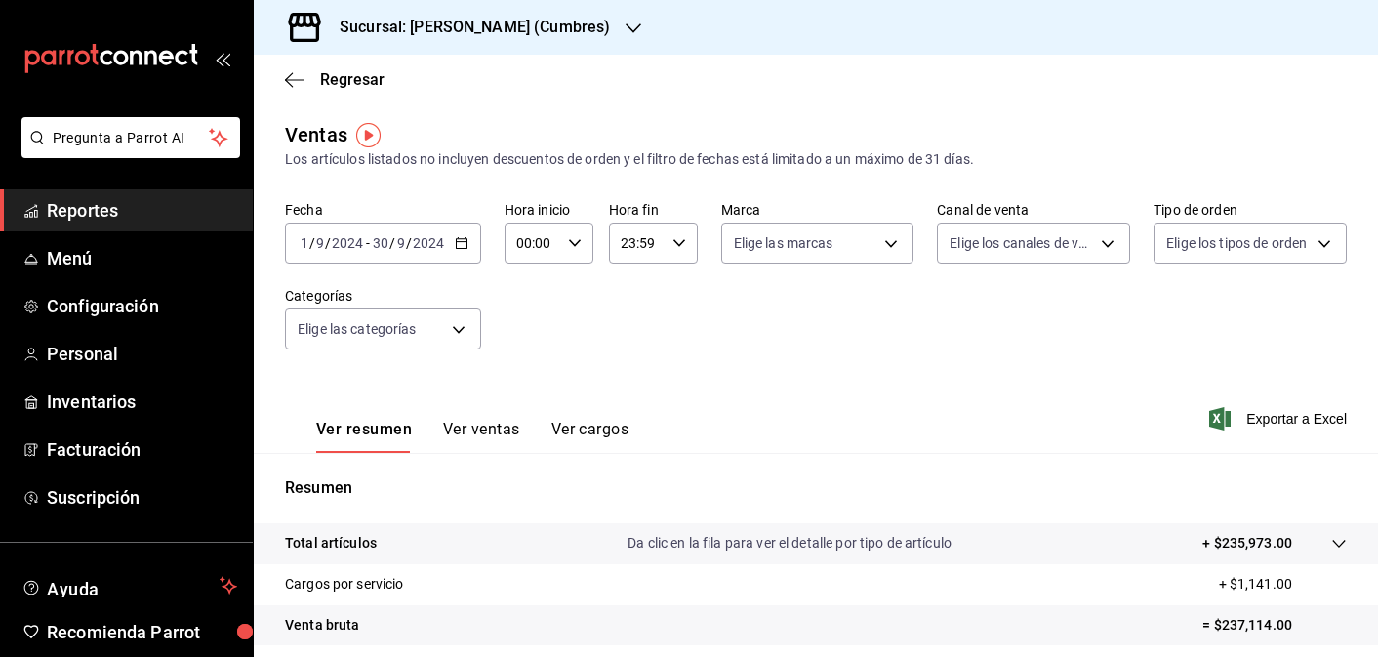
scroll to position [278, 0]
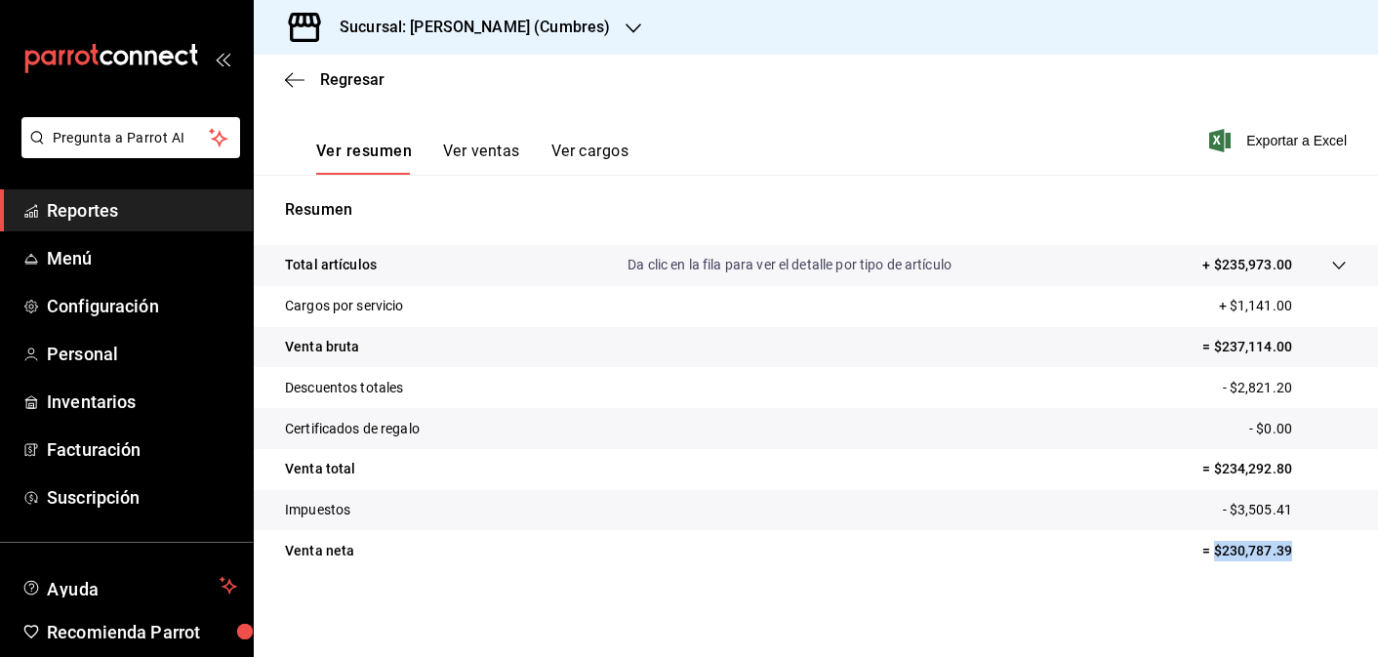
drag, startPoint x: 1292, startPoint y: 548, endPoint x: 1216, endPoint y: 546, distance: 76.1
click at [1216, 546] on p "= $230,787.39" at bounding box center [1274, 551] width 144 height 20
copy p "$230,787.39"
